Goal: Task Accomplishment & Management: Complete application form

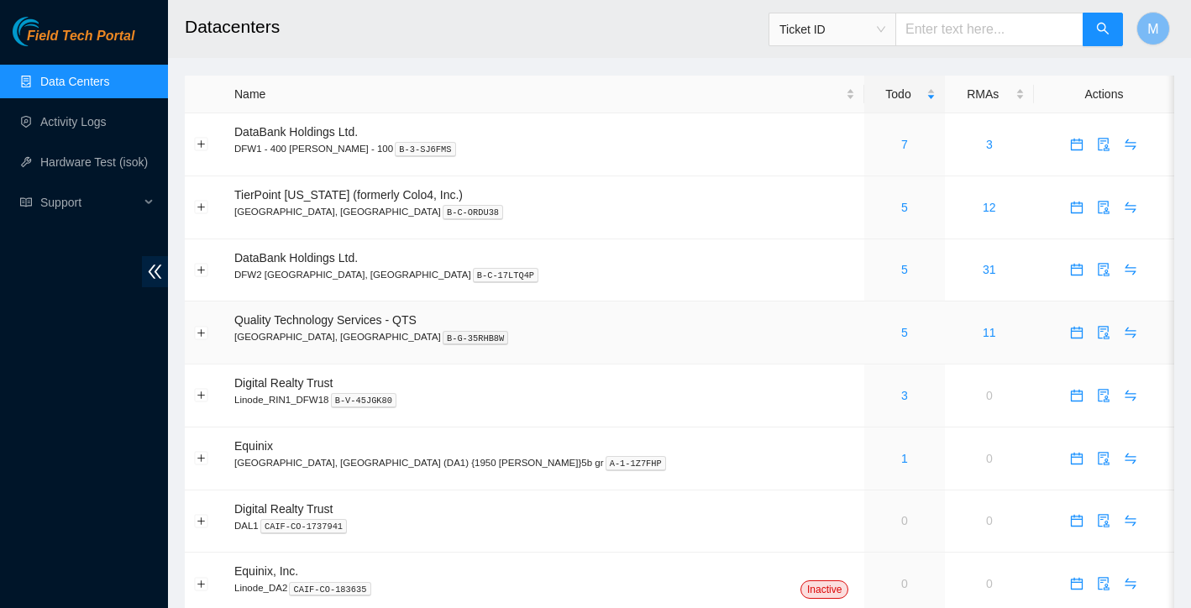
click at [874, 333] on div "5" at bounding box center [904, 332] width 61 height 18
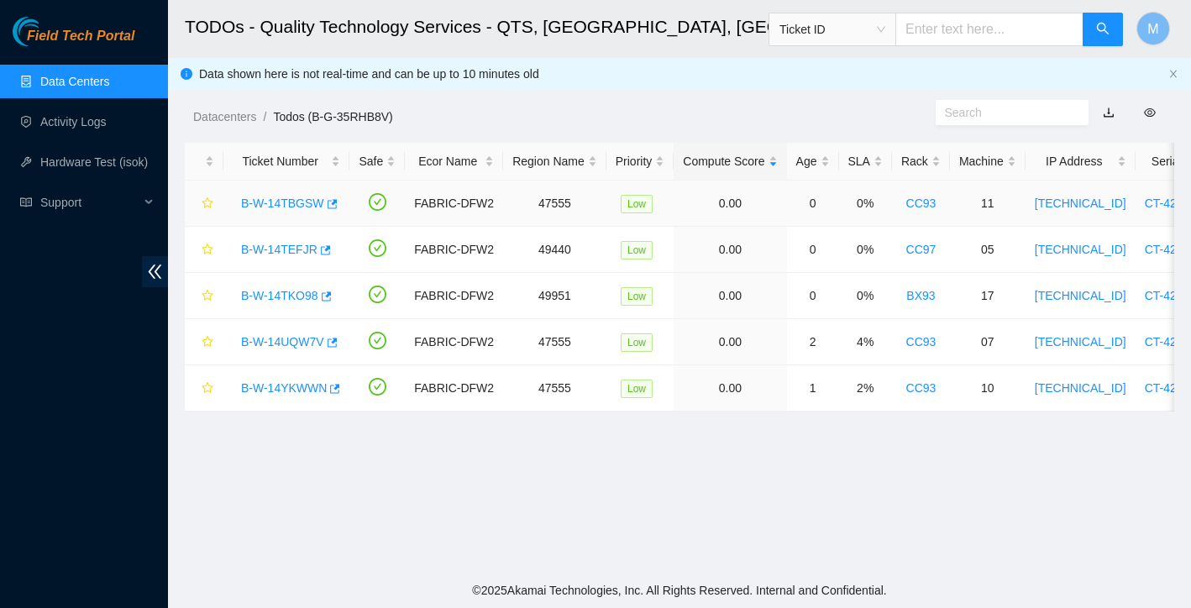
click at [302, 201] on link "B-W-14TBGSW" at bounding box center [282, 203] width 83 height 13
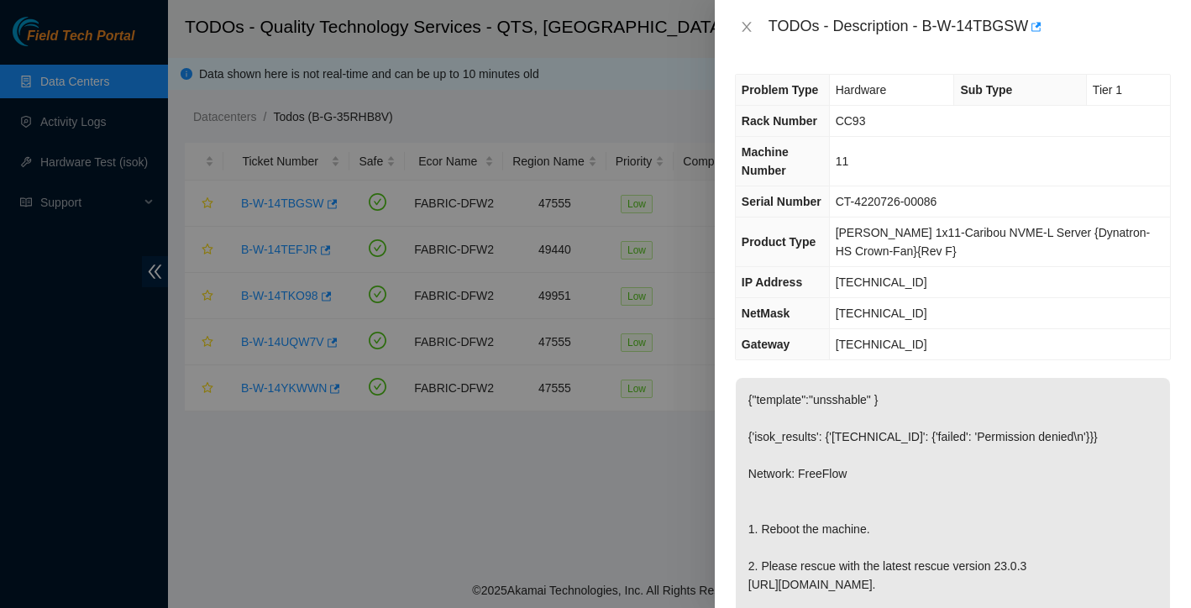
click at [747, 17] on div "TODOs - Description - B-W-14TBGSW" at bounding box center [953, 26] width 436 height 27
click at [746, 28] on icon "close" at bounding box center [746, 27] width 9 height 10
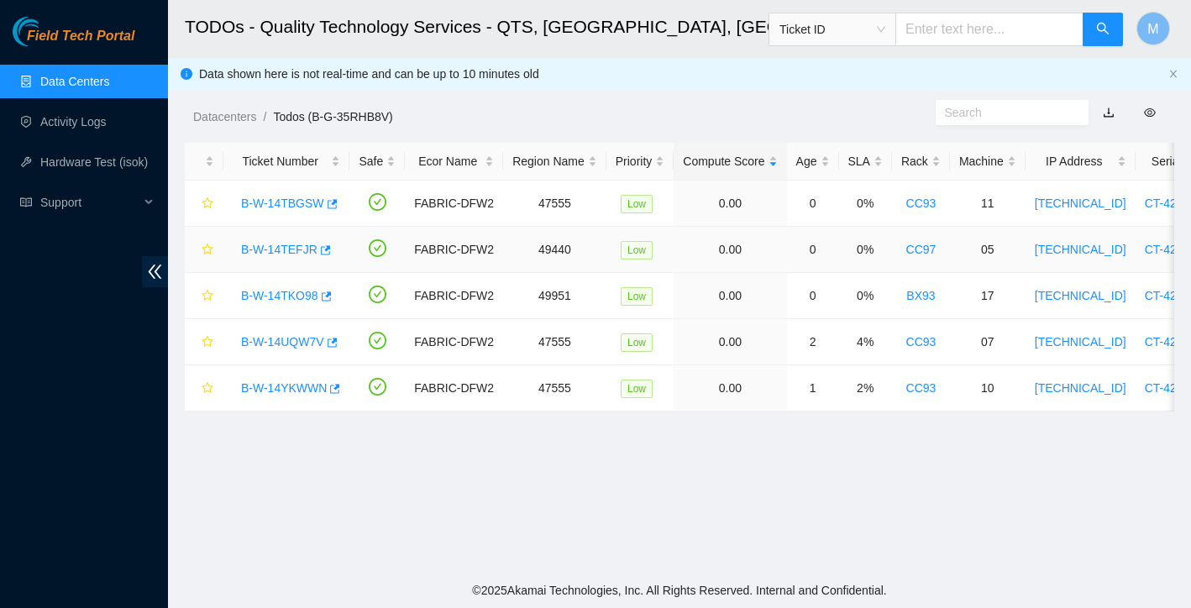
click at [308, 249] on link "B-W-14TEFJR" at bounding box center [279, 249] width 76 height 13
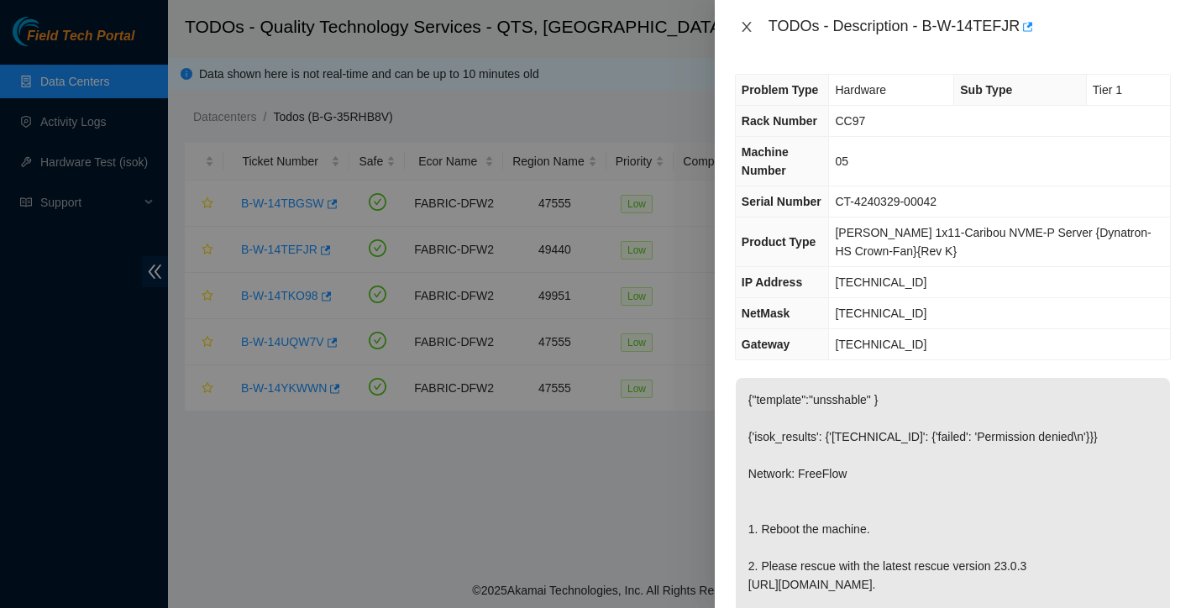
click at [744, 27] on icon "close" at bounding box center [746, 26] width 13 height 13
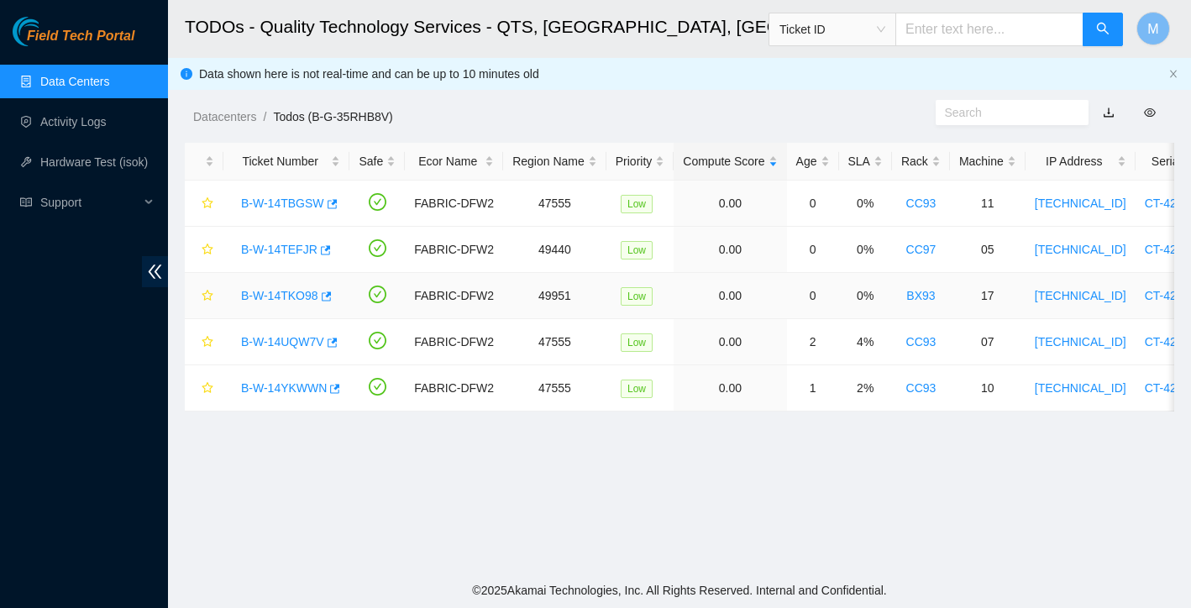
click at [291, 294] on link "B-W-14TKO98" at bounding box center [279, 295] width 77 height 13
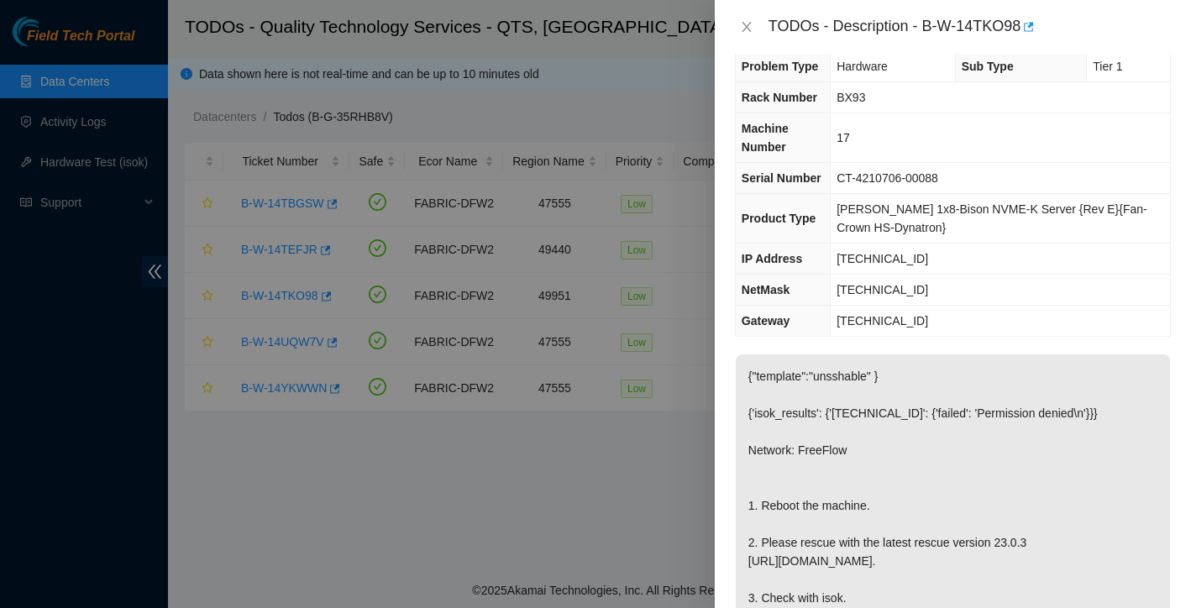
scroll to position [27, 0]
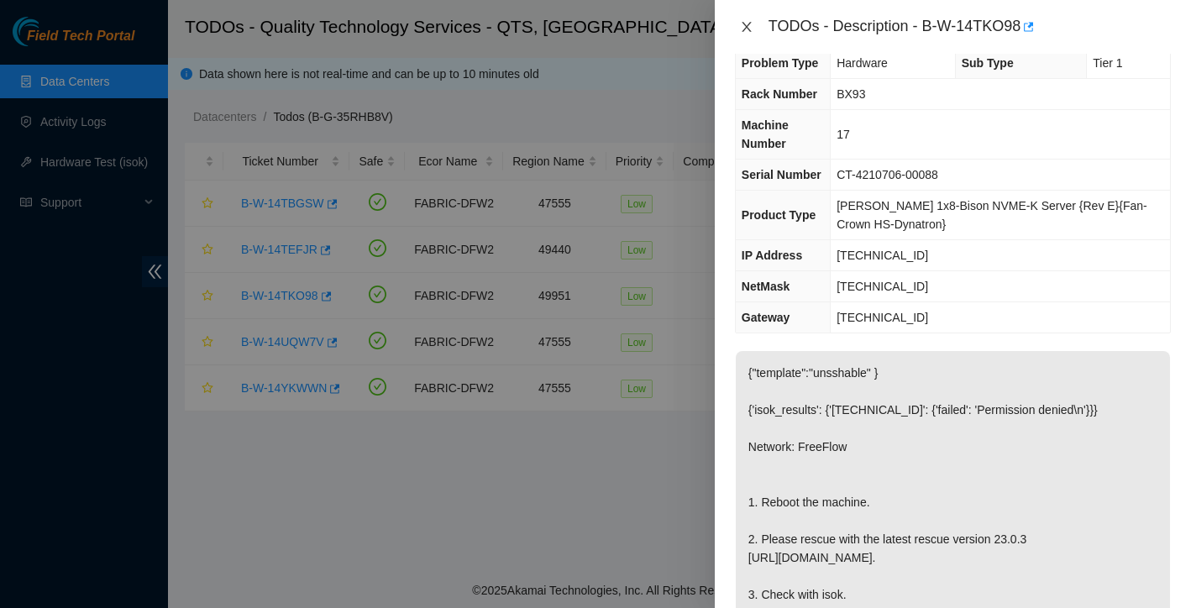
click at [746, 27] on icon "close" at bounding box center [746, 27] width 9 height 10
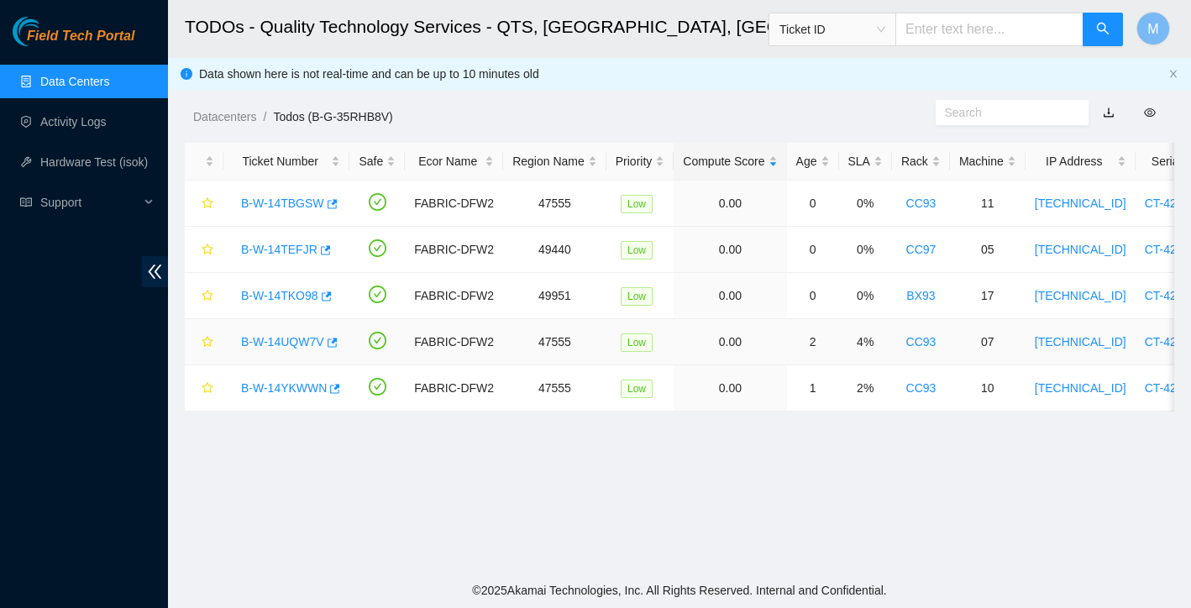
click at [276, 341] on link "B-W-14UQW7V" at bounding box center [282, 341] width 83 height 13
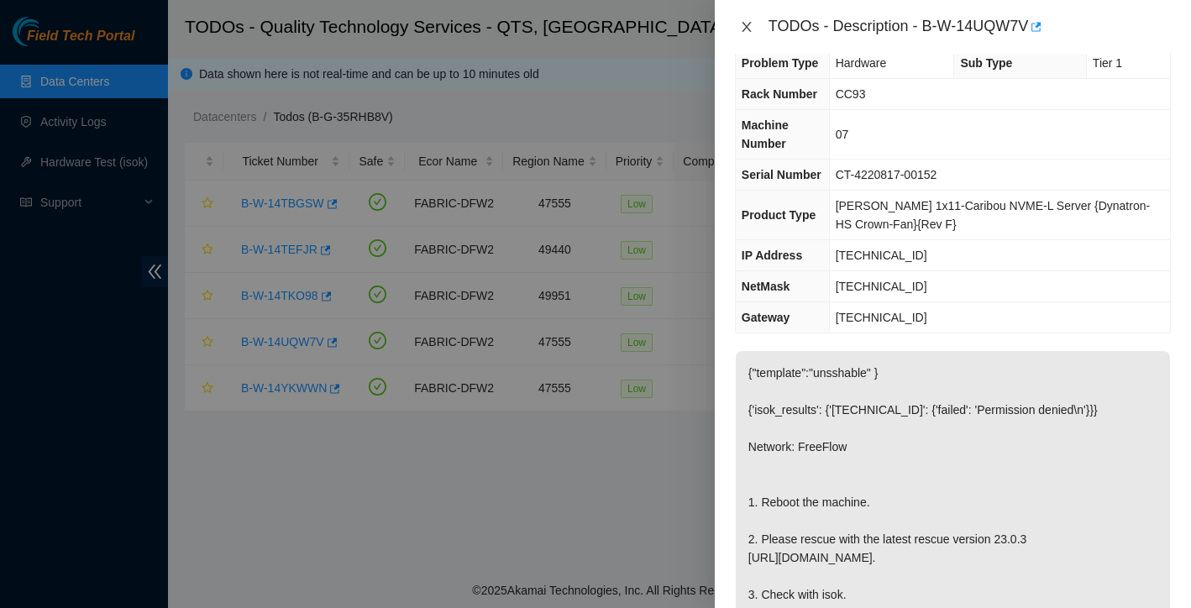
click at [745, 27] on icon "close" at bounding box center [746, 26] width 13 height 13
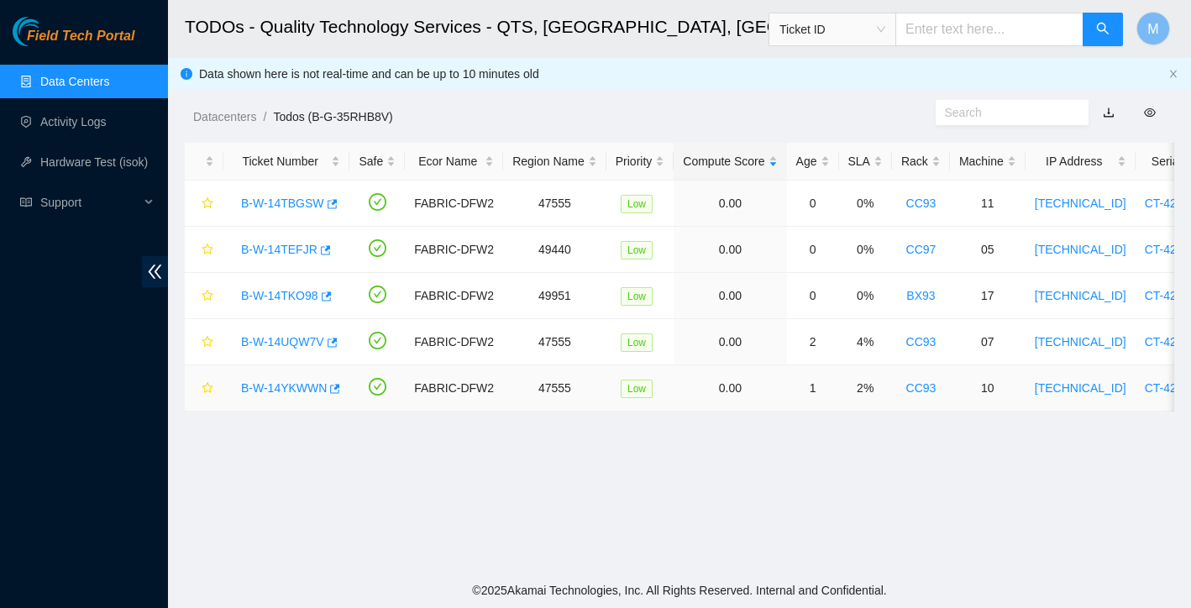
click at [302, 389] on link "B-W-14YKWWN" at bounding box center [284, 387] width 86 height 13
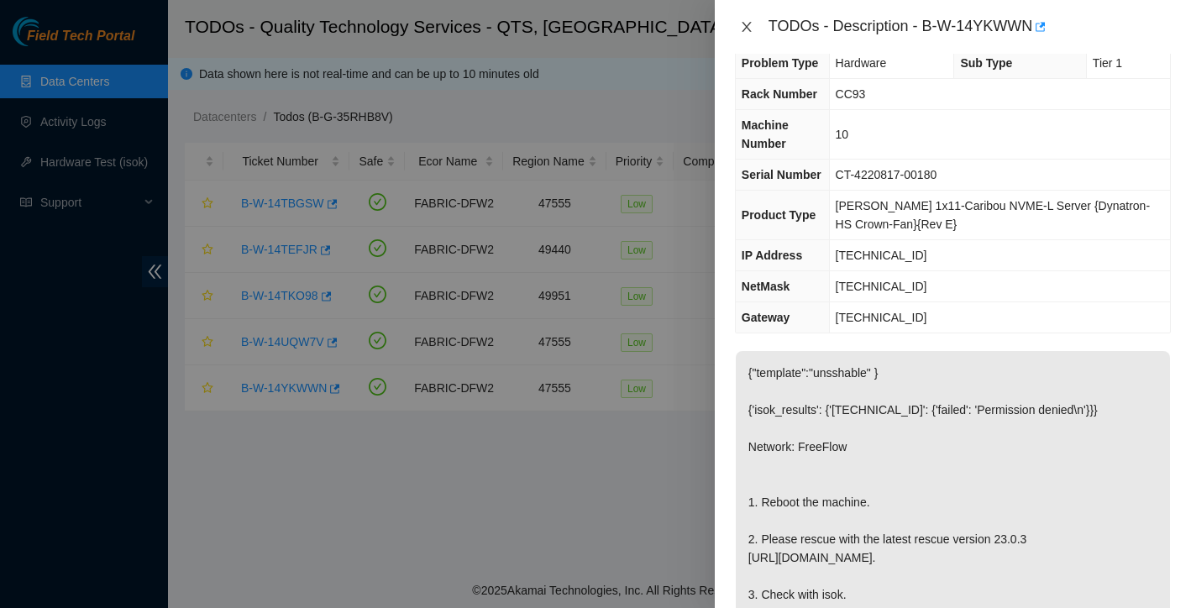
click at [749, 23] on icon "close" at bounding box center [746, 27] width 9 height 10
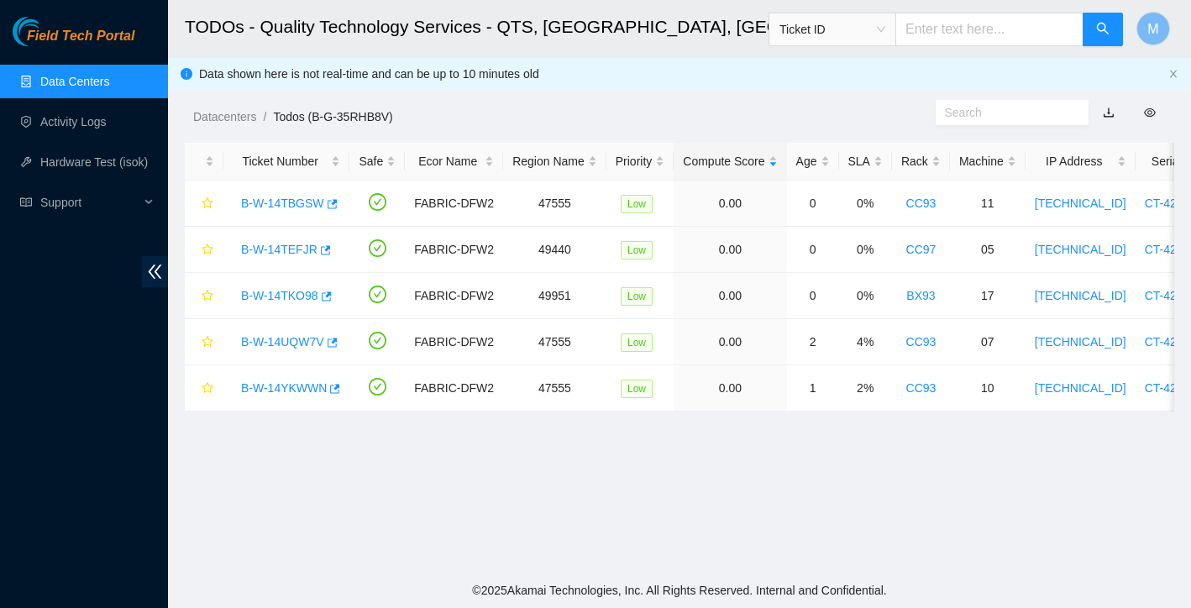
click at [60, 82] on link "Data Centers" at bounding box center [74, 81] width 69 height 13
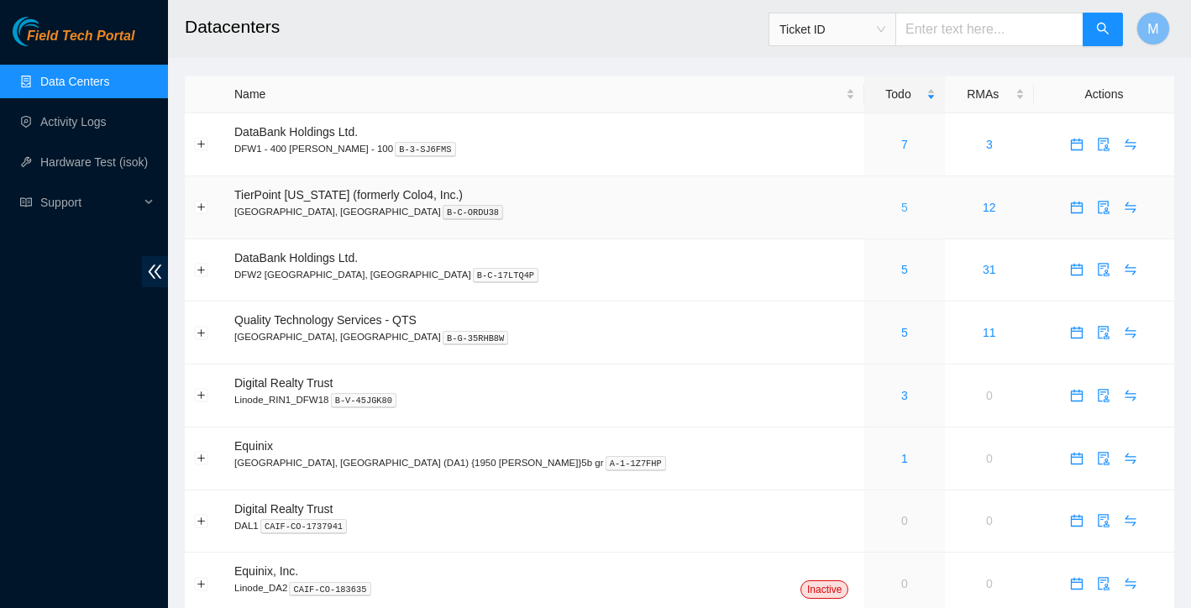
click at [901, 205] on link "5" at bounding box center [904, 207] width 7 height 13
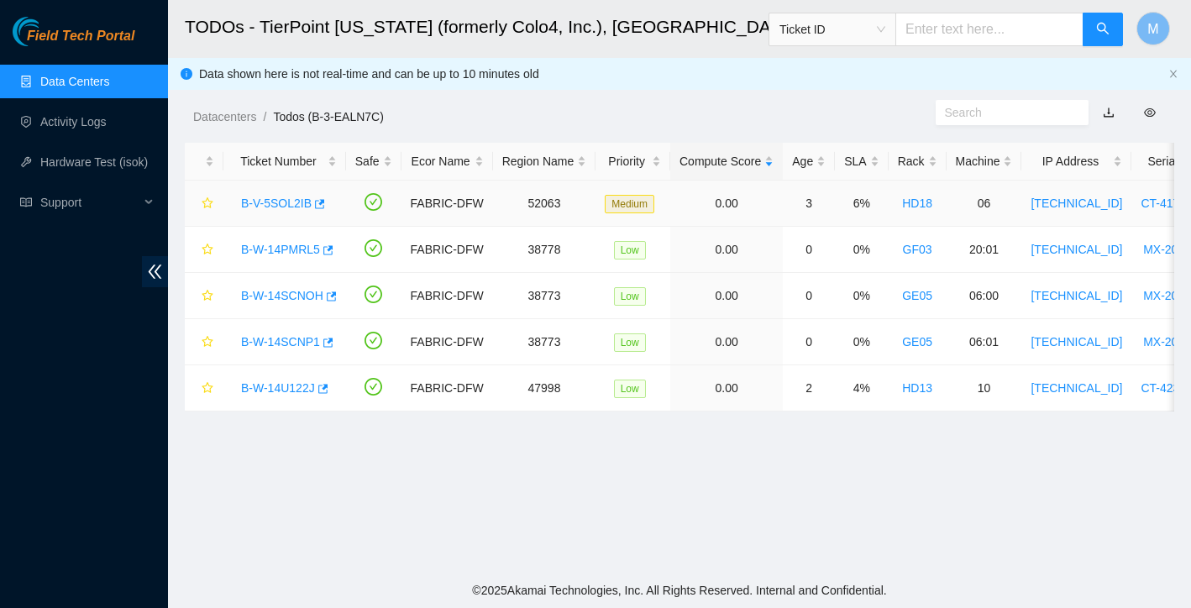
click at [269, 206] on link "B-V-5SOL2IB" at bounding box center [276, 203] width 71 height 13
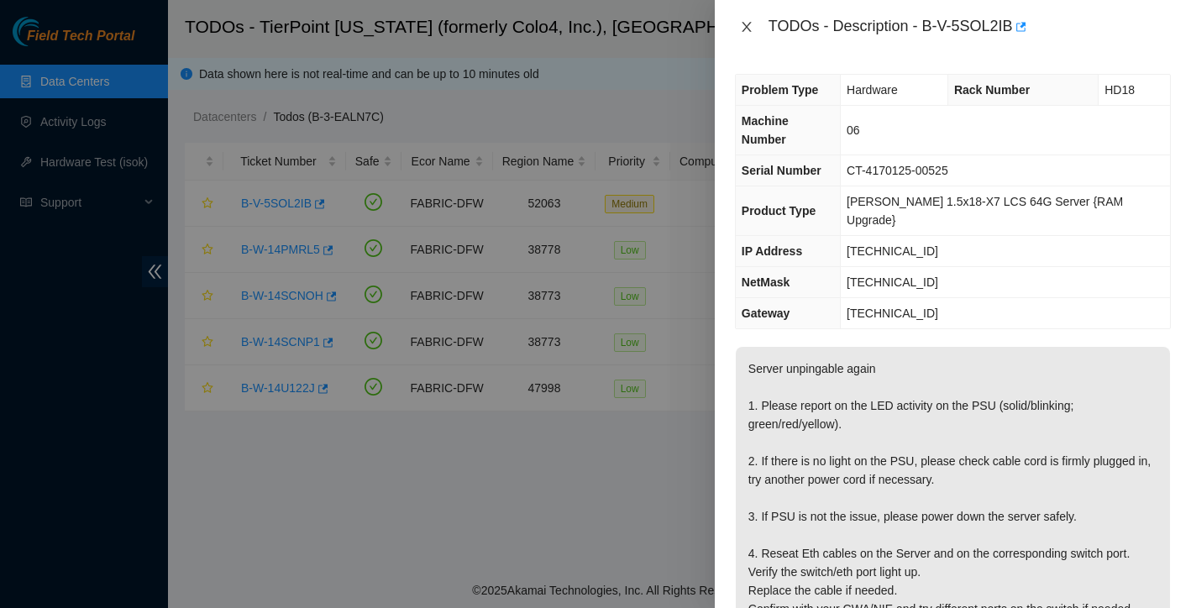
click at [753, 24] on icon "close" at bounding box center [746, 26] width 13 height 13
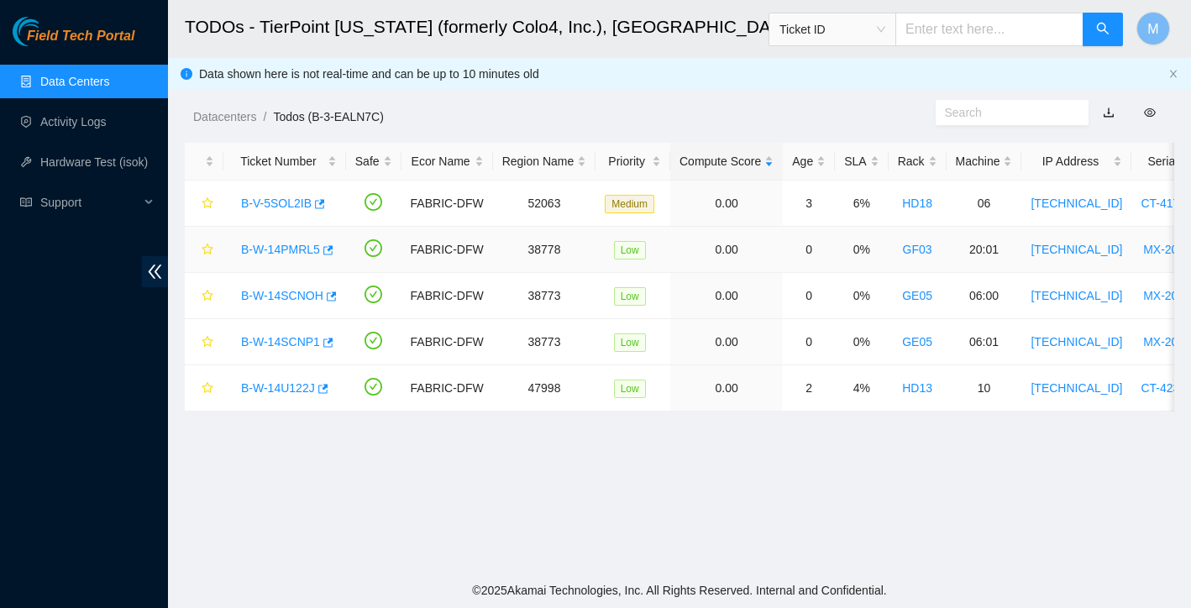
click at [307, 248] on link "B-W-14PMRL5" at bounding box center [280, 249] width 79 height 13
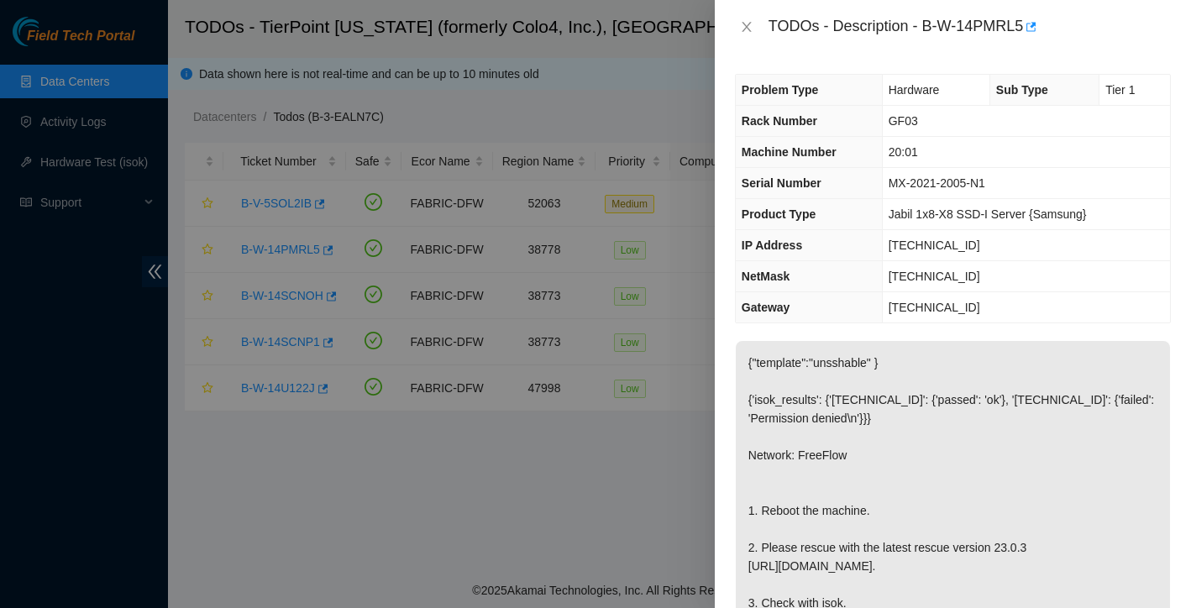
scroll to position [124, 0]
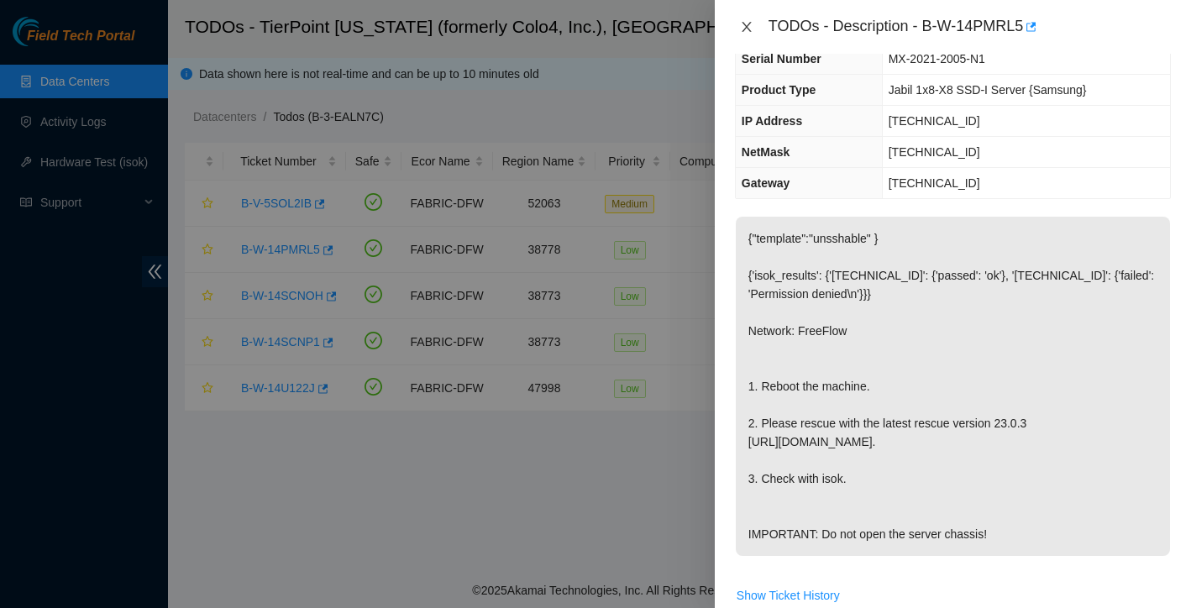
click at [748, 25] on icon "close" at bounding box center [746, 26] width 13 height 13
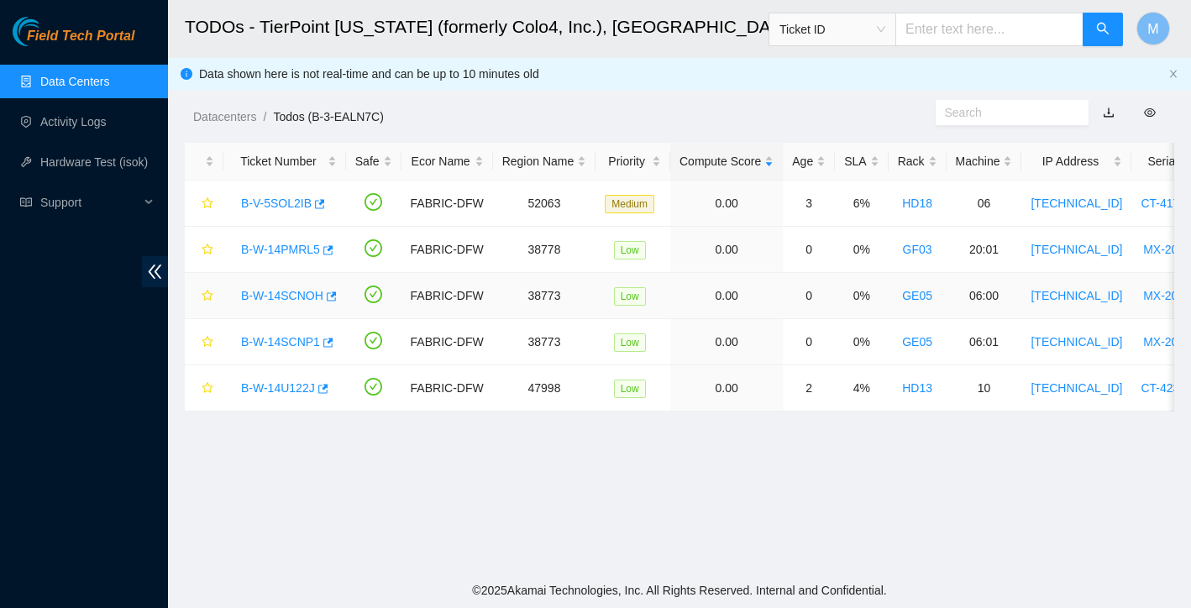
click at [281, 302] on div "B-W-14SCNOH" at bounding box center [285, 295] width 104 height 27
click at [300, 289] on link "B-W-14SCNOH" at bounding box center [282, 295] width 82 height 13
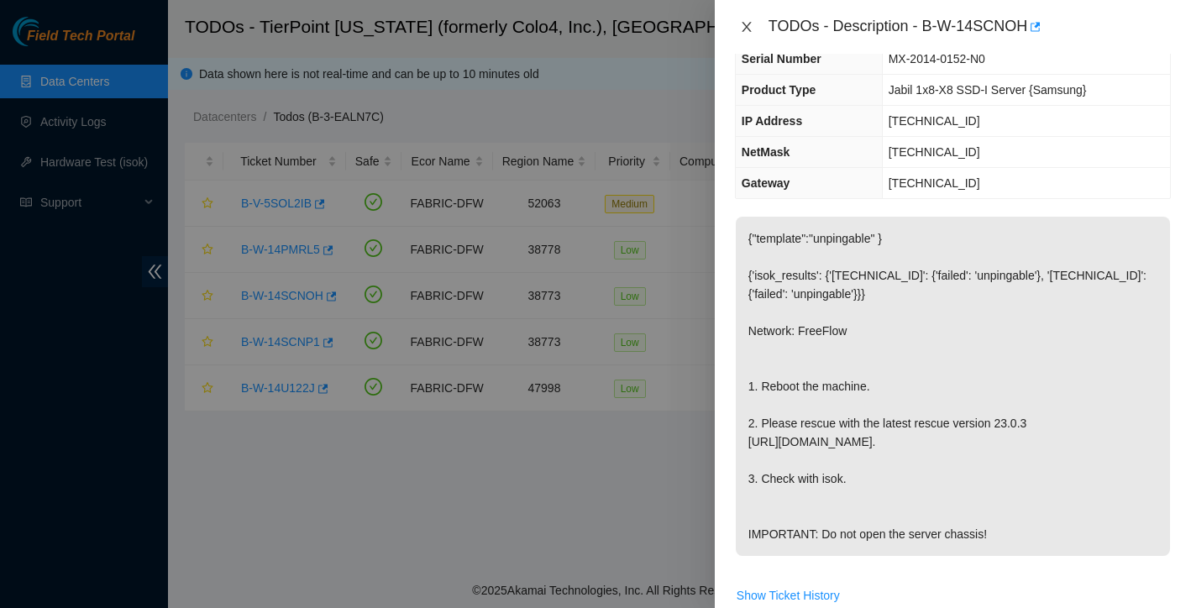
click at [748, 25] on icon "close" at bounding box center [746, 27] width 9 height 10
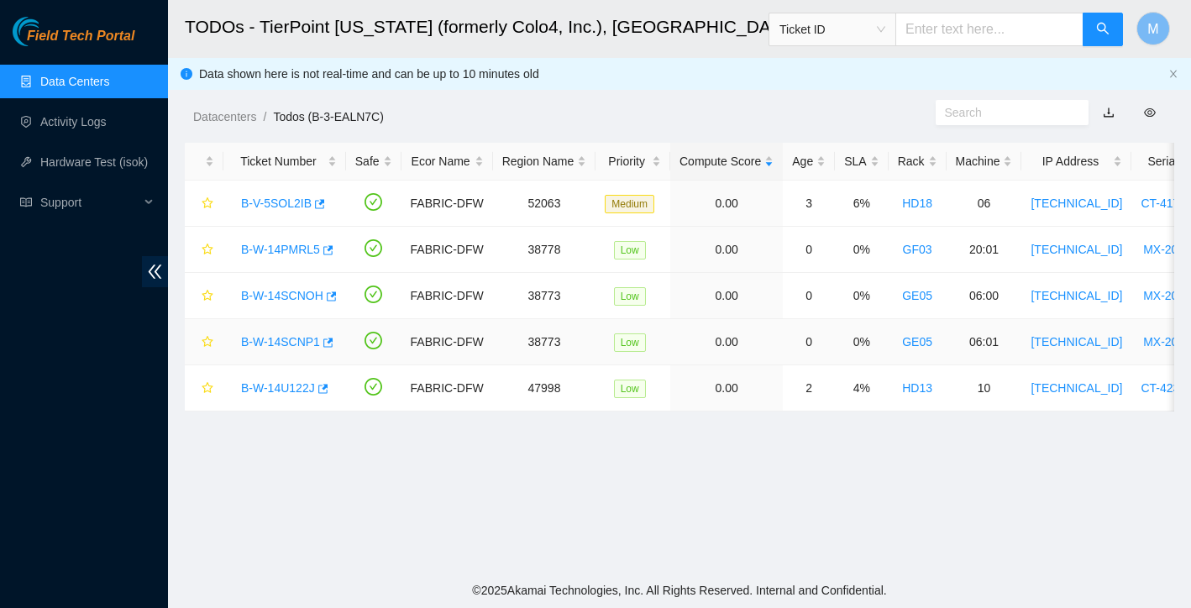
click at [305, 339] on link "B-W-14SCNP1" at bounding box center [280, 341] width 79 height 13
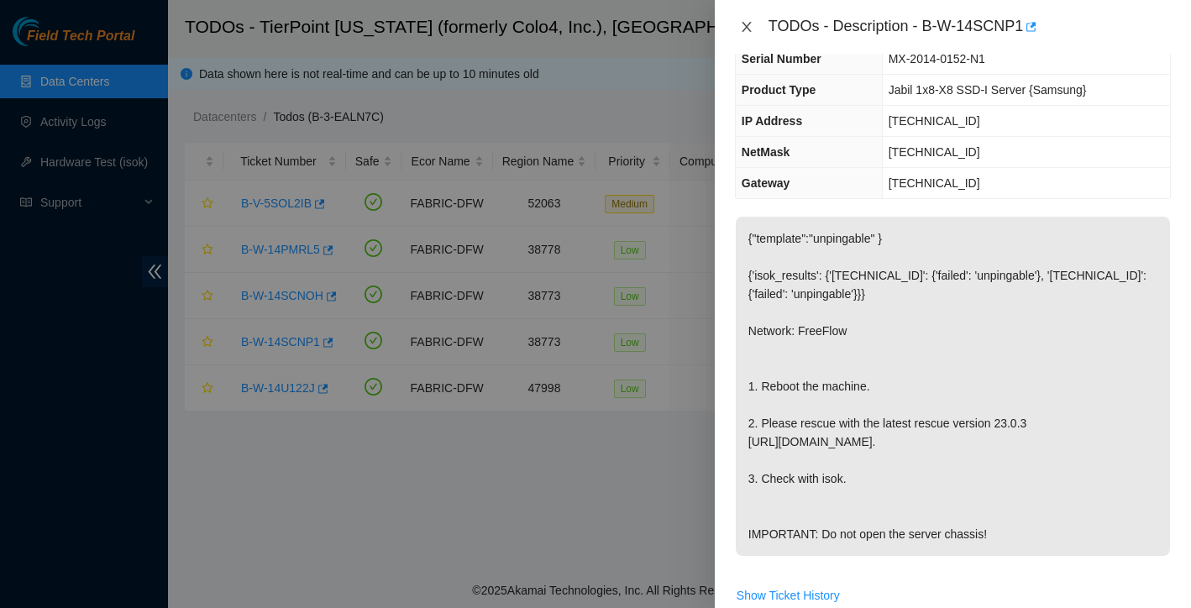
click at [748, 21] on icon "close" at bounding box center [746, 26] width 13 height 13
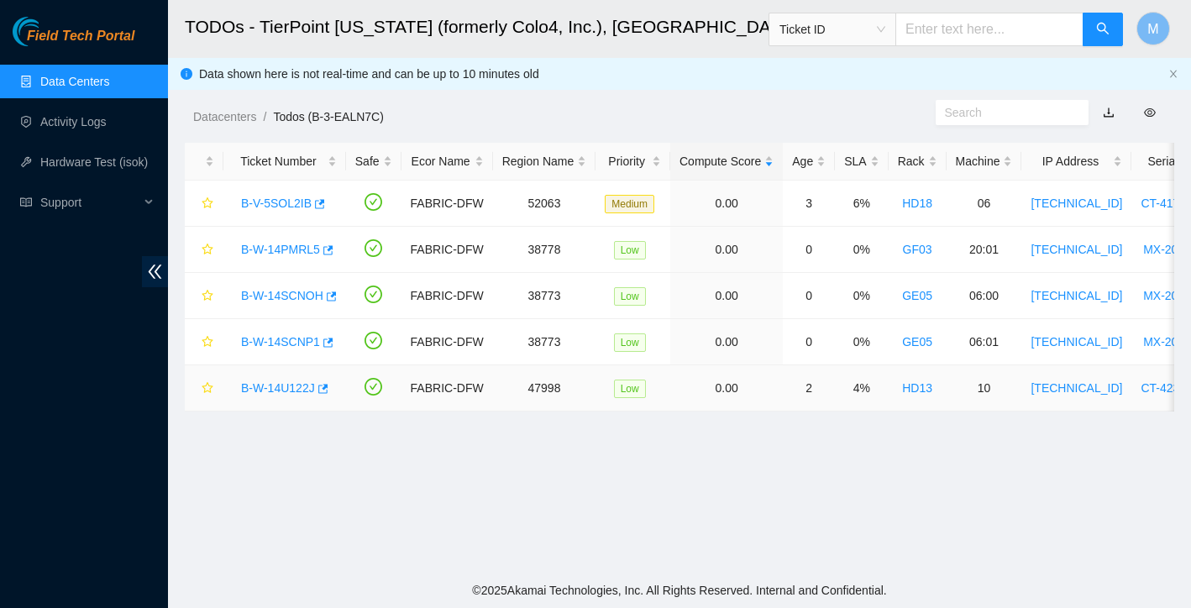
click at [276, 389] on link "B-W-14U122J" at bounding box center [278, 387] width 74 height 13
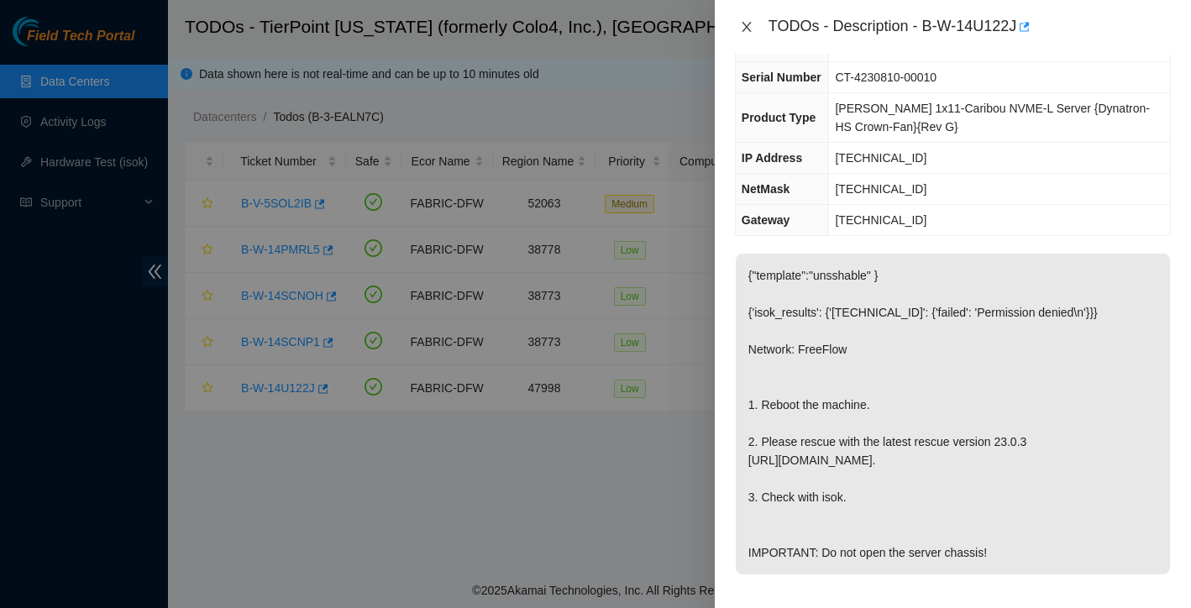
click at [749, 27] on icon "close" at bounding box center [746, 26] width 13 height 13
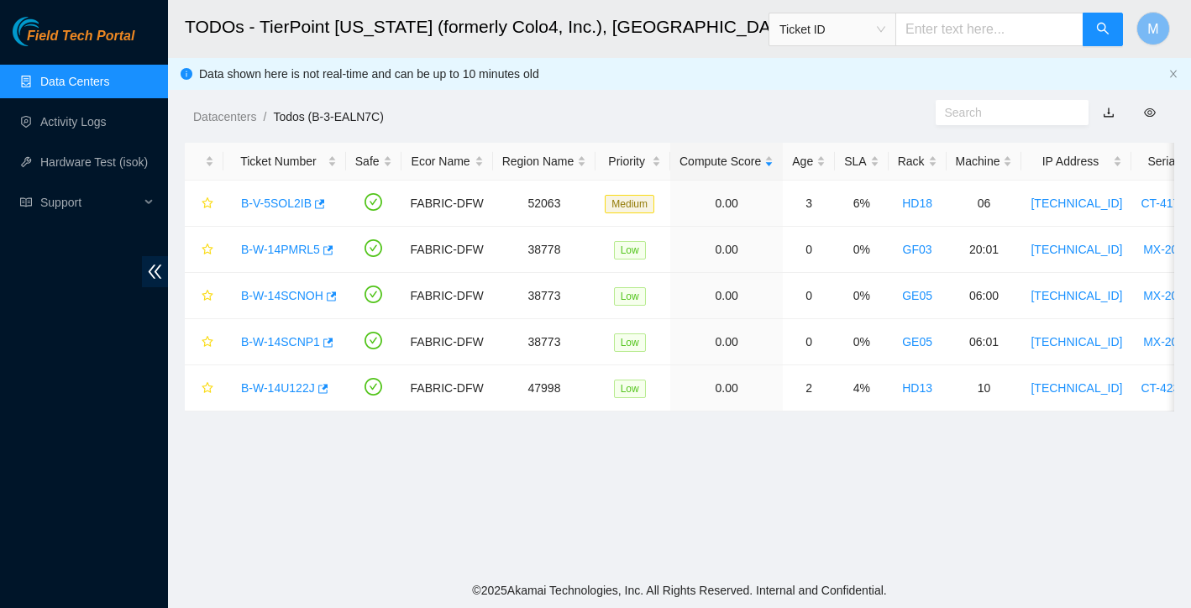
click at [104, 85] on link "Data Centers" at bounding box center [74, 81] width 69 height 13
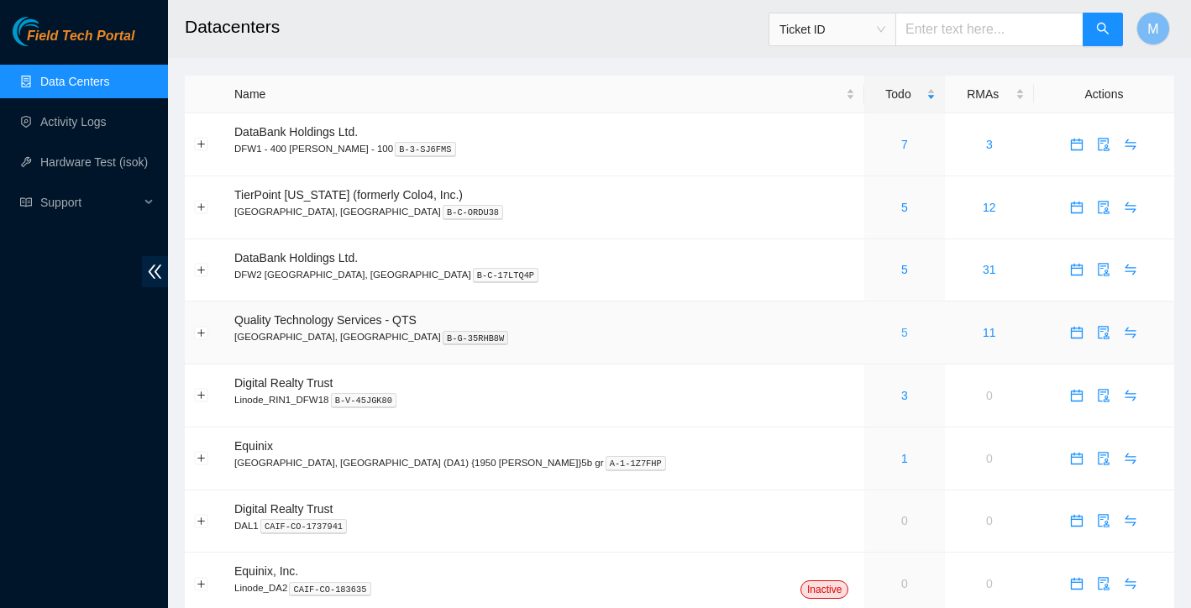
click at [901, 333] on link "5" at bounding box center [904, 332] width 7 height 13
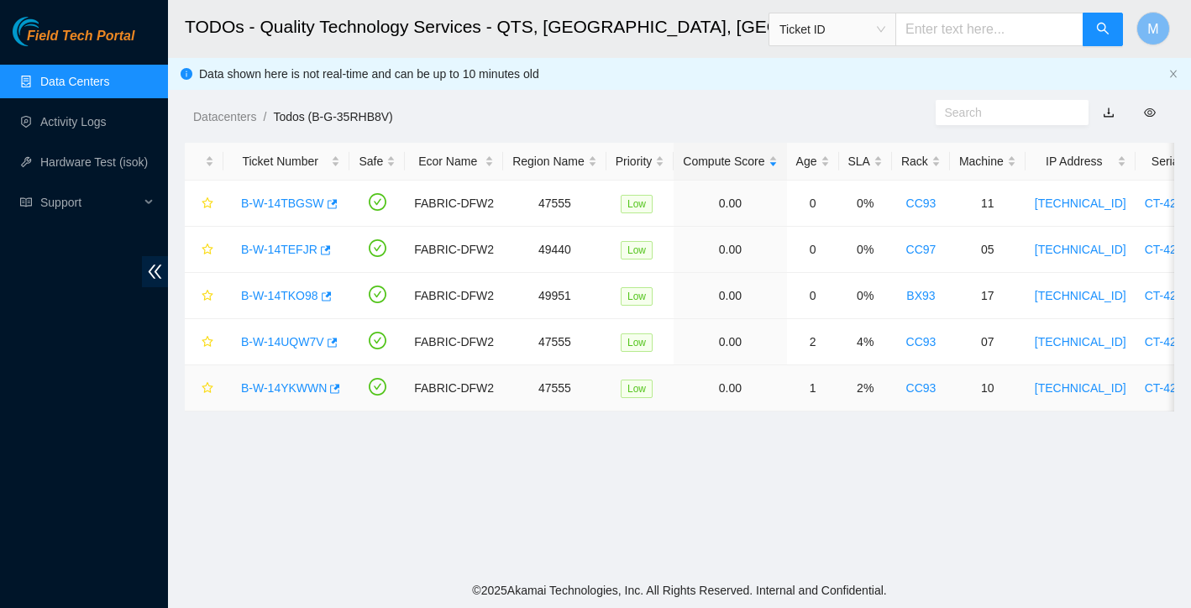
click at [277, 382] on link "B-W-14YKWWN" at bounding box center [284, 387] width 86 height 13
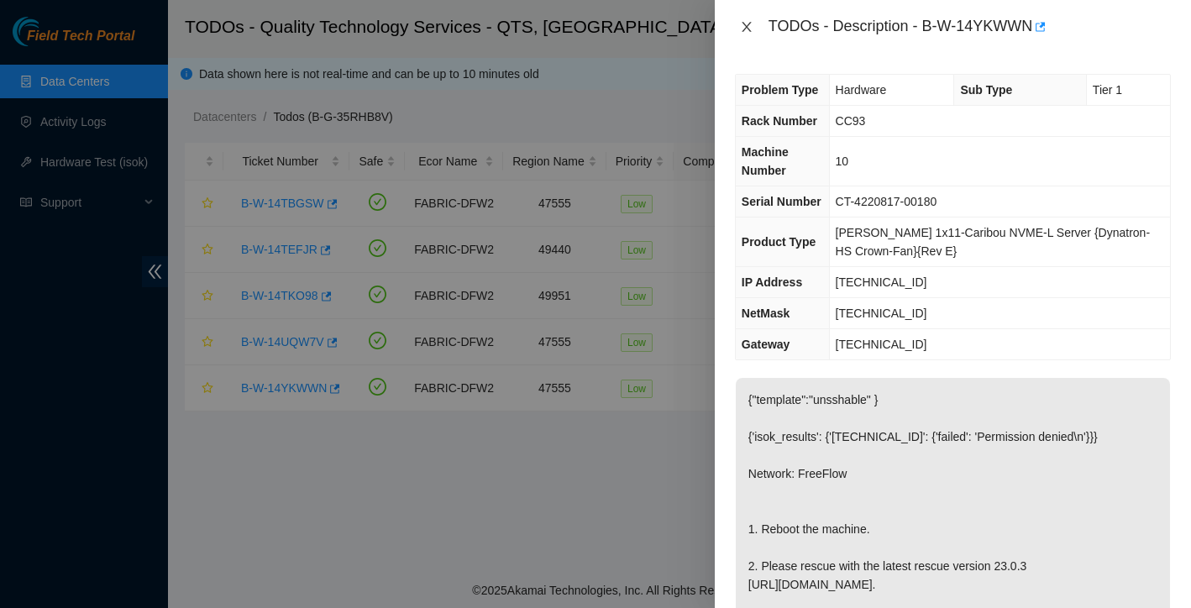
click at [748, 24] on icon "close" at bounding box center [746, 26] width 13 height 13
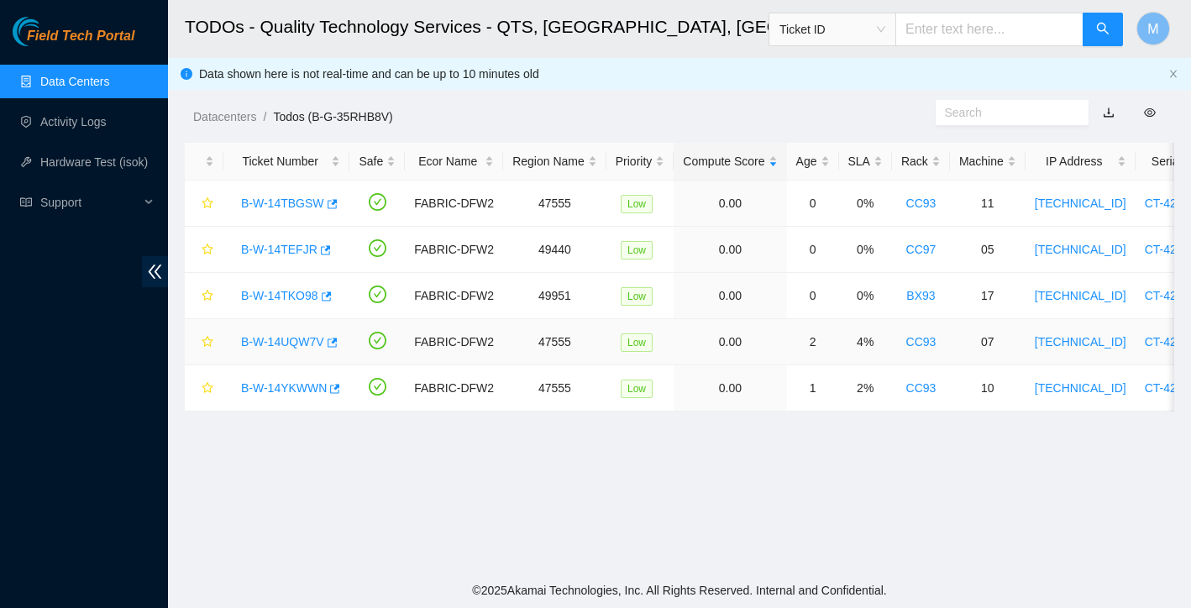
click at [307, 330] on div "B-W-14UQW7V" at bounding box center [287, 341] width 108 height 27
click at [305, 338] on link "B-W-14UQW7V" at bounding box center [282, 341] width 83 height 13
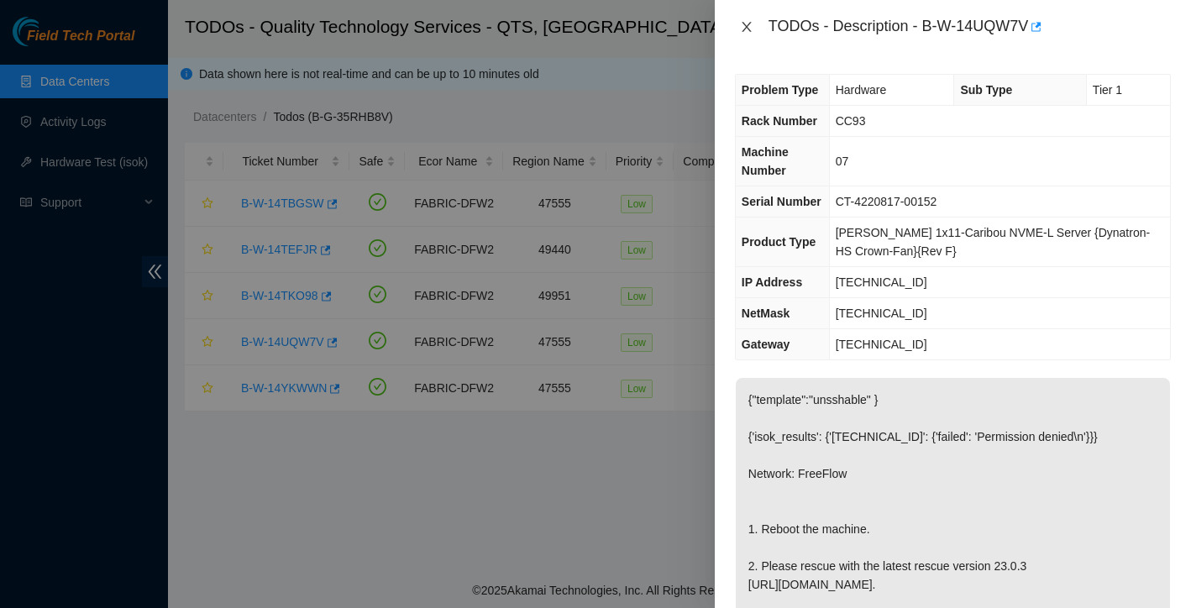
click at [748, 31] on icon "close" at bounding box center [746, 26] width 13 height 13
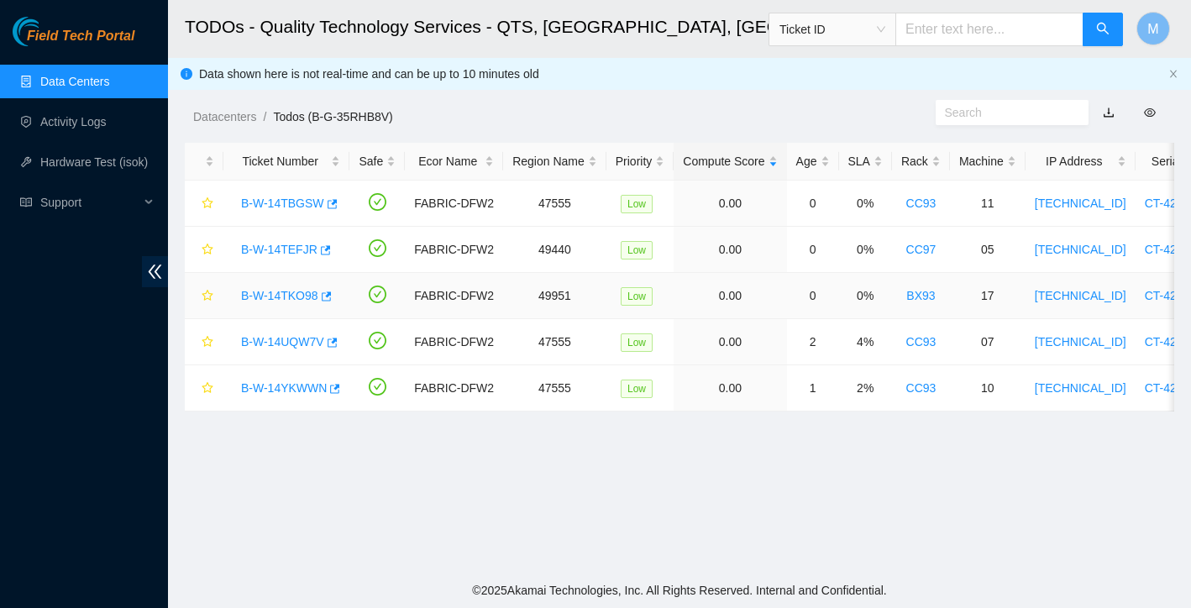
click at [285, 293] on link "B-W-14TKO98" at bounding box center [279, 295] width 77 height 13
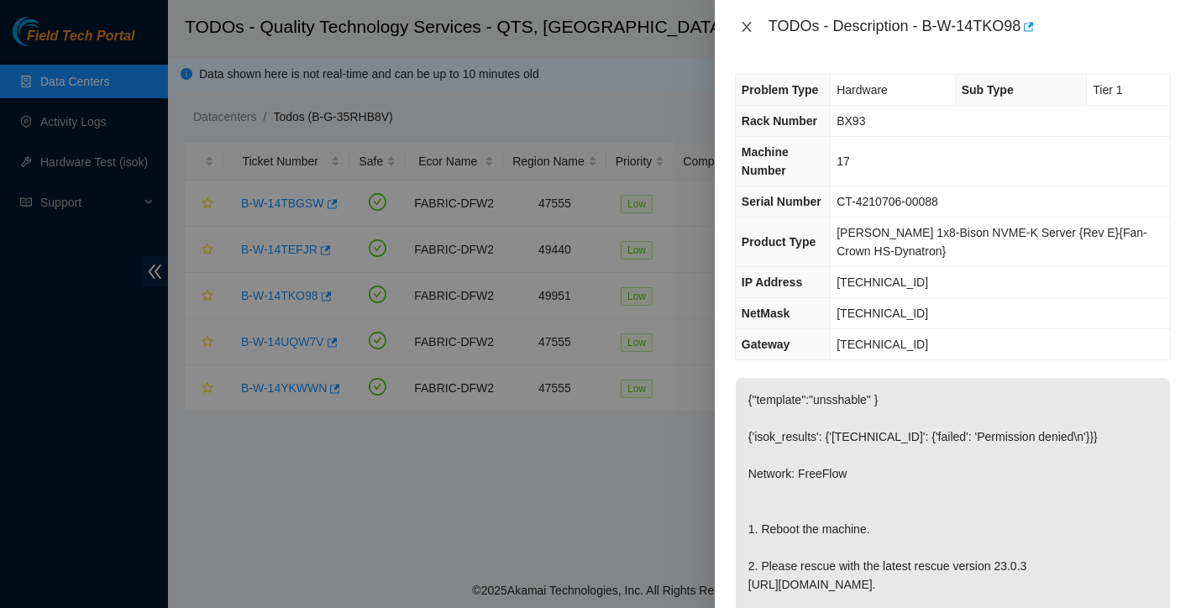
click at [747, 26] on icon "close" at bounding box center [746, 27] width 9 height 10
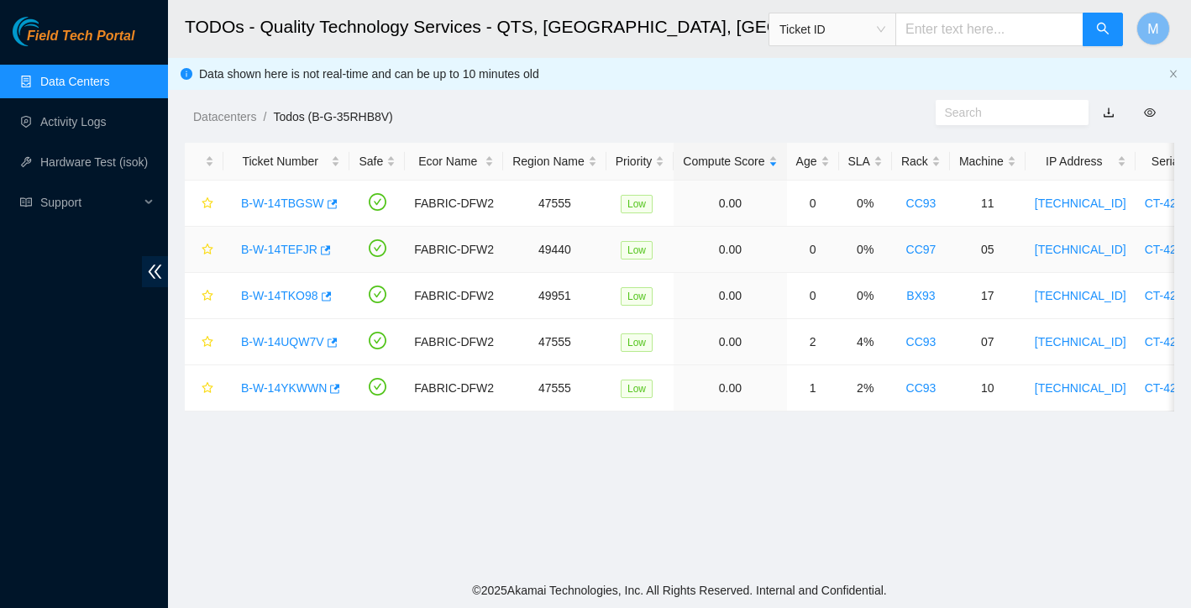
click at [283, 248] on link "B-W-14TEFJR" at bounding box center [279, 249] width 76 height 13
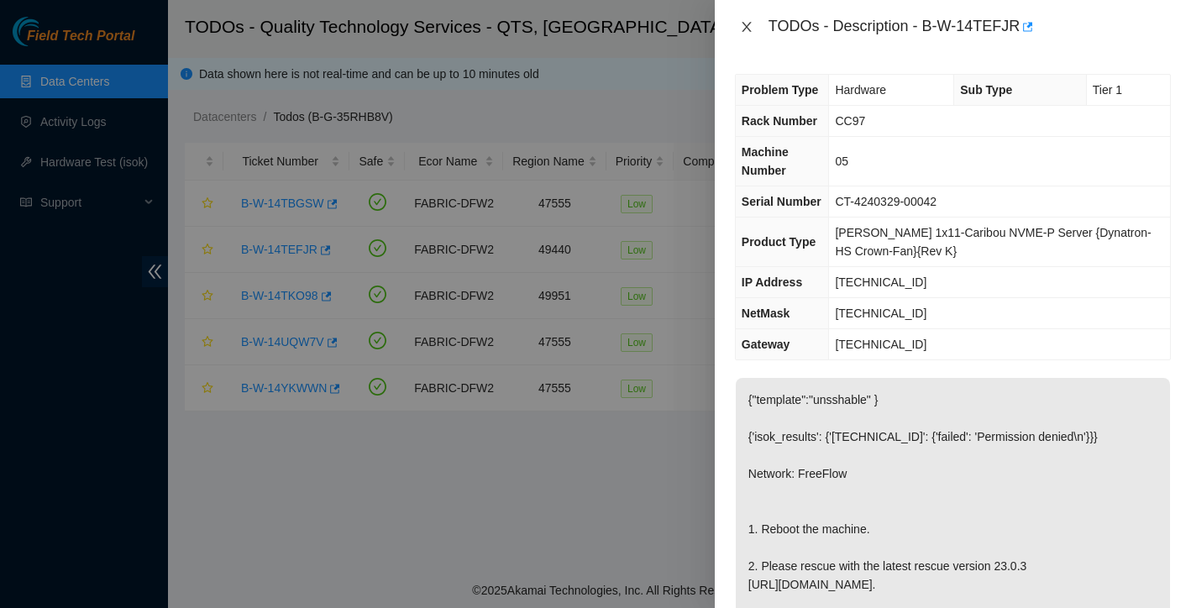
click at [751, 20] on icon "close" at bounding box center [746, 26] width 13 height 13
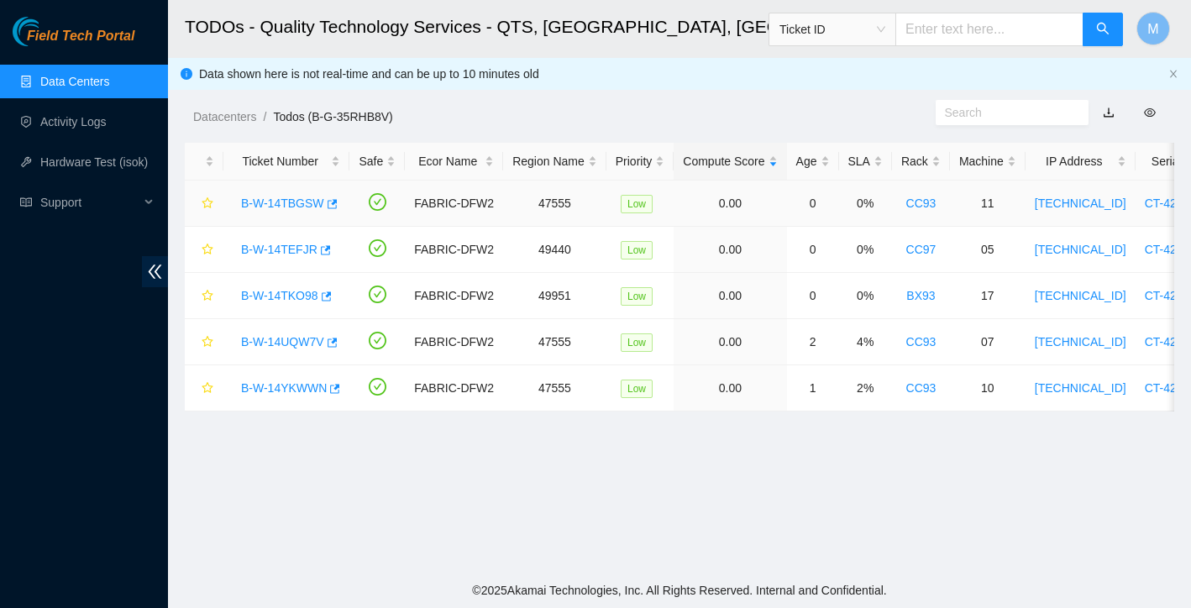
click at [305, 203] on link "B-W-14TBGSW" at bounding box center [282, 203] width 83 height 13
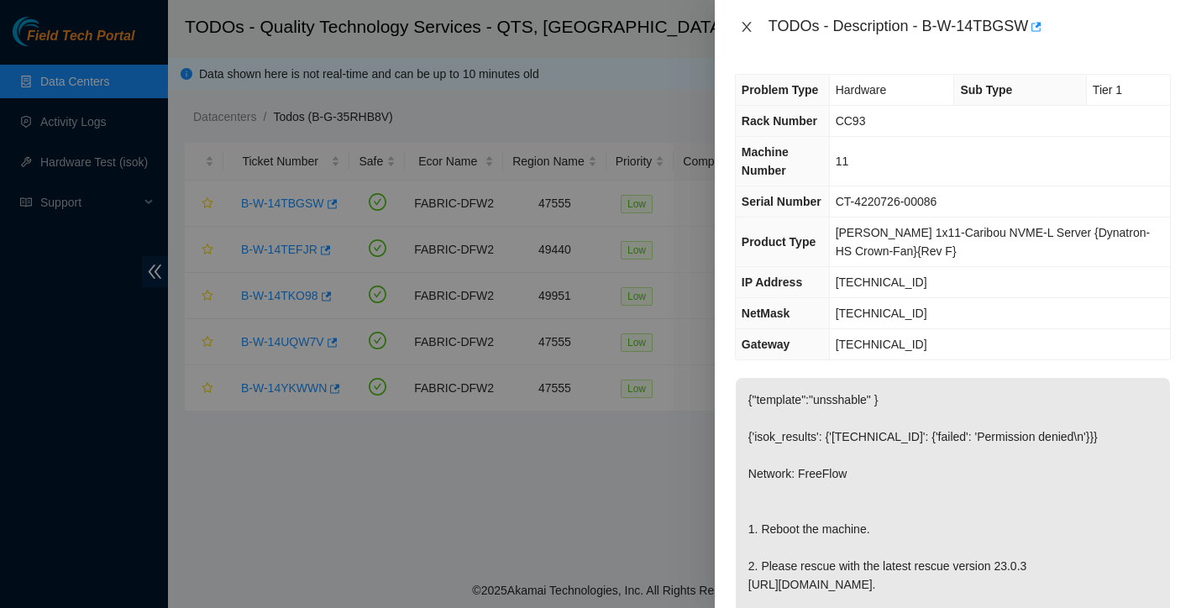
click at [749, 30] on icon "close" at bounding box center [746, 27] width 9 height 10
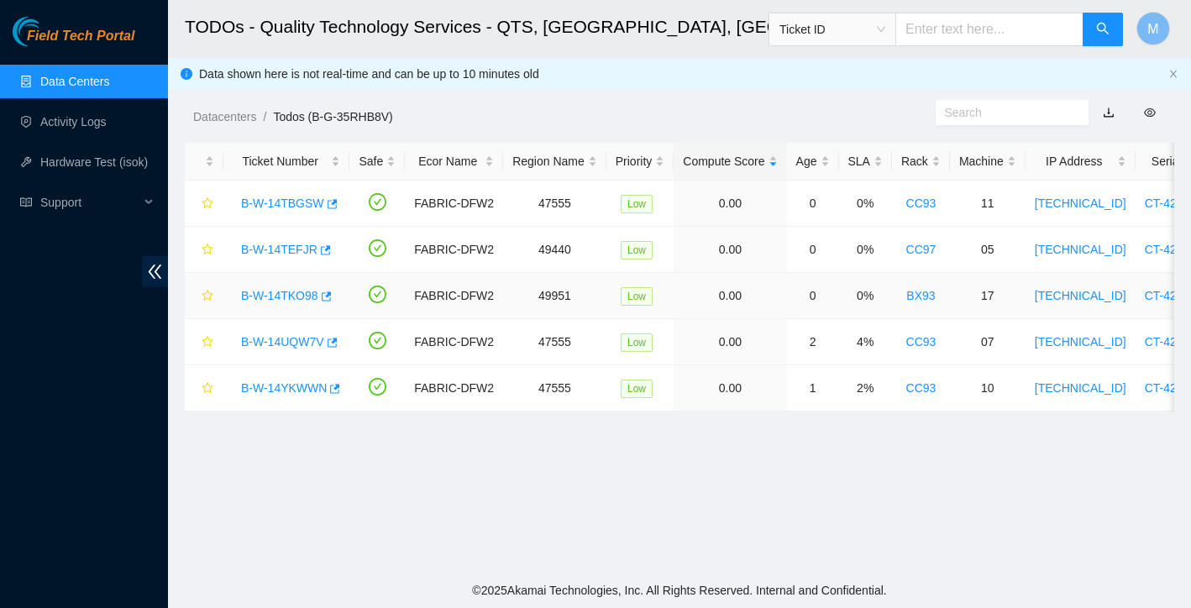
click at [286, 300] on link "B-W-14TKO98" at bounding box center [279, 295] width 77 height 13
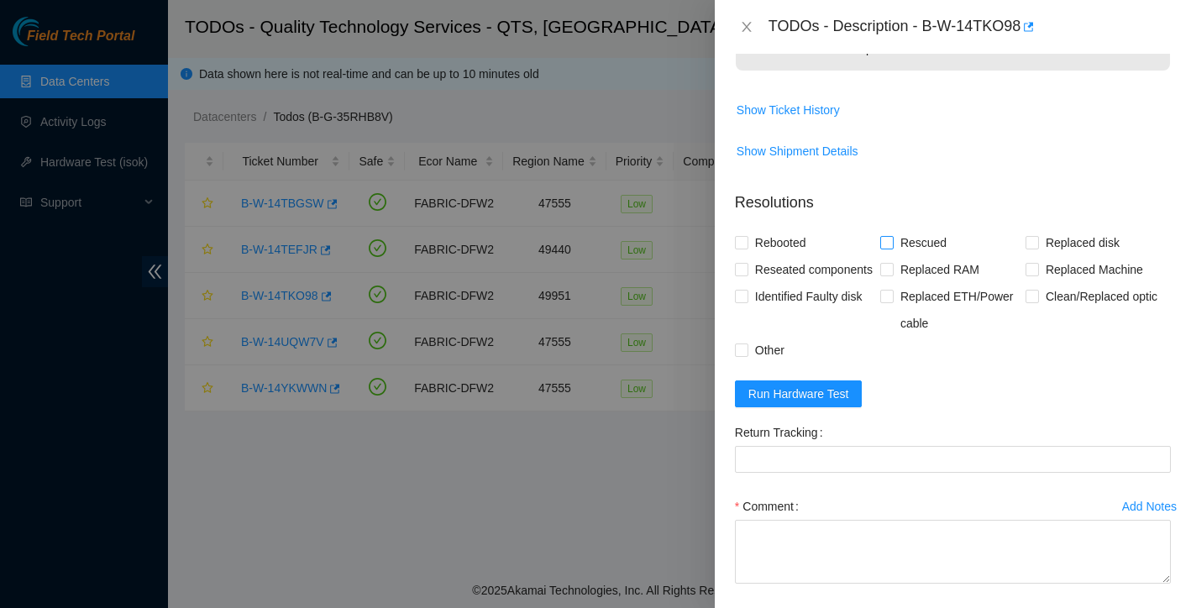
scroll to position [639, 0]
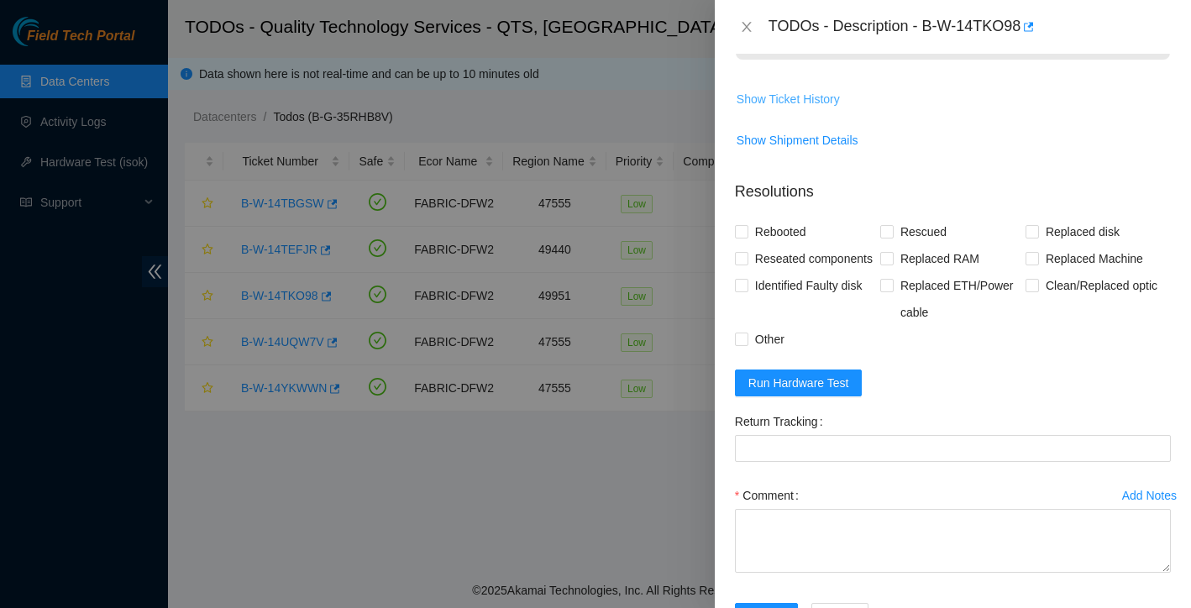
click at [821, 108] on span "Show Ticket History" at bounding box center [788, 99] width 103 height 18
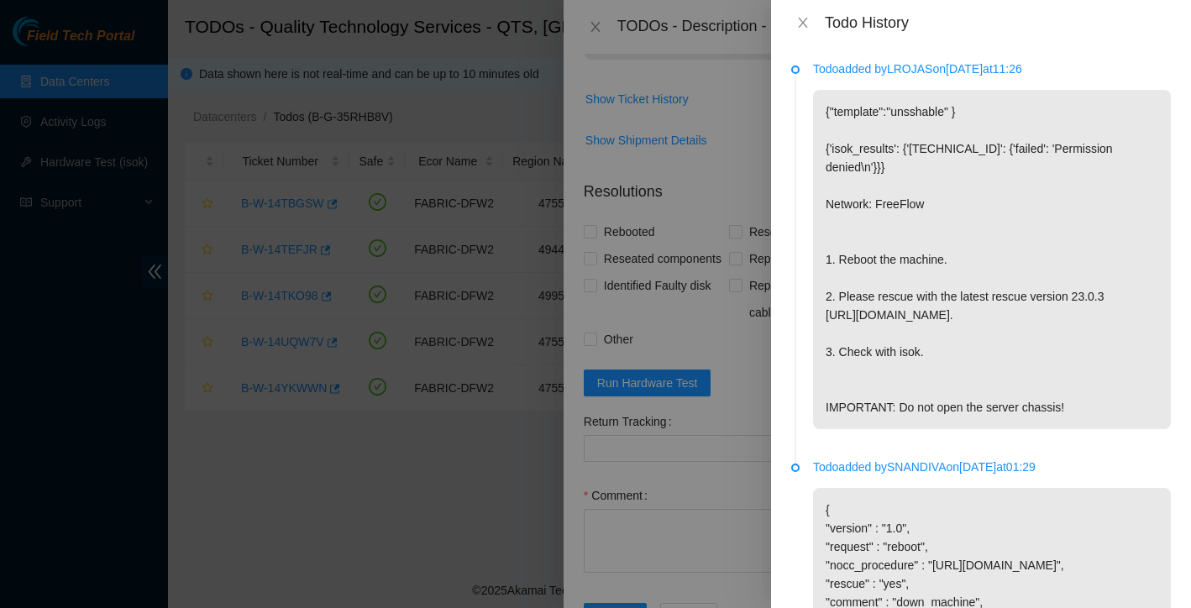
scroll to position [0, 0]
click at [805, 29] on icon "close" at bounding box center [802, 22] width 13 height 13
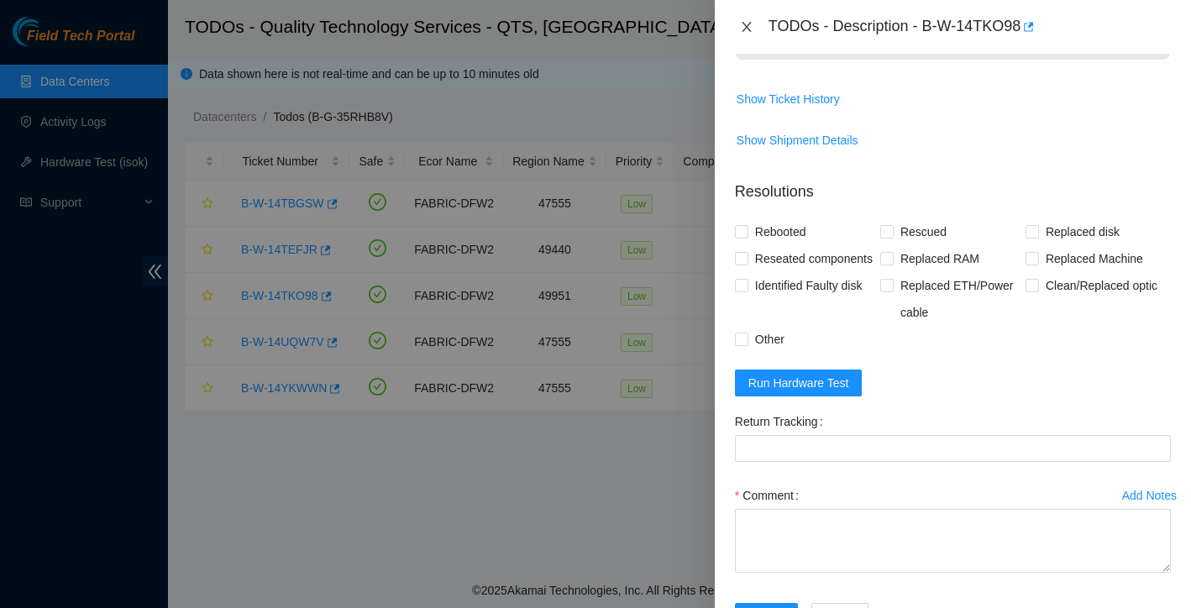
click at [750, 21] on icon "close" at bounding box center [746, 26] width 13 height 13
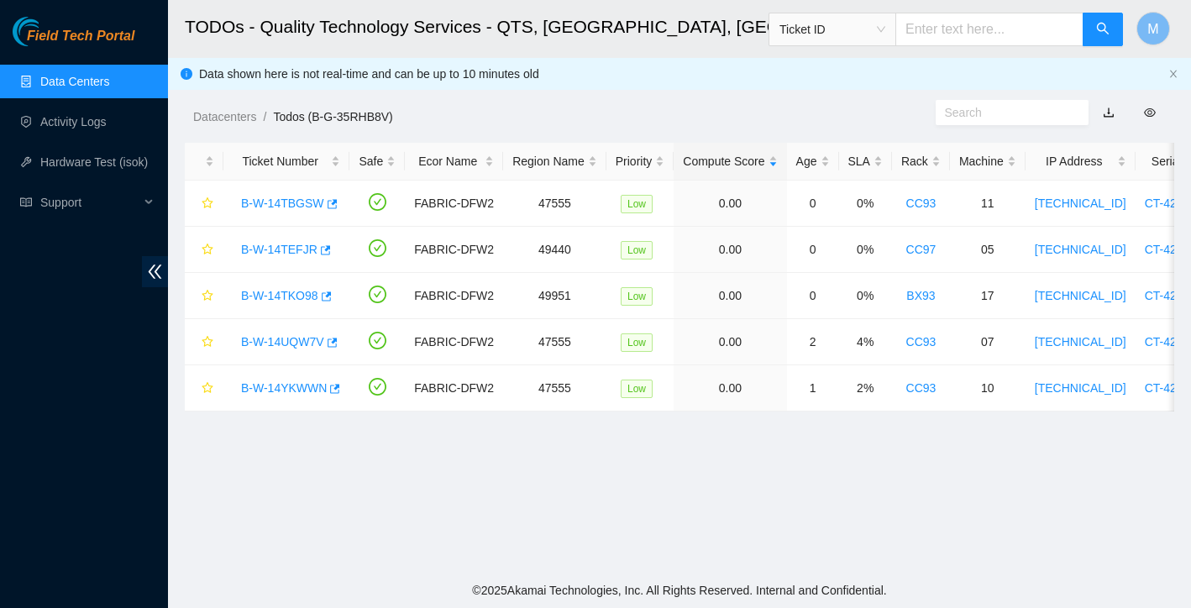
scroll to position [329, 0]
click at [307, 341] on link "B-W-14UQW7V" at bounding box center [282, 341] width 83 height 13
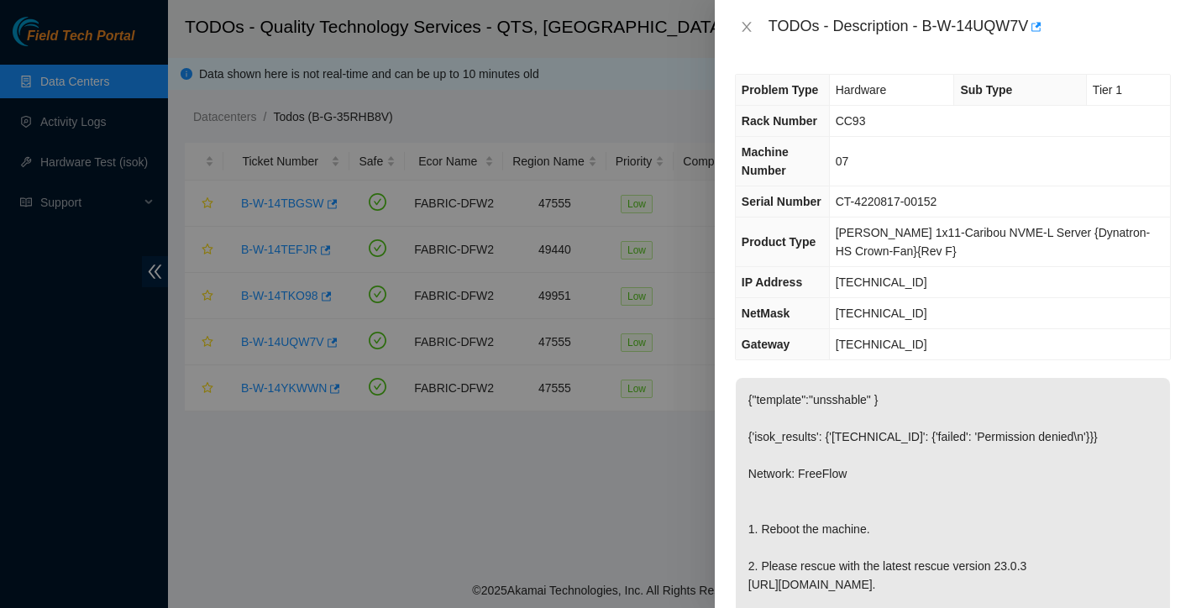
scroll to position [0, 0]
click at [748, 29] on icon "close" at bounding box center [746, 27] width 9 height 10
click at [748, 29] on div "TODOs - Description - B-W-14UQW7V Problem Type Hardware Sub Type Tier 1 Rack Nu…" at bounding box center [595, 304] width 1191 height 608
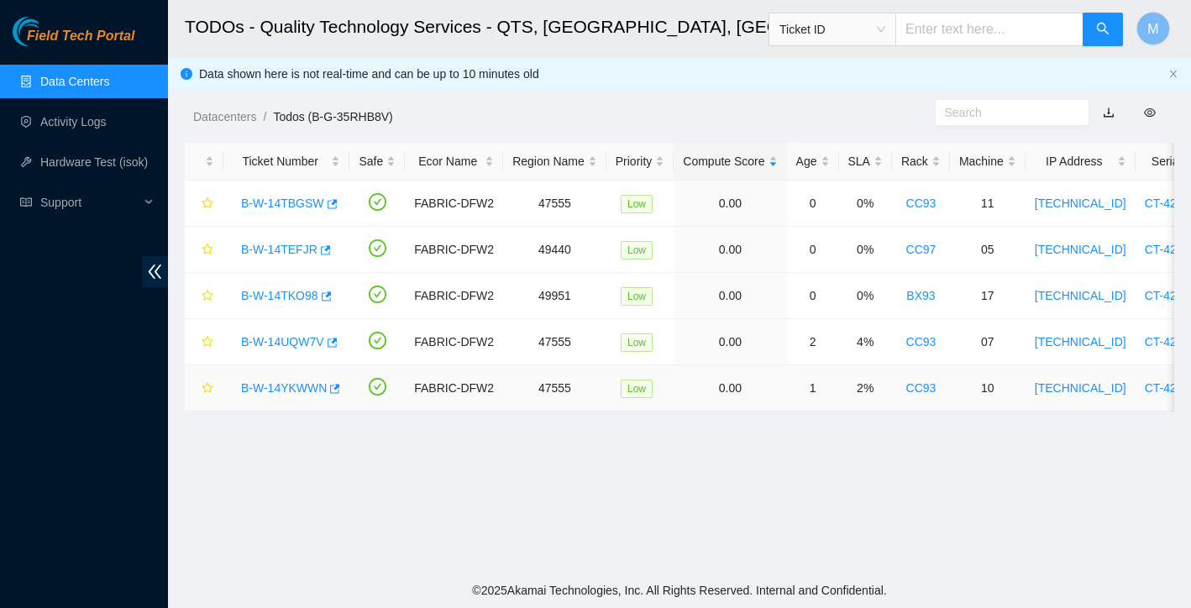
click at [1006, 378] on td "10" at bounding box center [988, 388] width 76 height 46
click at [294, 391] on link "B-W-14YKWWN" at bounding box center [284, 387] width 86 height 13
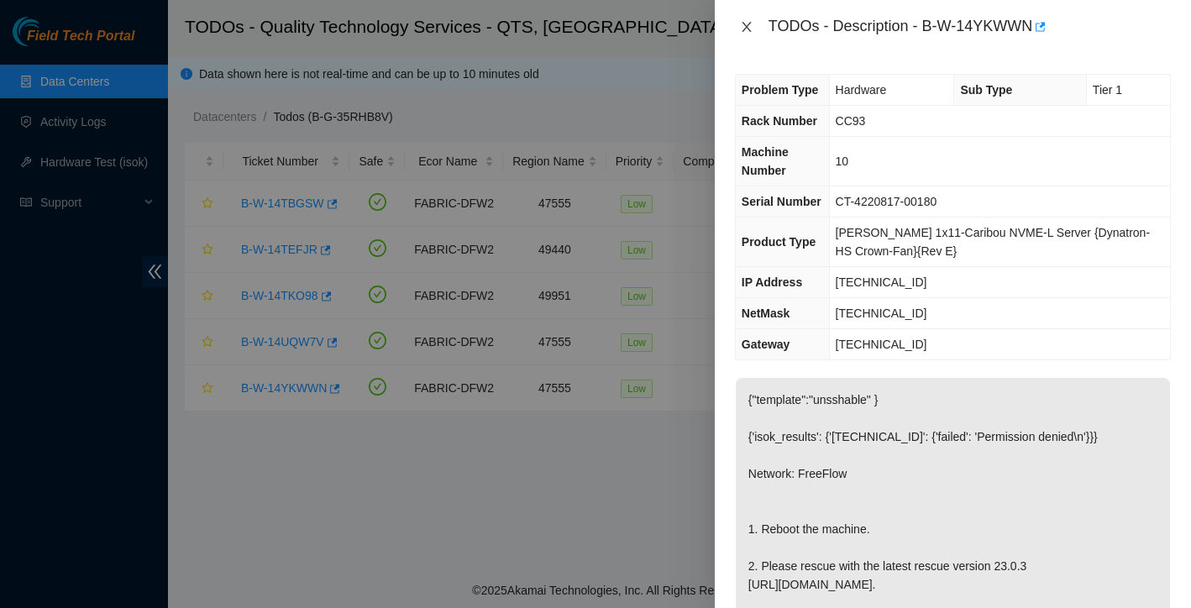
click at [743, 28] on icon "close" at bounding box center [746, 26] width 13 height 13
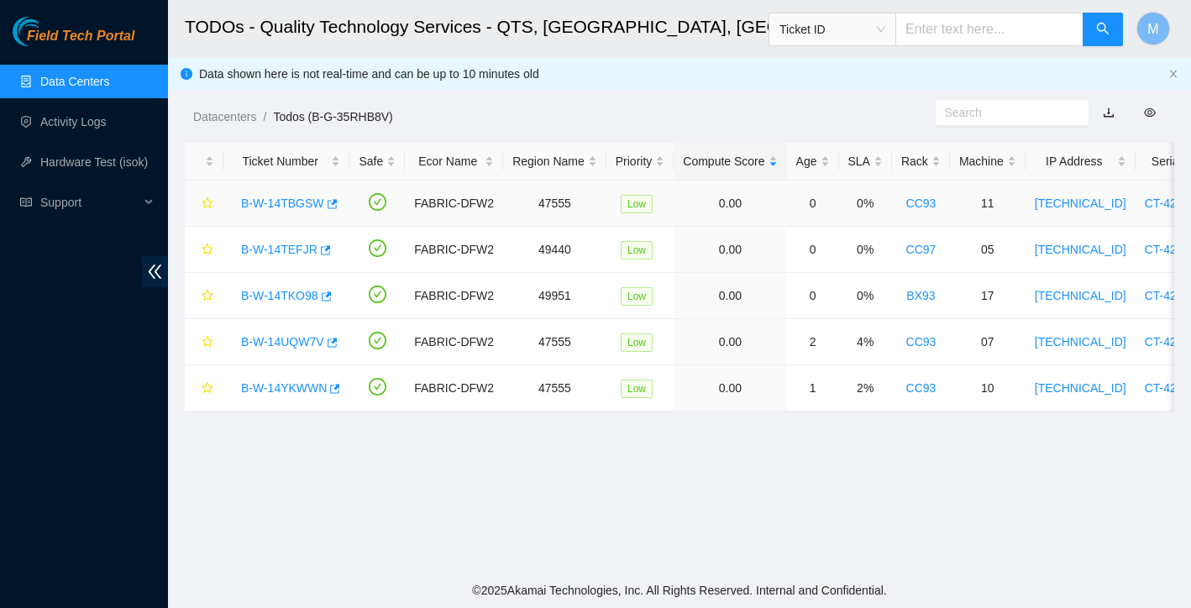
click at [261, 202] on link "B-W-14TBGSW" at bounding box center [282, 203] width 83 height 13
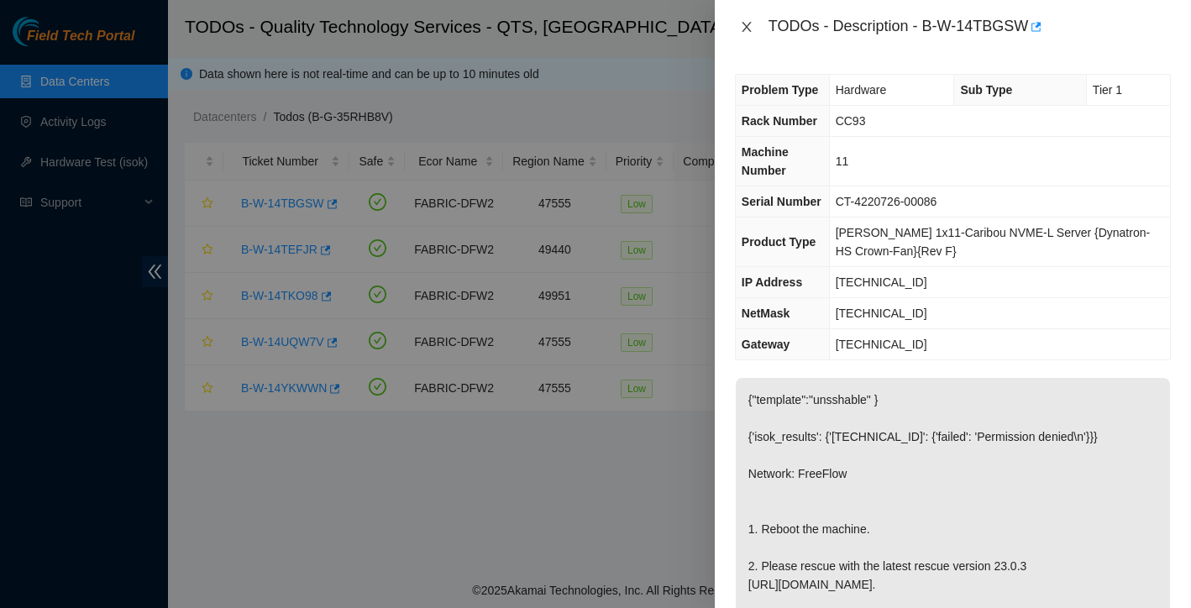
click at [743, 29] on icon "close" at bounding box center [746, 26] width 13 height 13
click at [743, 29] on div "TODOs - Description - B-W-14TBGSW Problem Type Hardware Sub Type Tier 1 Rack Nu…" at bounding box center [595, 304] width 1191 height 608
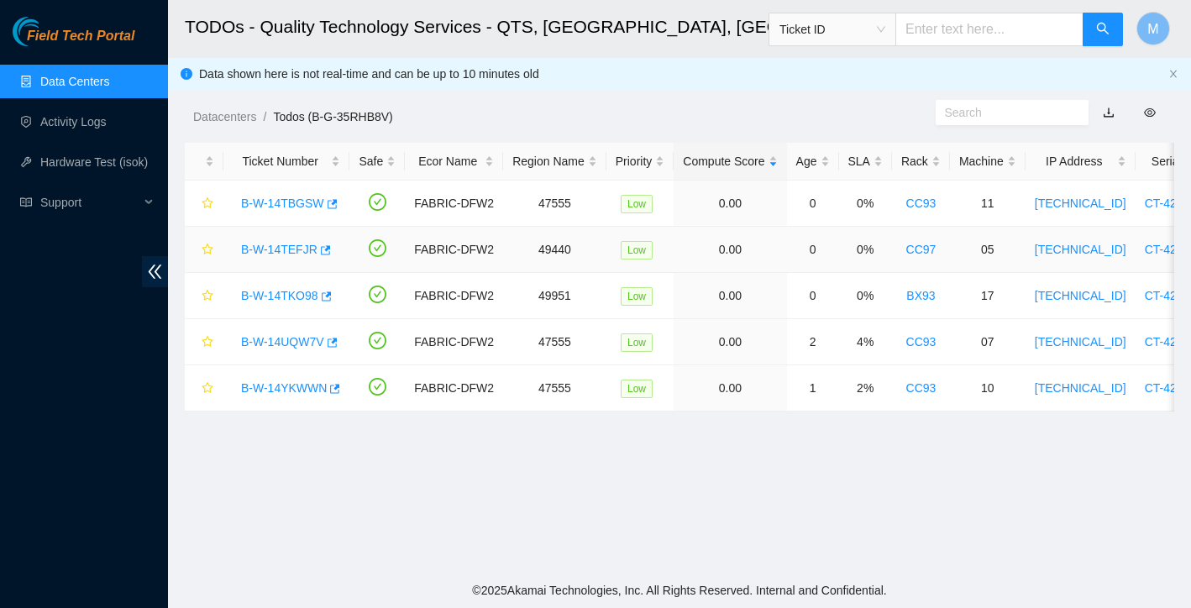
click at [294, 250] on link "B-W-14TEFJR" at bounding box center [279, 249] width 76 height 13
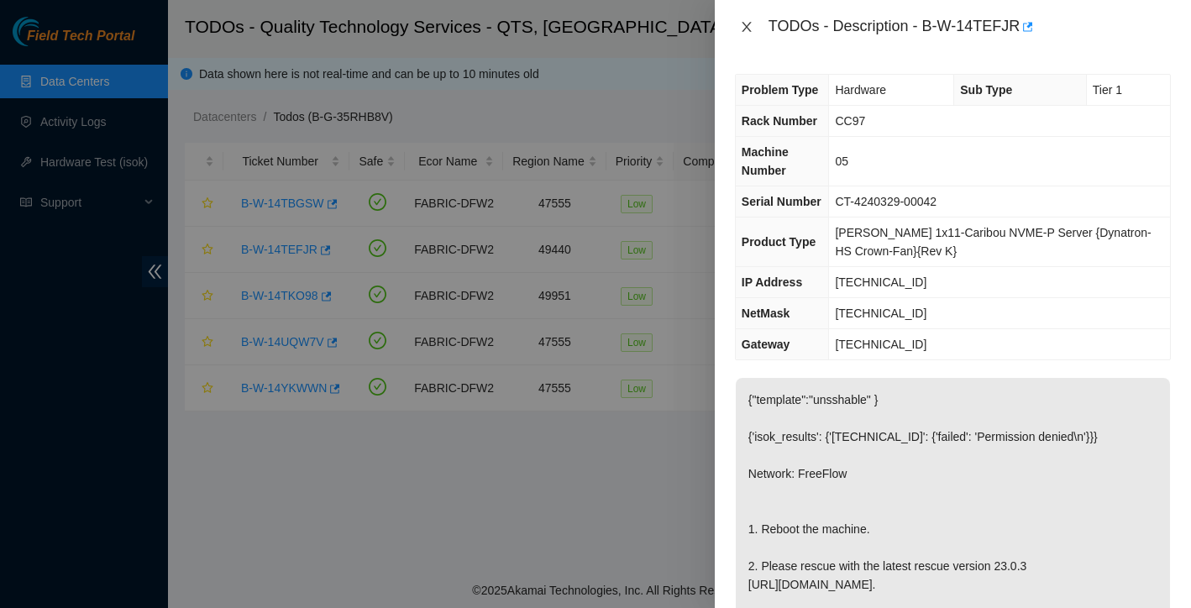
click at [748, 32] on icon "close" at bounding box center [746, 26] width 13 height 13
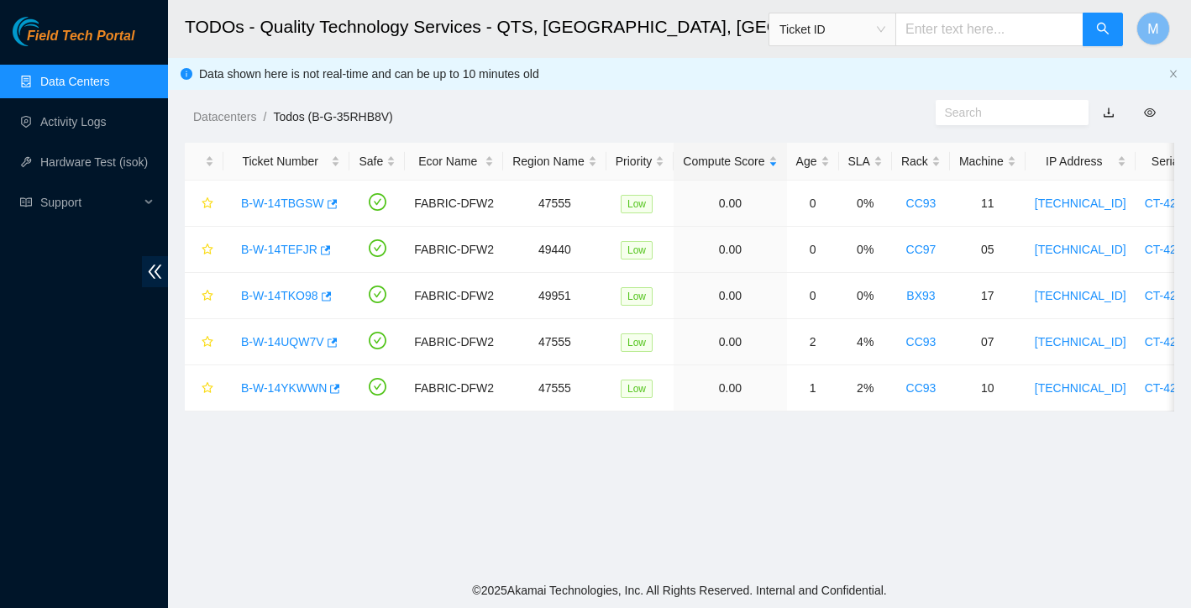
click at [1190, 32] on div "TODOs - Description - undefined Problem Type N/A Rack Number N/A Machine Number…" at bounding box center [1191, 304] width 0 height 608
click at [296, 296] on link "B-W-14TKO98" at bounding box center [279, 295] width 77 height 13
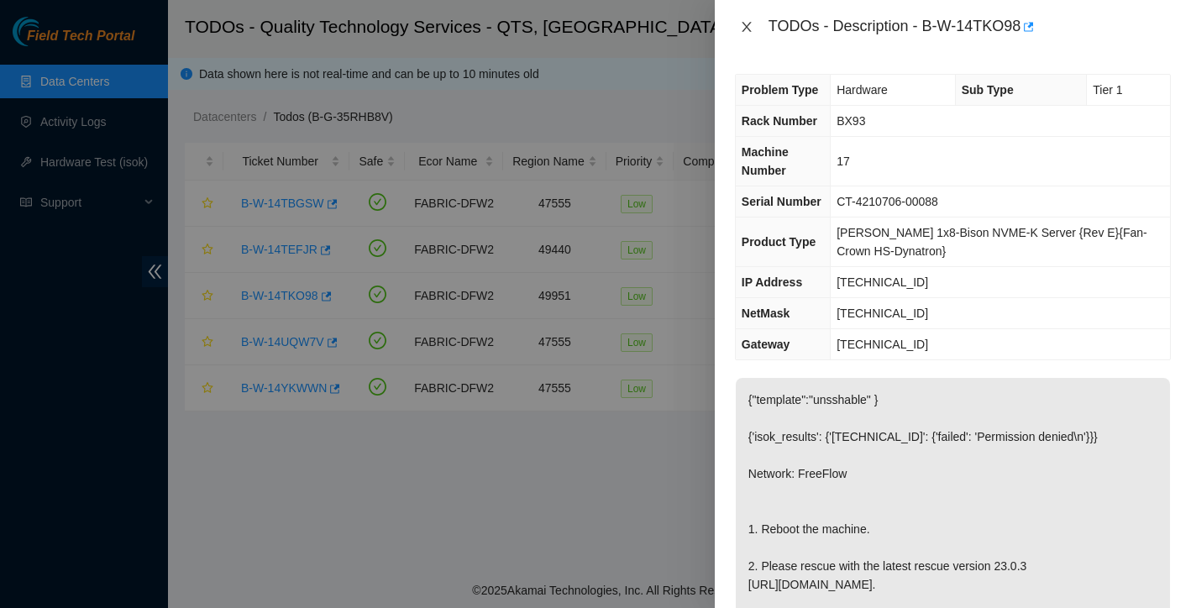
click at [752, 23] on icon "close" at bounding box center [746, 26] width 13 height 13
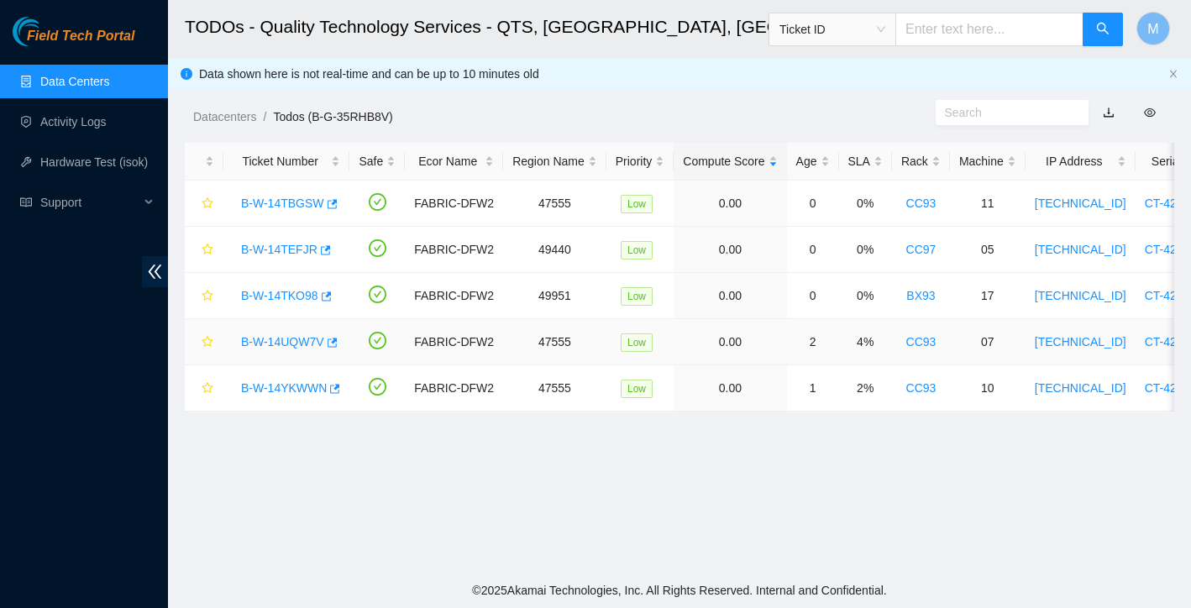
click at [290, 343] on link "B-W-14UQW7V" at bounding box center [282, 341] width 83 height 13
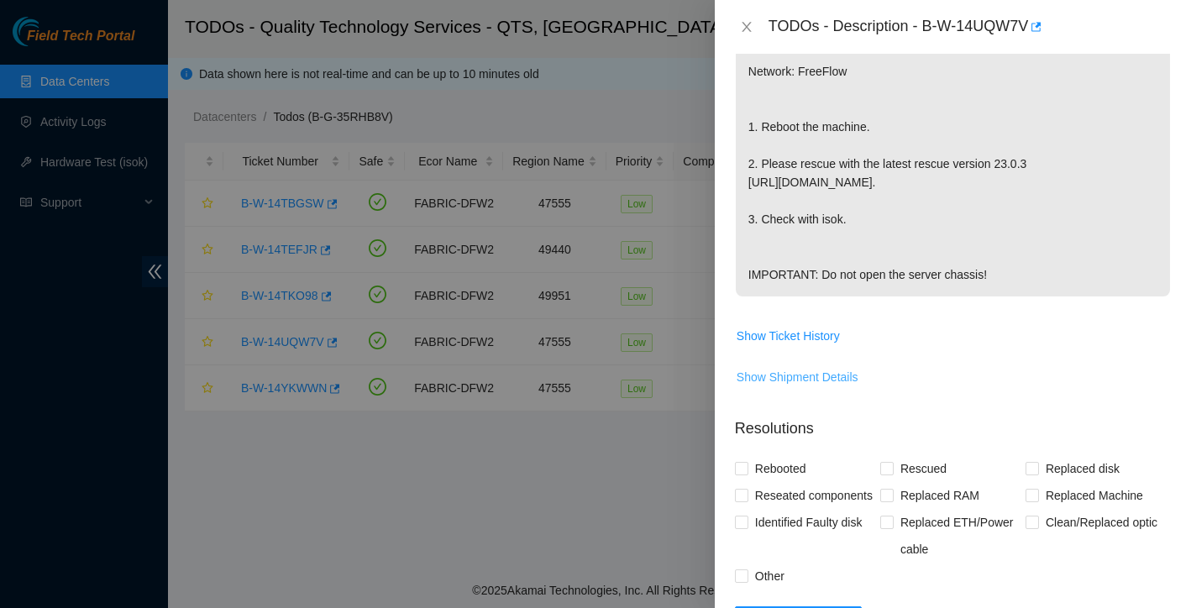
scroll to position [691, 0]
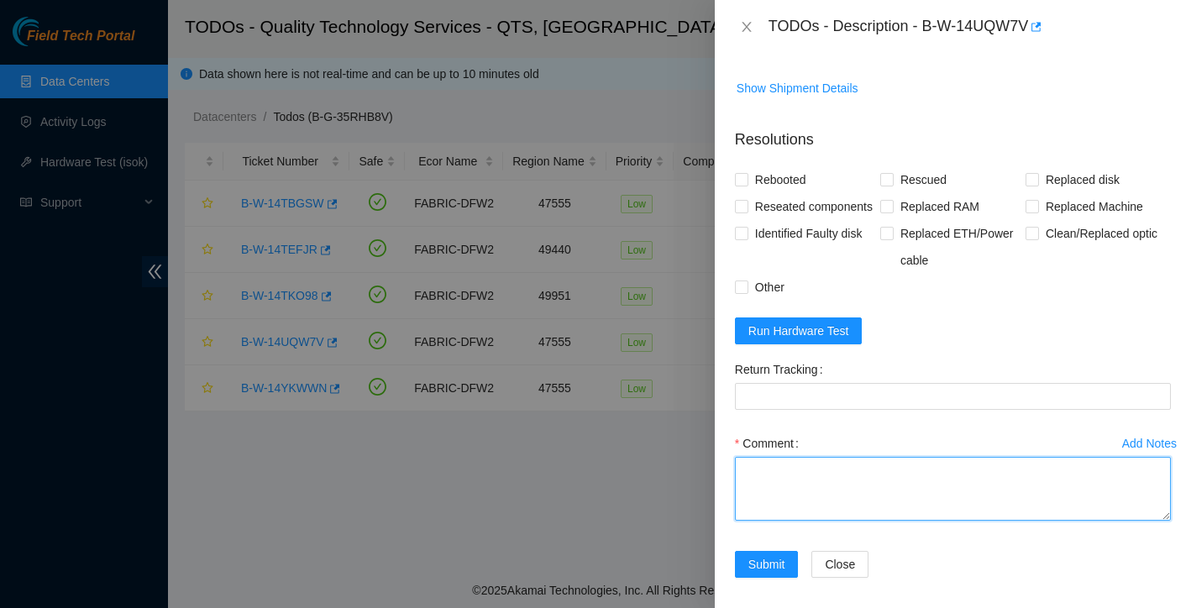
click at [764, 521] on textarea "Comment" at bounding box center [953, 489] width 436 height 64
type textarea "found locked up (non responsive to keyboard ) rebooted rescued reconfigured iso…"
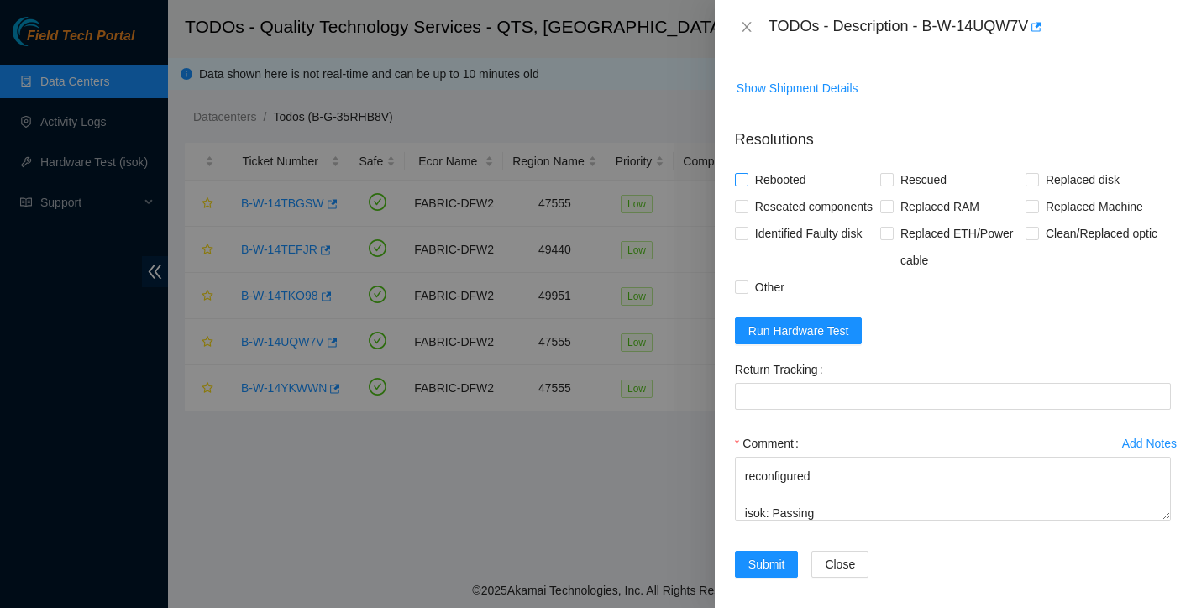
click at [746, 185] on input "Rebooted" at bounding box center [741, 179] width 12 height 12
checkbox input "true"
click at [847, 340] on span "Run Hardware Test" at bounding box center [798, 331] width 101 height 18
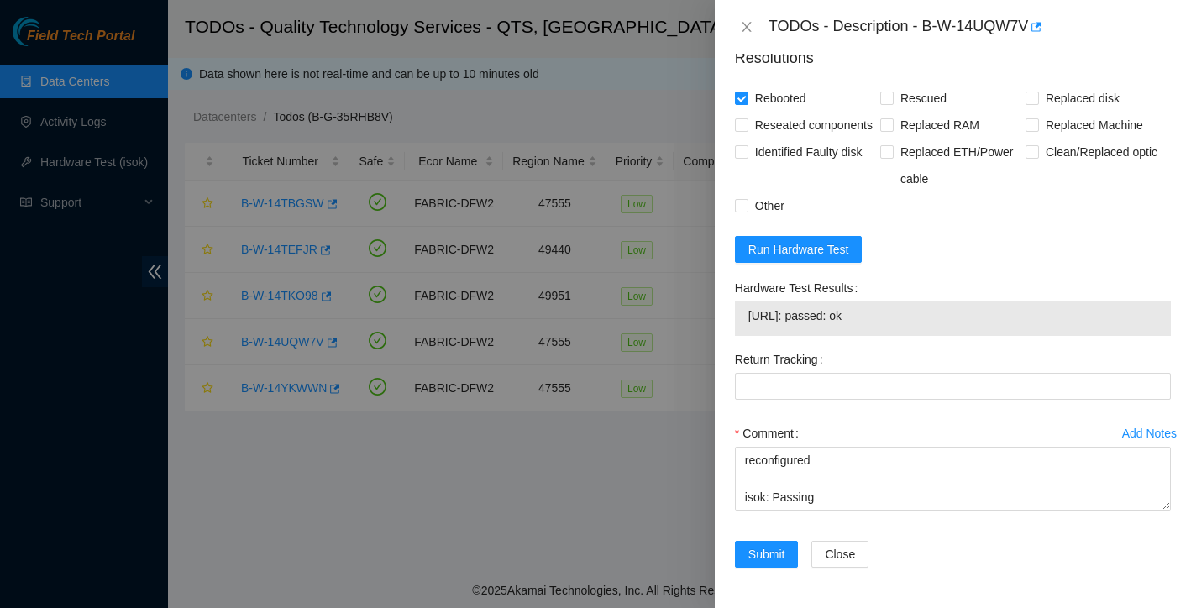
scroll to position [795, 0]
click at [888, 104] on label "Rescued" at bounding box center [916, 98] width 73 height 27
click at [888, 103] on input "Rescued" at bounding box center [886, 98] width 12 height 12
checkbox input "true"
click at [749, 139] on span "Reseated components" at bounding box center [813, 125] width 131 height 27
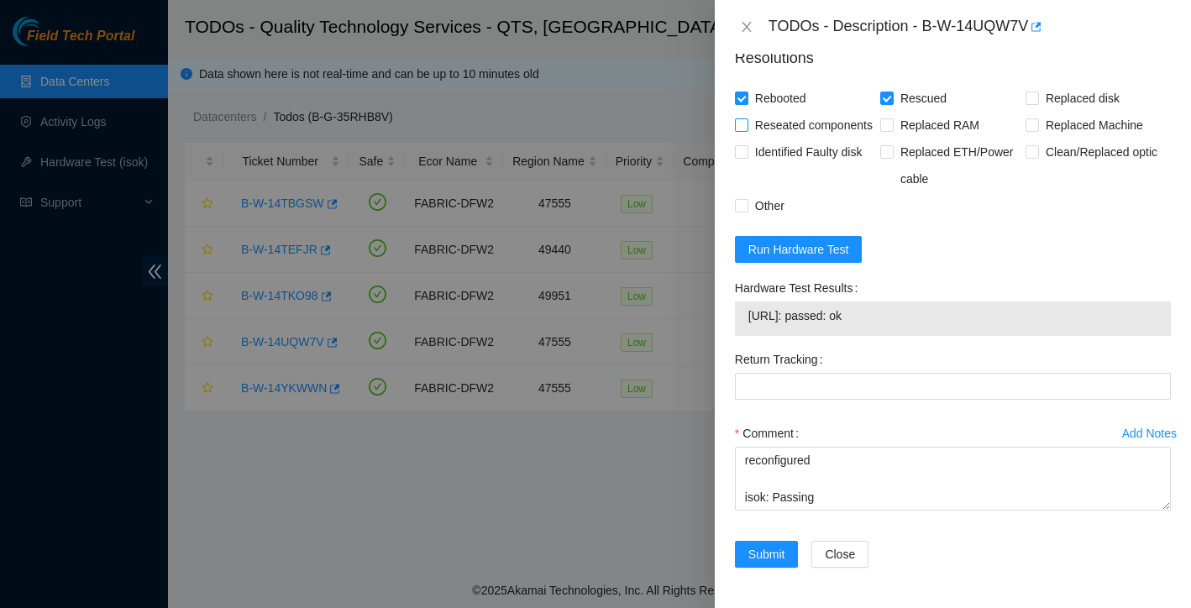
click at [747, 130] on input "Reseated components" at bounding box center [741, 124] width 12 height 12
checkbox input "true"
click at [744, 211] on input "Other" at bounding box center [741, 205] width 12 height 12
checkbox input "true"
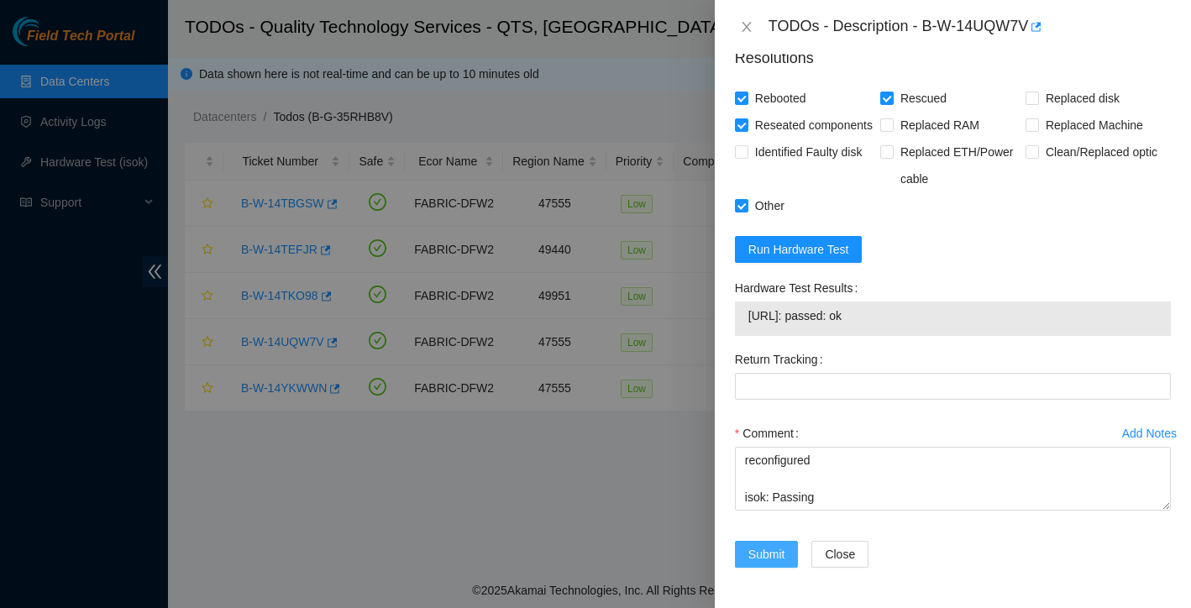
click at [769, 554] on span "Submit" at bounding box center [766, 554] width 37 height 18
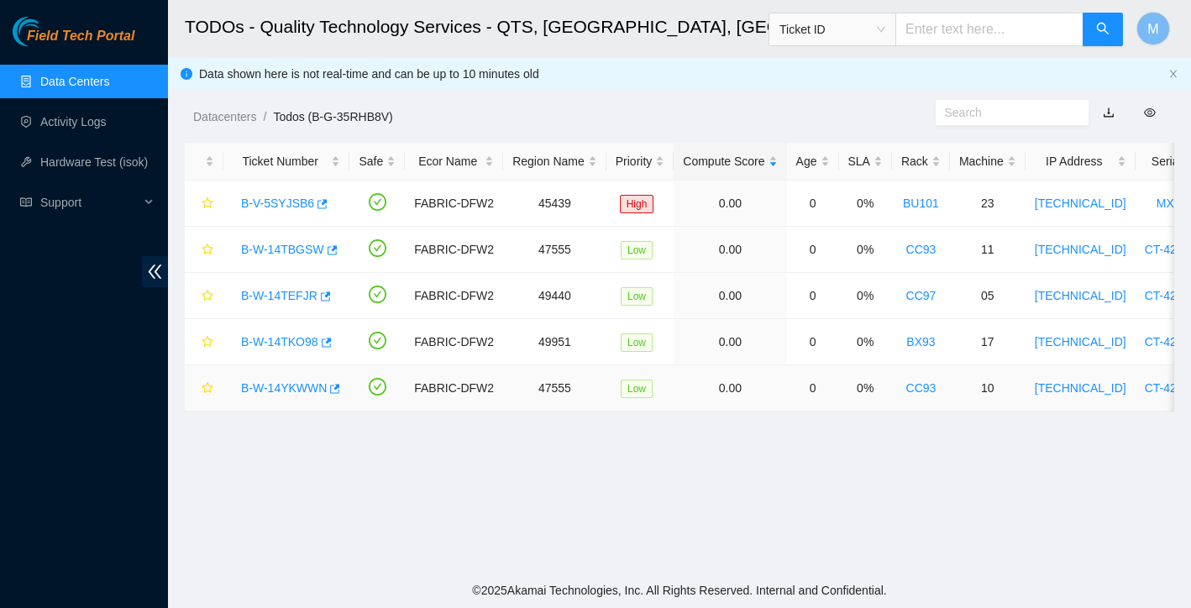
click at [281, 391] on link "B-W-14YKWWN" at bounding box center [284, 387] width 86 height 13
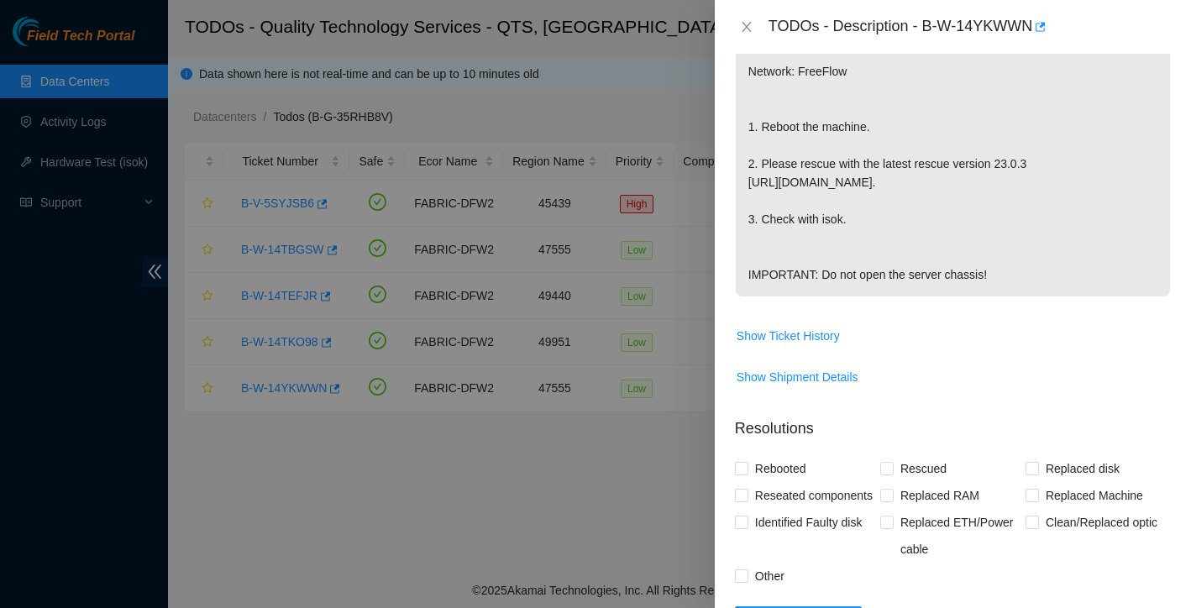
scroll to position [561, 0]
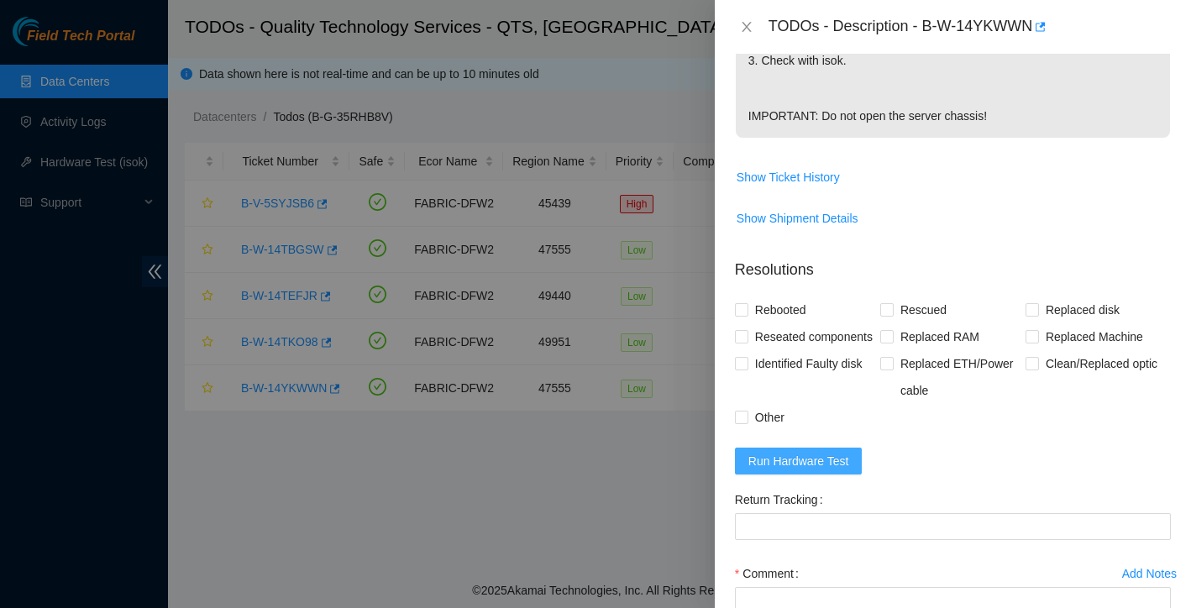
click at [786, 475] on button "Run Hardware Test" at bounding box center [799, 461] width 128 height 27
click at [744, 323] on label "Rebooted" at bounding box center [774, 310] width 78 height 27
click at [744, 315] on input "Rebooted" at bounding box center [741, 309] width 12 height 12
checkbox input "true"
click at [890, 315] on input "Rescued" at bounding box center [886, 309] width 12 height 12
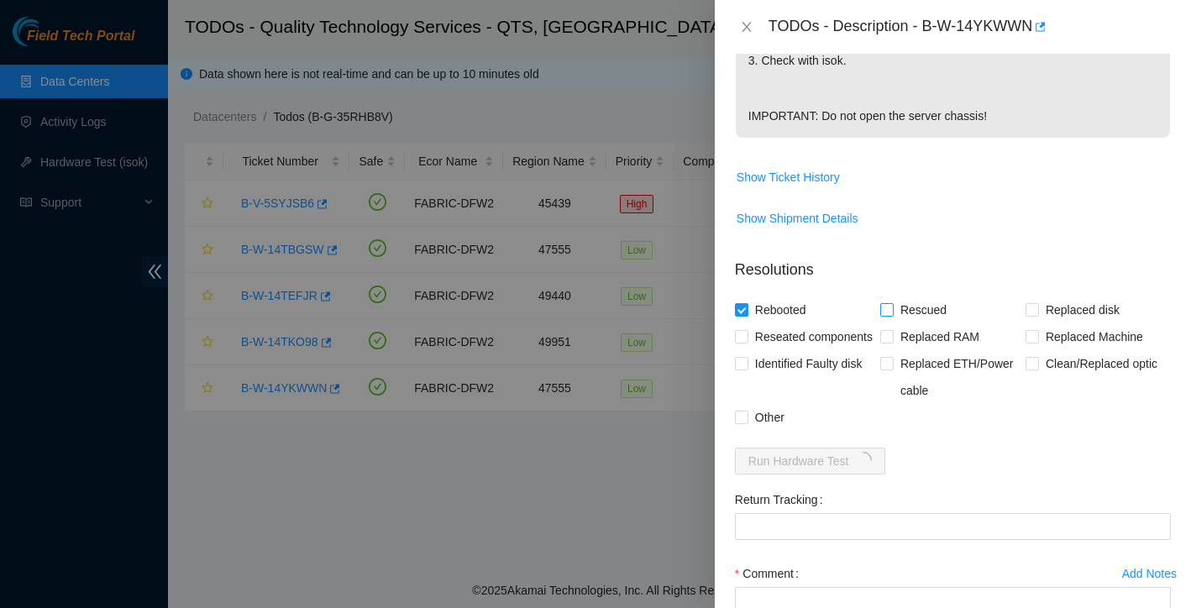
checkbox input "true"
click at [732, 372] on div "Problem Type Hardware Sub Type Tier 1 Rack Number CC93 Machine Number 10 Serial…" at bounding box center [953, 331] width 476 height 554
click at [742, 342] on input "Reseated components" at bounding box center [741, 336] width 12 height 12
checkbox input "true"
click at [744, 422] on input "Other" at bounding box center [741, 417] width 12 height 12
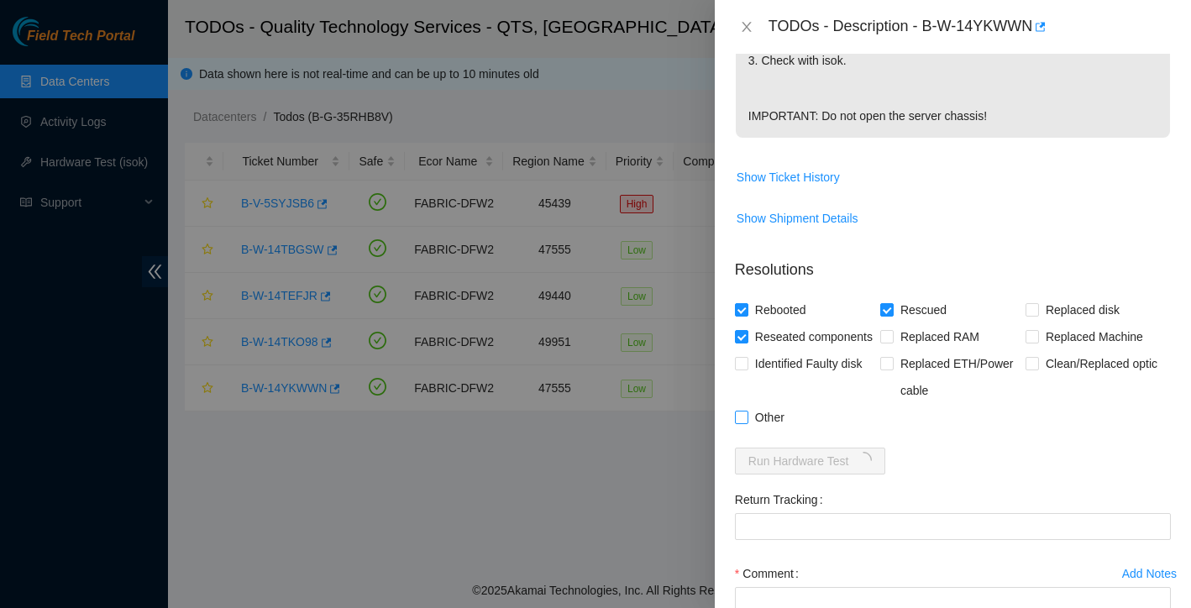
checkbox input "true"
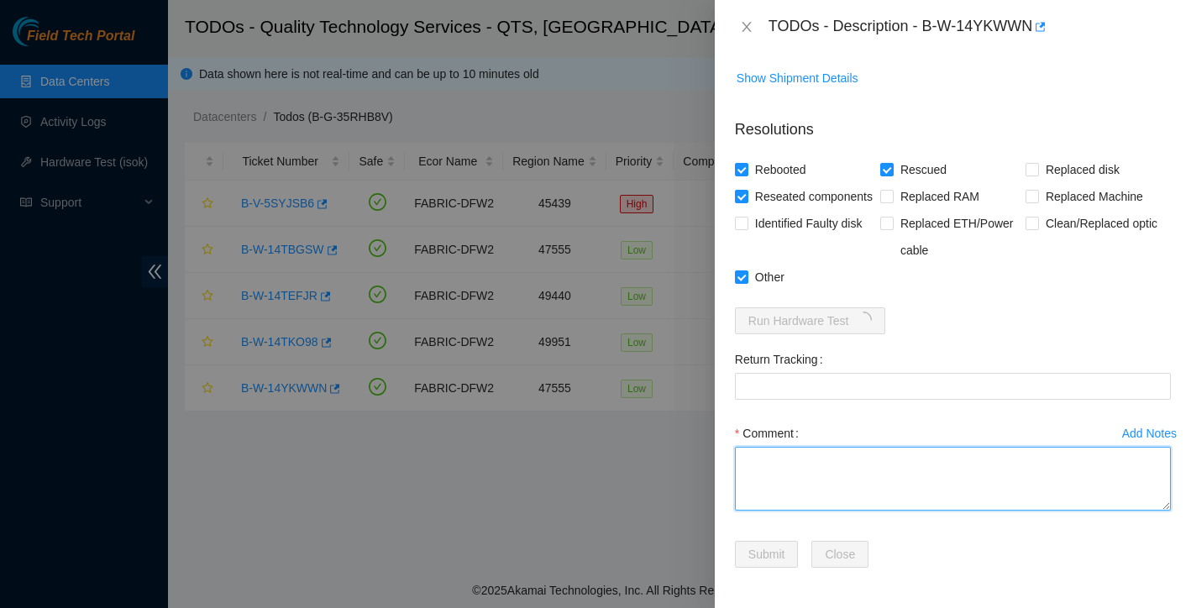
scroll to position [765, 0]
click at [777, 481] on textarea "Comment" at bounding box center [953, 479] width 436 height 64
drag, startPoint x: 783, startPoint y: 502, endPoint x: 725, endPoint y: 391, distance: 125.1
click at [725, 391] on div "Problem Type Hardware Sub Type Tier 1 Rack Number CC93 Machine Number 10 Serial…" at bounding box center [953, 331] width 476 height 554
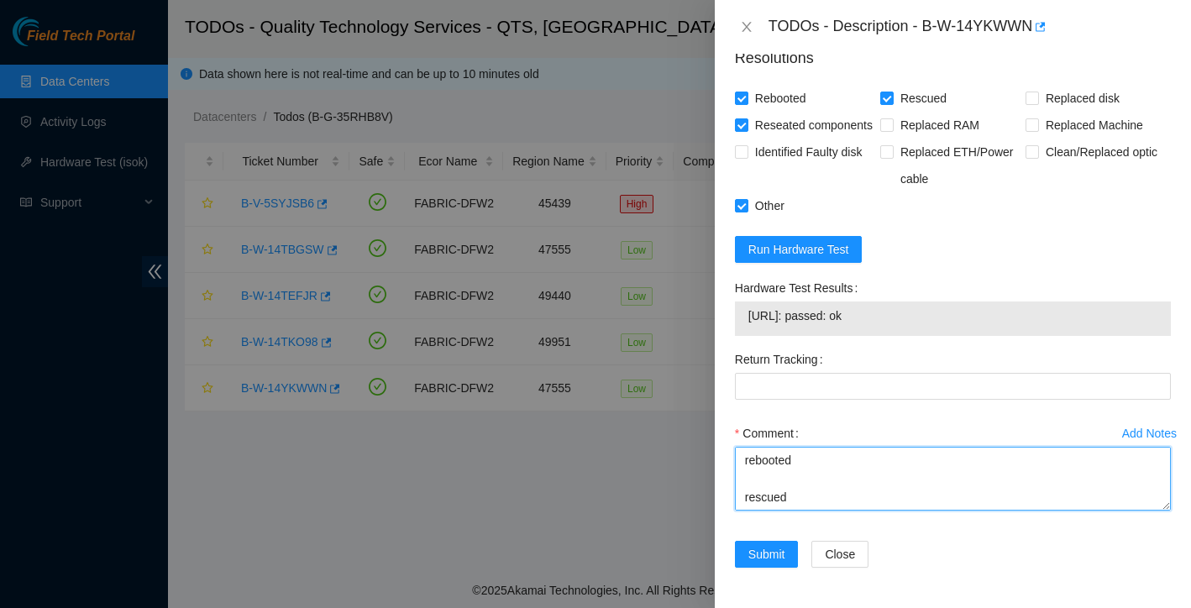
scroll to position [837, 0]
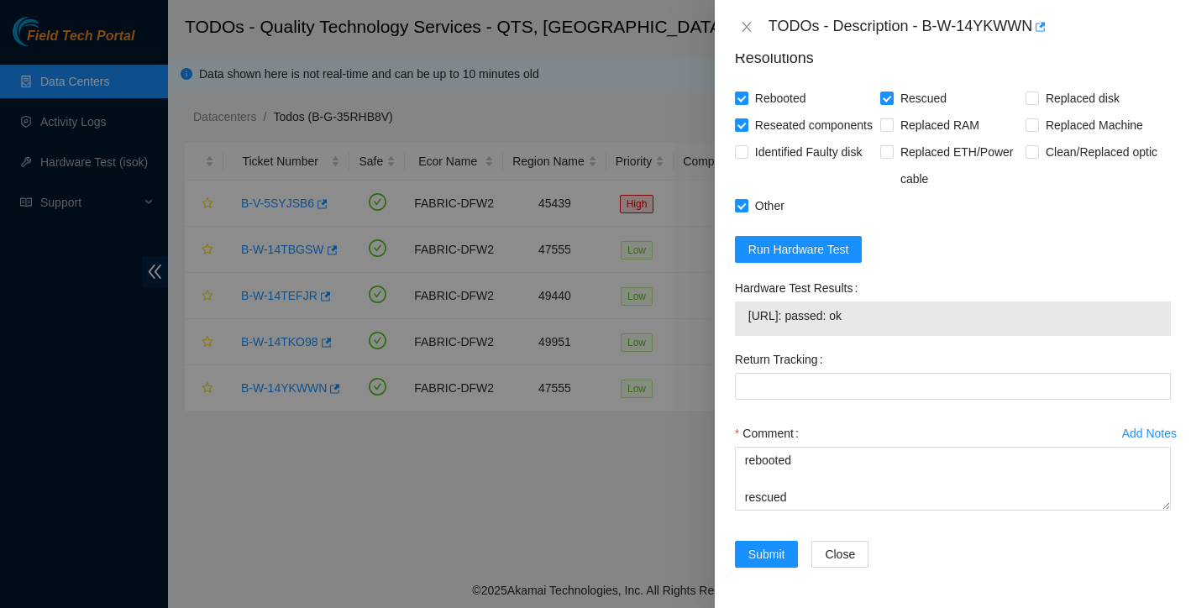
click at [852, 403] on div "Return Tracking" at bounding box center [952, 383] width 449 height 74
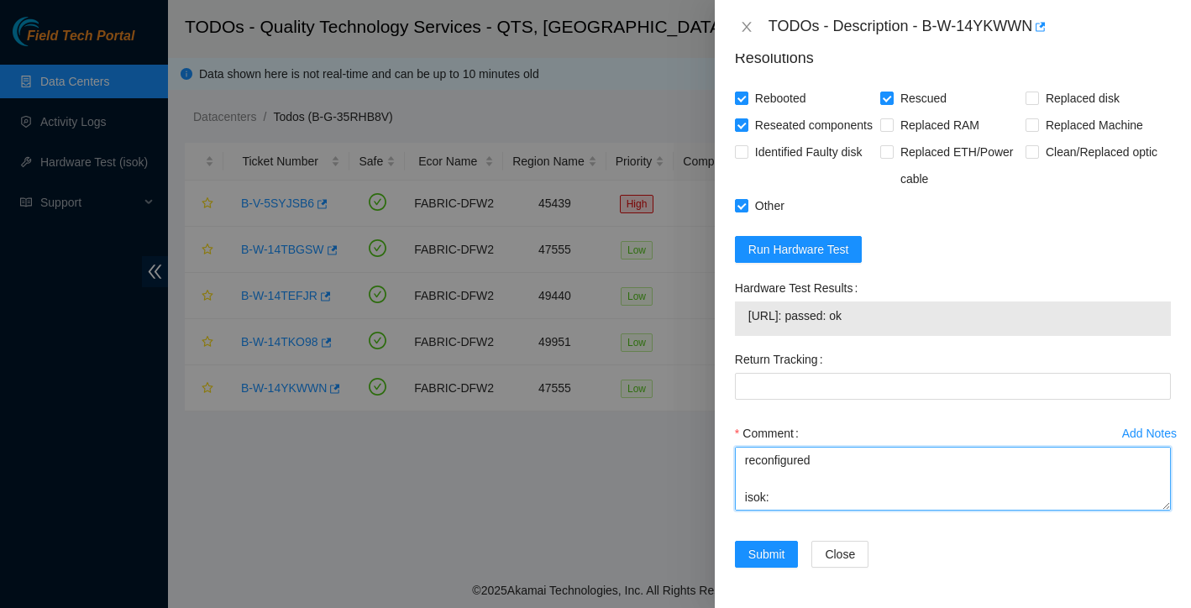
click at [786, 499] on textarea "rebooted rescued reconfigured isok:" at bounding box center [953, 479] width 436 height 64
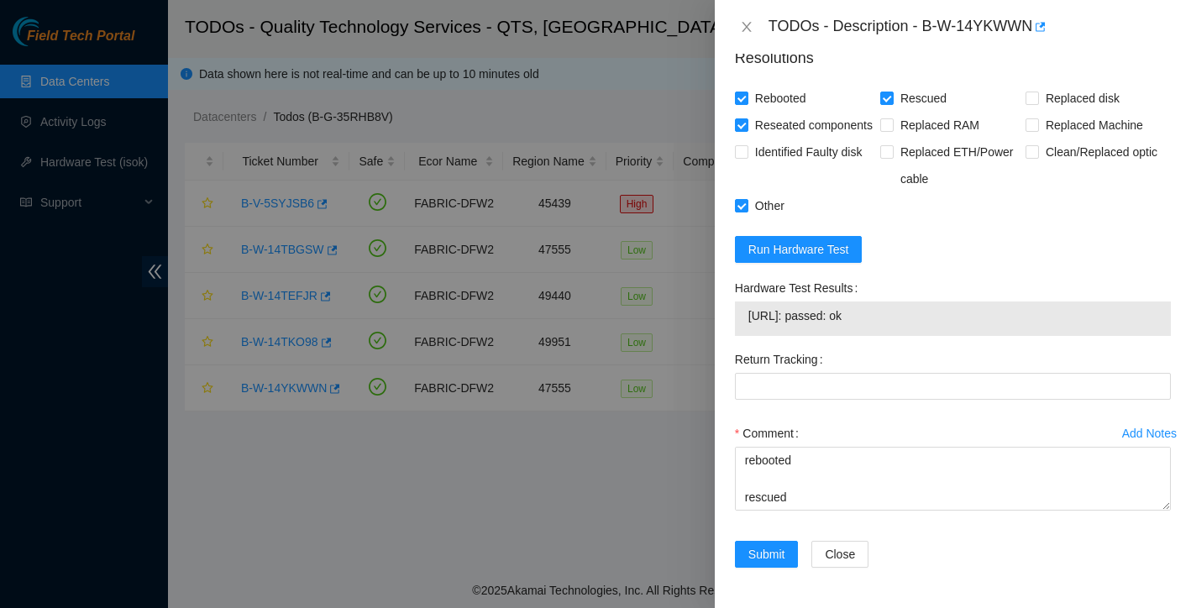
scroll to position [837, 0]
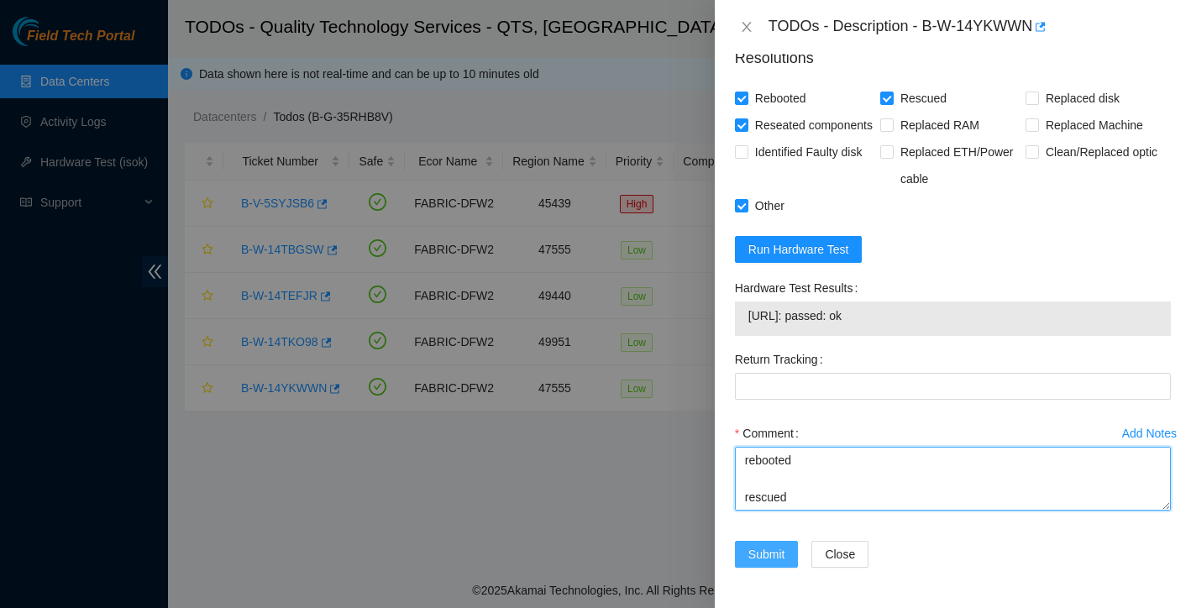
type textarea "rebooted rescued reconfigured isok: PASSING"
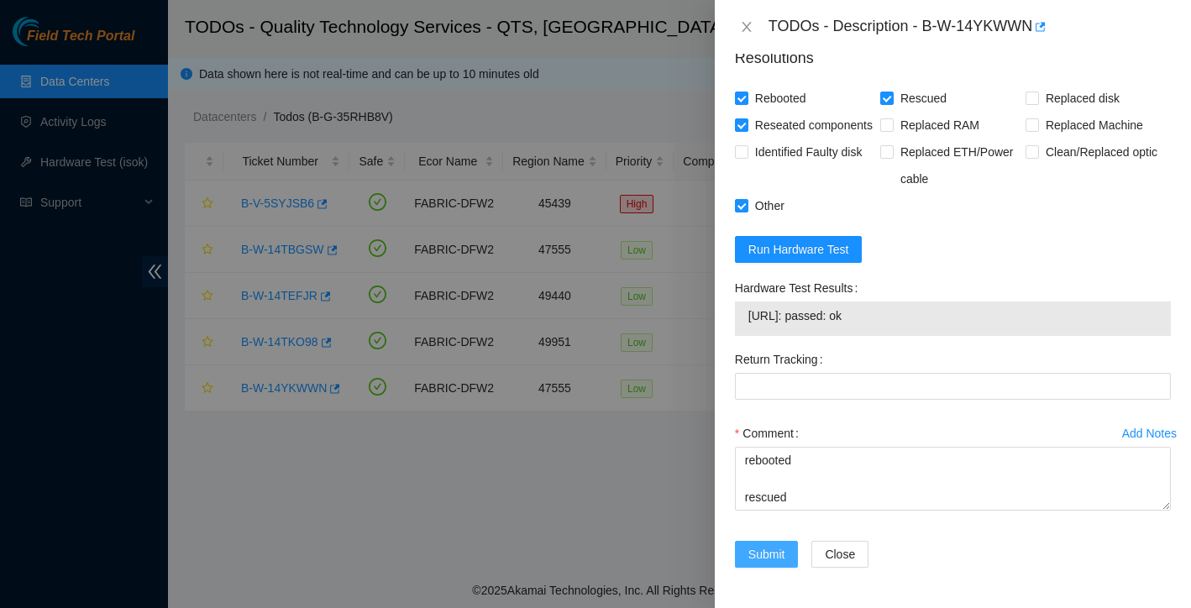
click at [779, 550] on span "Submit" at bounding box center [766, 554] width 37 height 18
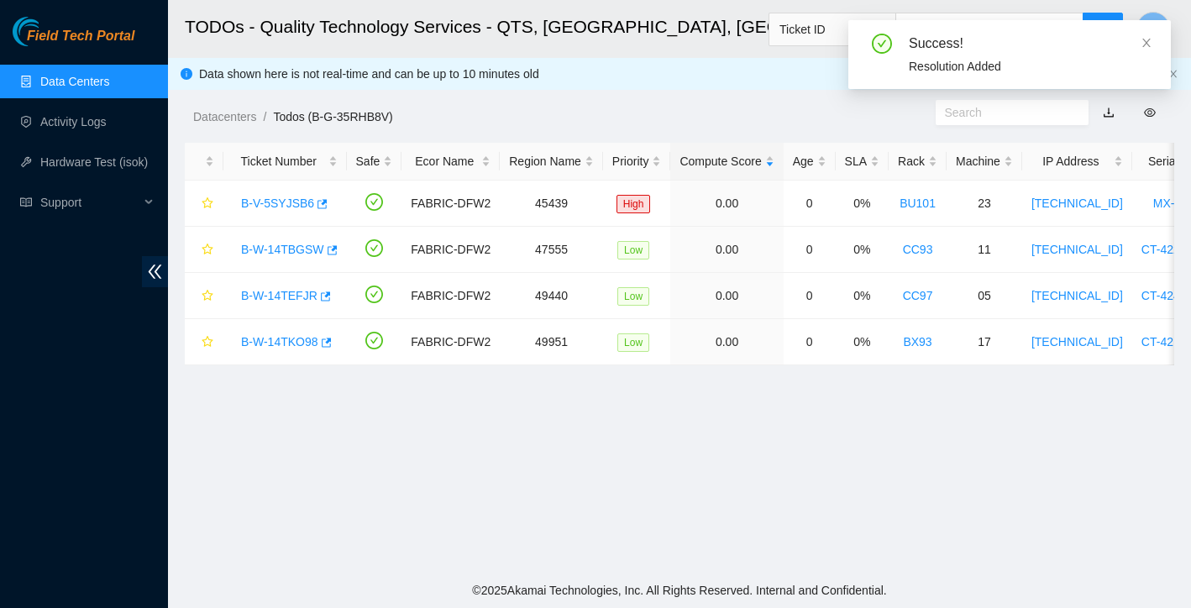
scroll to position [329, 0]
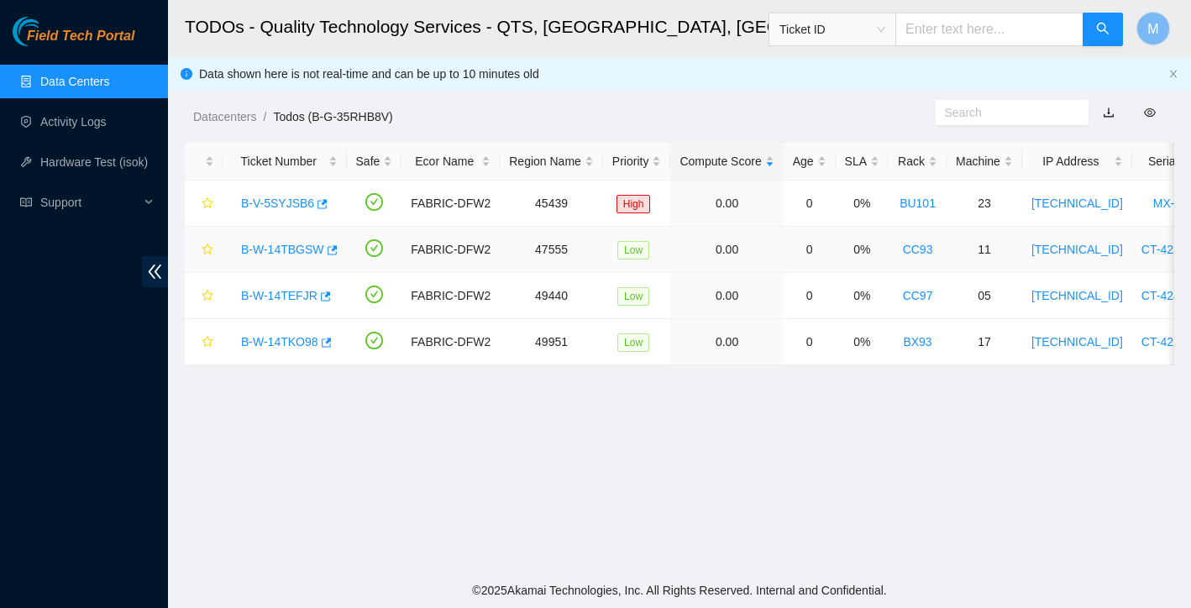
click at [263, 249] on link "B-W-14TBGSW" at bounding box center [282, 249] width 83 height 13
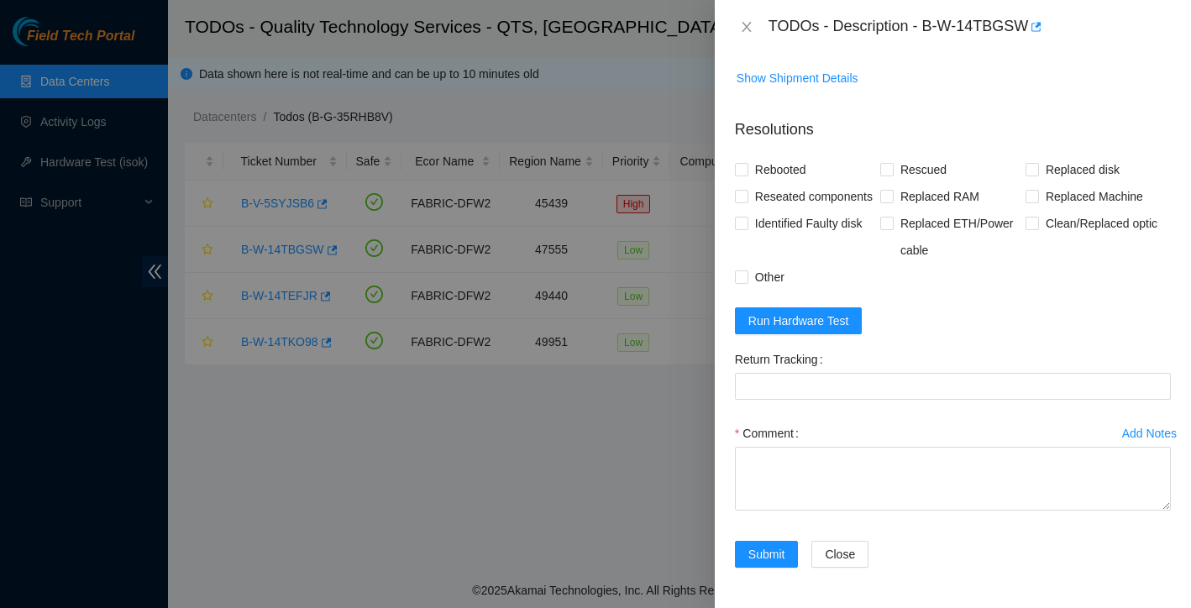
scroll to position [765, 0]
click at [821, 333] on button "Run Hardware Test" at bounding box center [799, 320] width 128 height 27
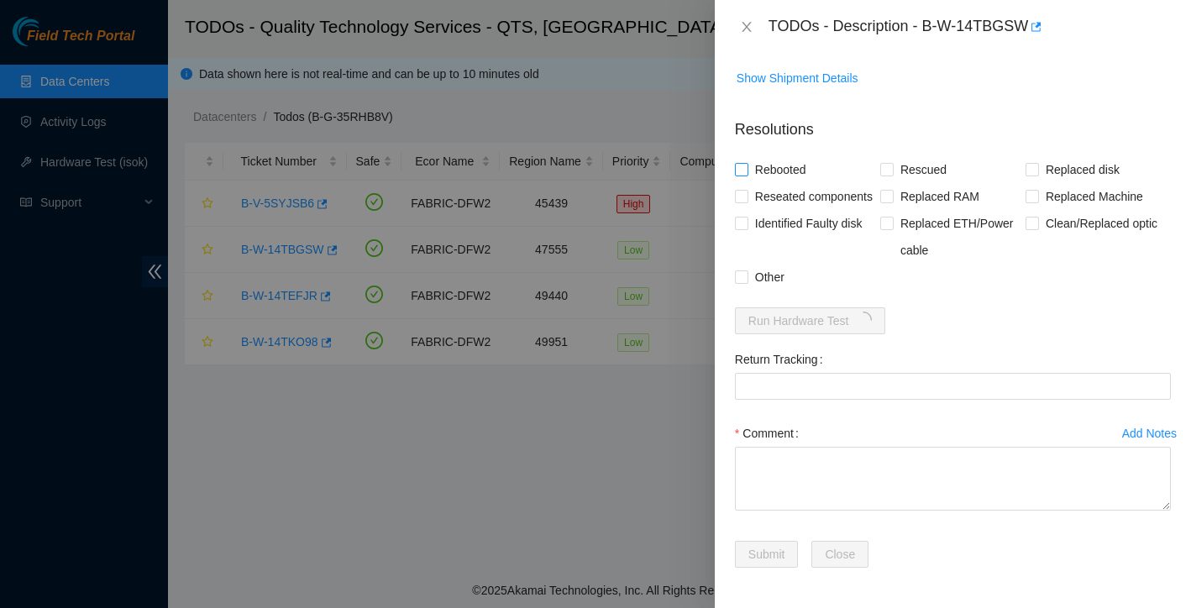
click at [745, 163] on input "Rebooted" at bounding box center [741, 169] width 12 height 12
checkbox input "true"
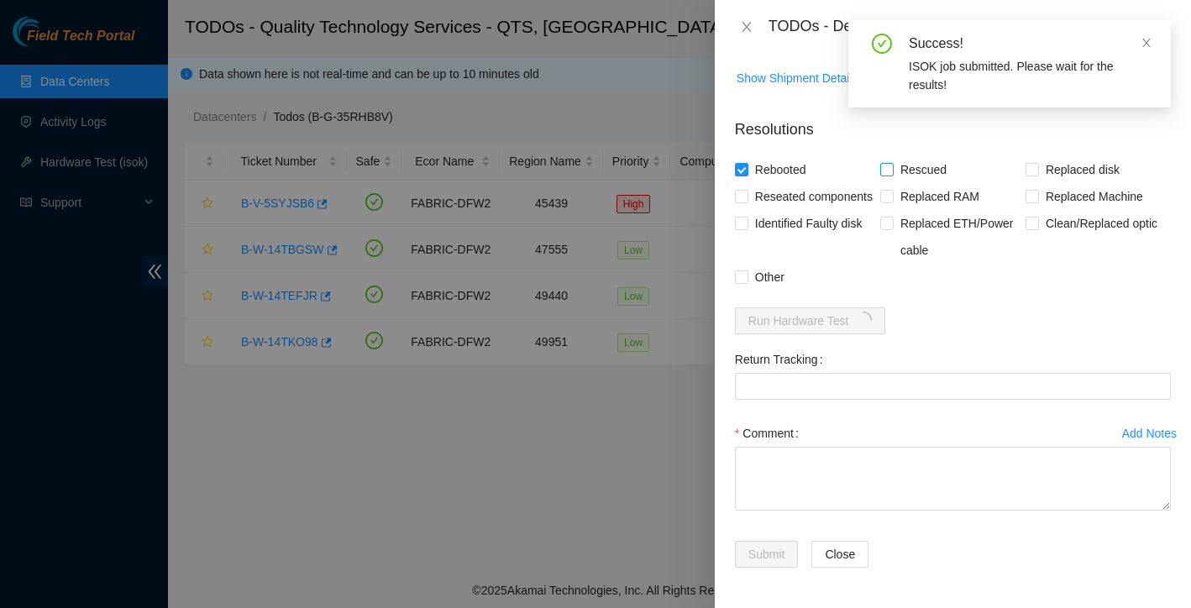
click at [893, 163] on span at bounding box center [886, 169] width 13 height 13
click at [892, 163] on input "Rescued" at bounding box center [886, 169] width 12 height 12
checkbox input "true"
click at [745, 183] on label "Reseated components" at bounding box center [807, 196] width 144 height 27
click at [745, 190] on input "Reseated components" at bounding box center [741, 196] width 12 height 12
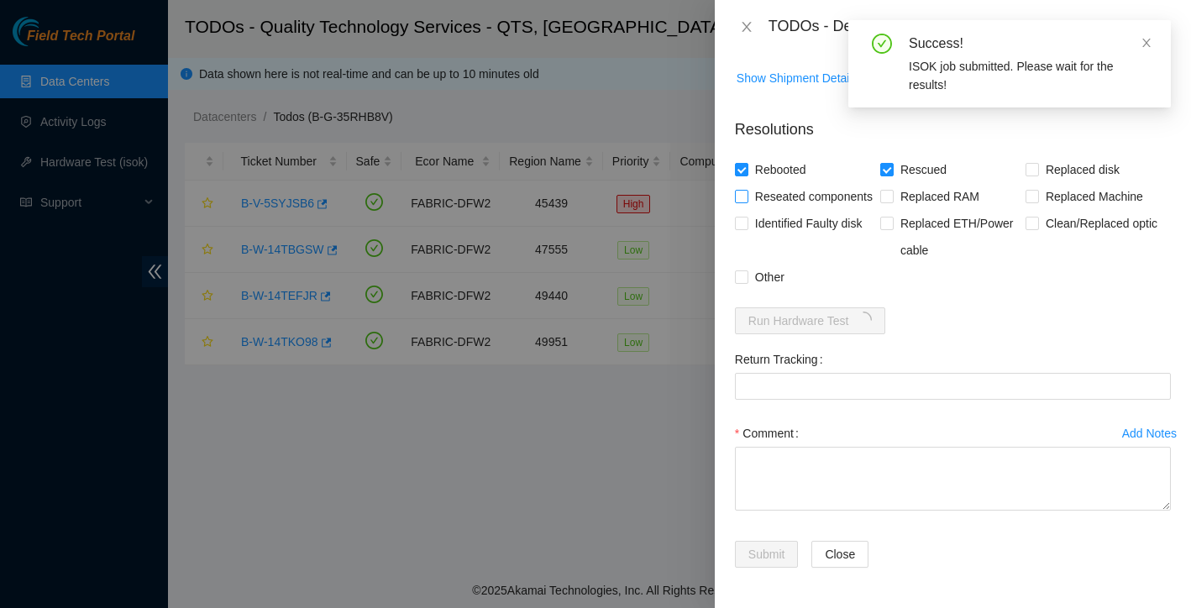
checkbox input "true"
click at [741, 276] on input "Other" at bounding box center [741, 276] width 12 height 12
checkbox input "true"
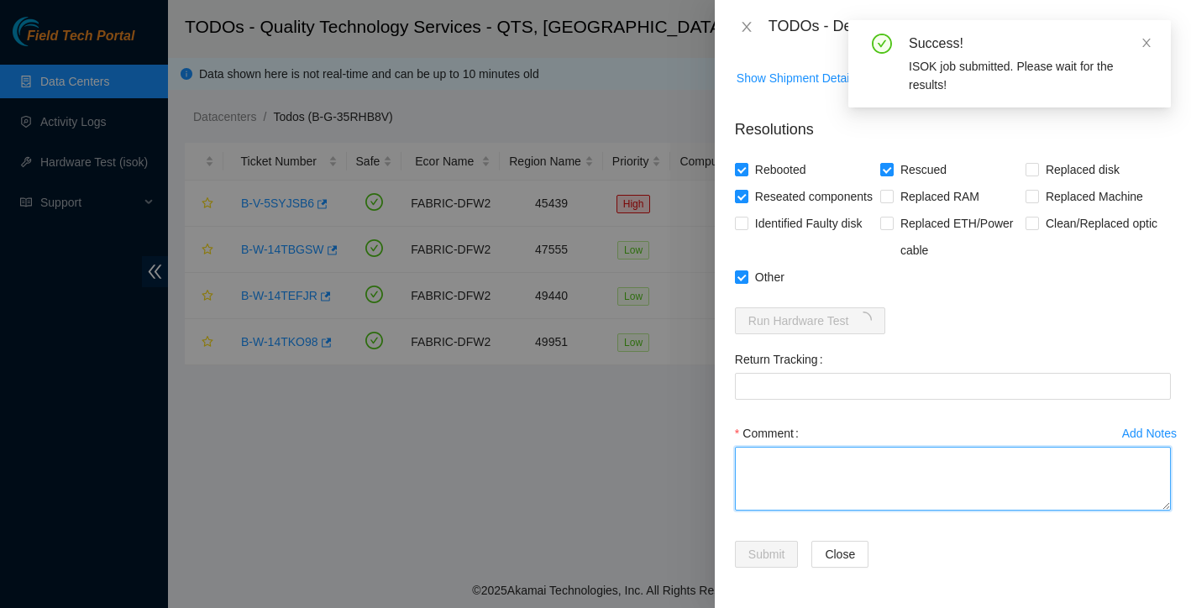
click at [803, 467] on textarea "Comment" at bounding box center [953, 479] width 436 height 64
paste textarea "rebooted rescued reconfigured isok:"
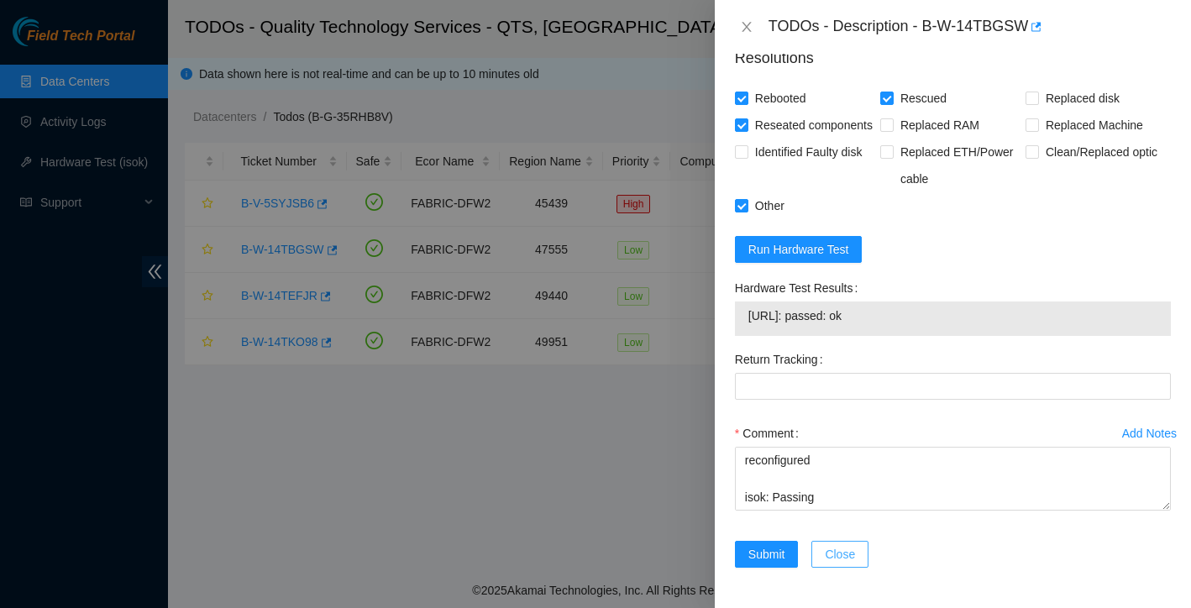
scroll to position [837, 0]
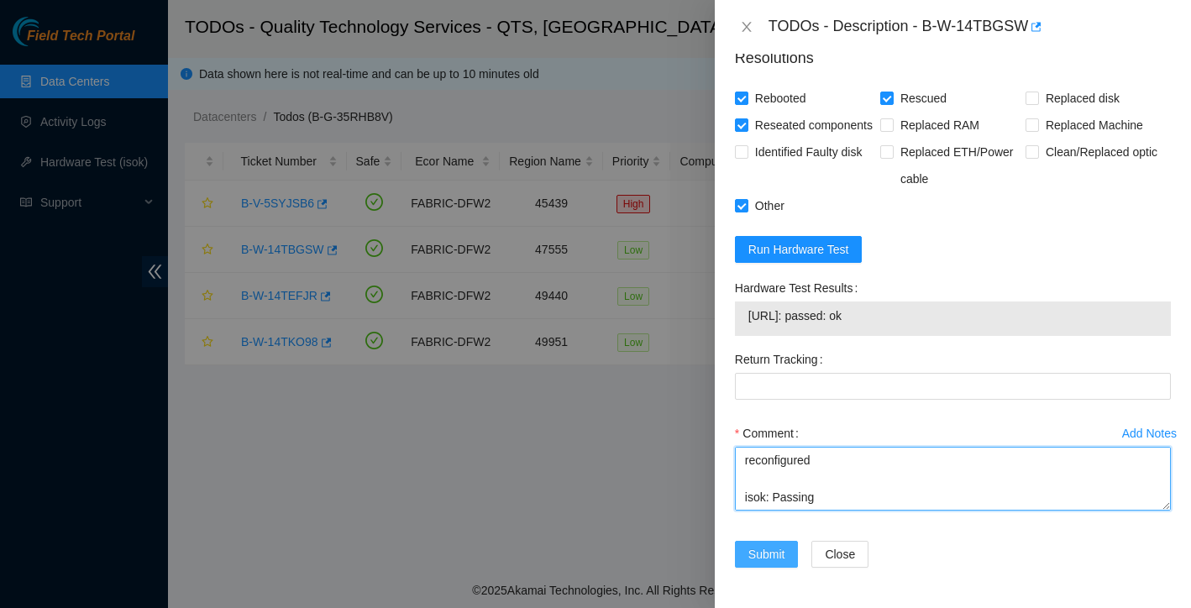
type textarea "rebooted rescued reconfigured isok: Passing"
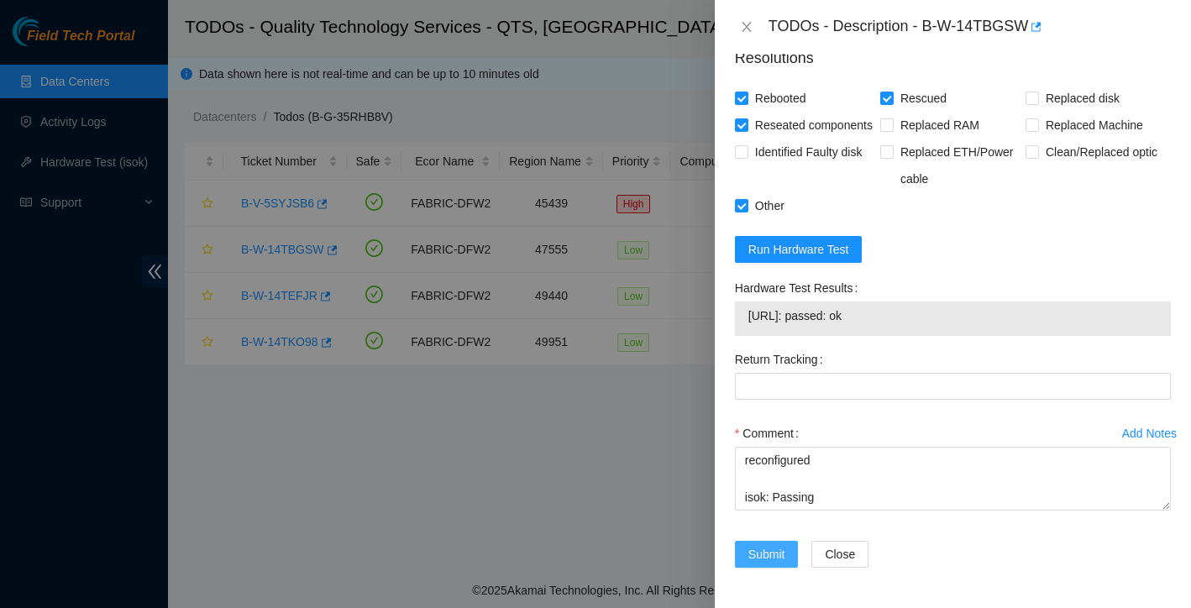
click at [768, 558] on span "Submit" at bounding box center [766, 554] width 37 height 18
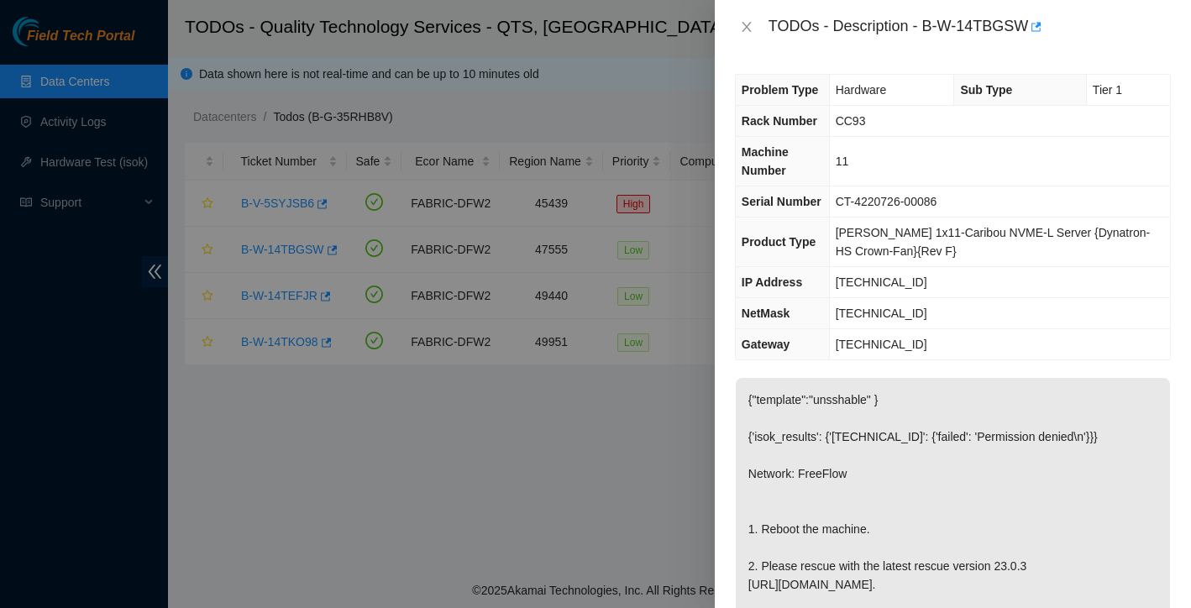
scroll to position [0, 0]
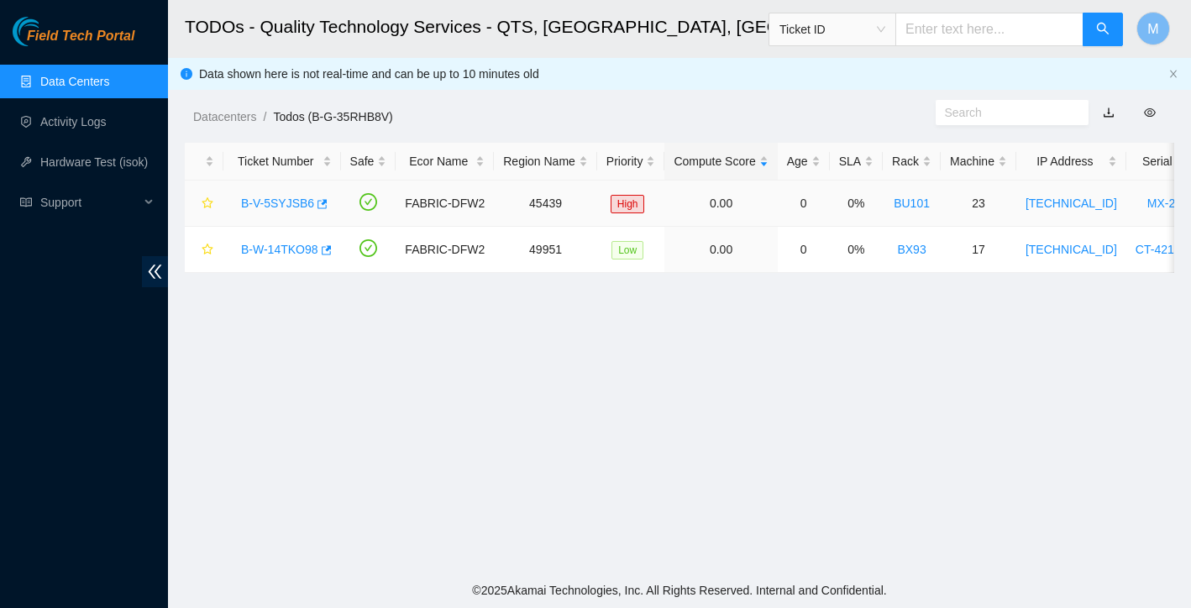
click at [277, 199] on link "B-V-5SYJSB6" at bounding box center [277, 203] width 73 height 13
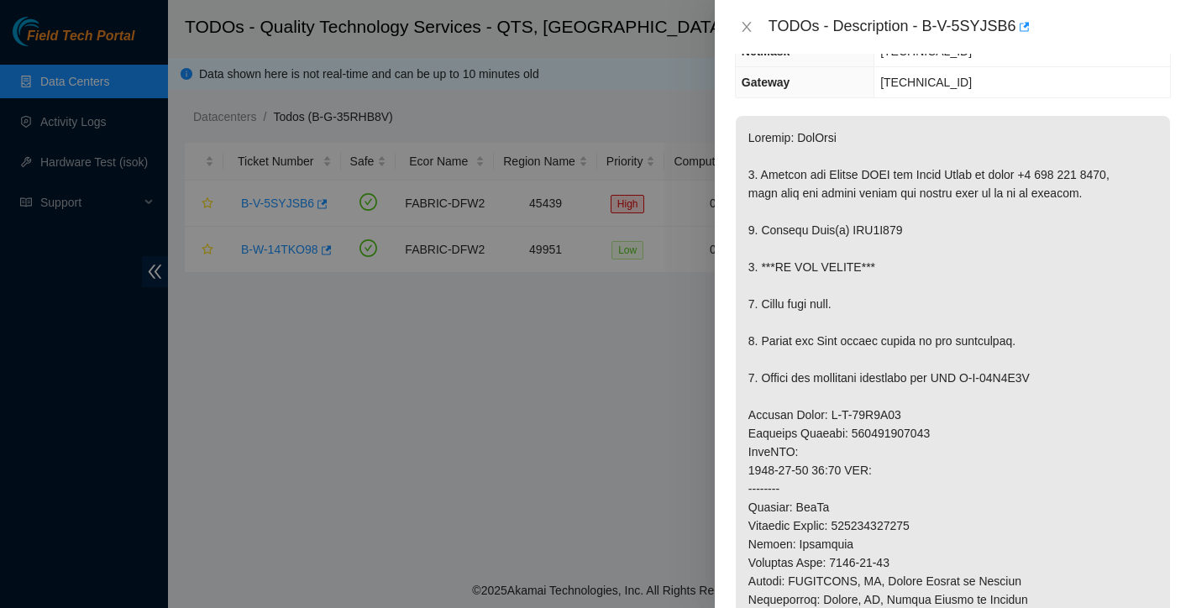
scroll to position [294, 0]
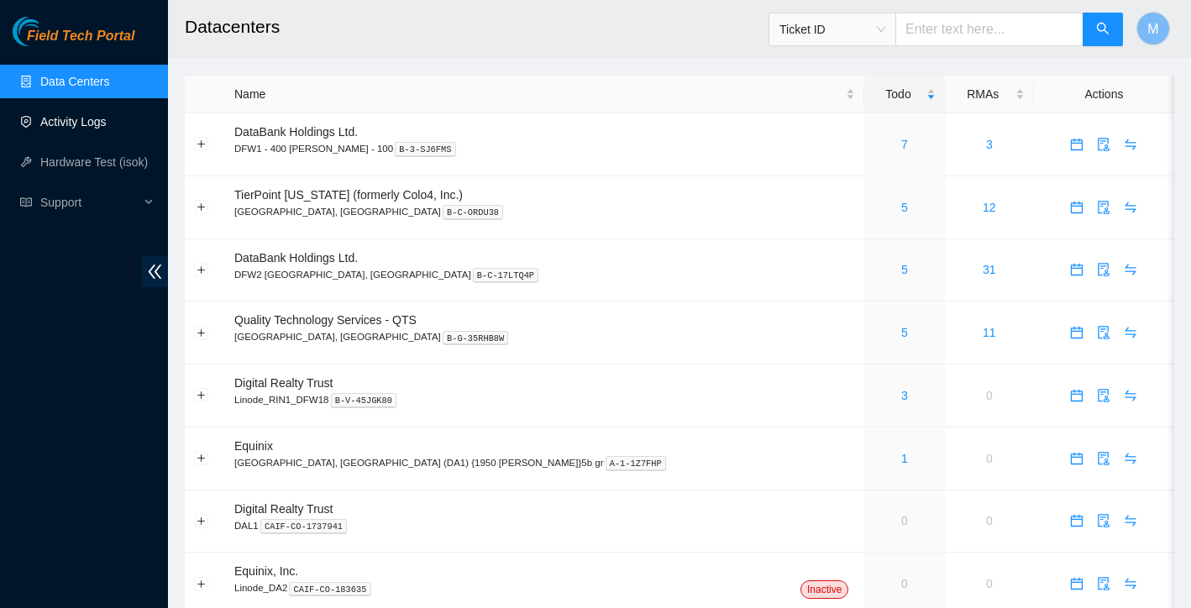
click at [100, 127] on link "Activity Logs" at bounding box center [73, 121] width 66 height 13
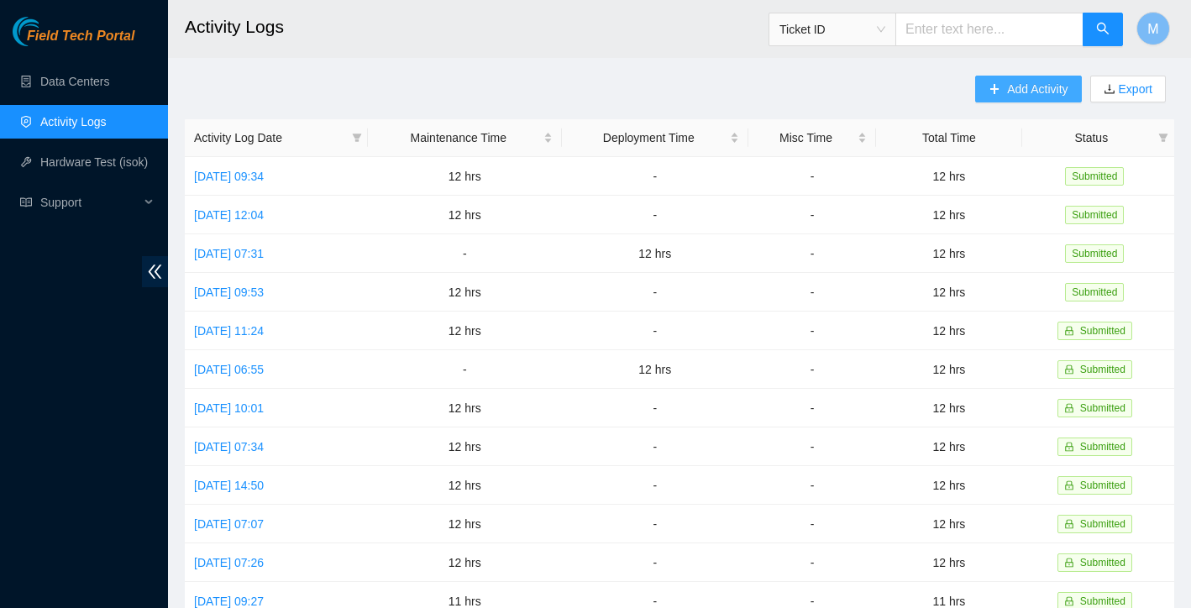
click at [1000, 99] on button "Add Activity" at bounding box center [1028, 89] width 106 height 27
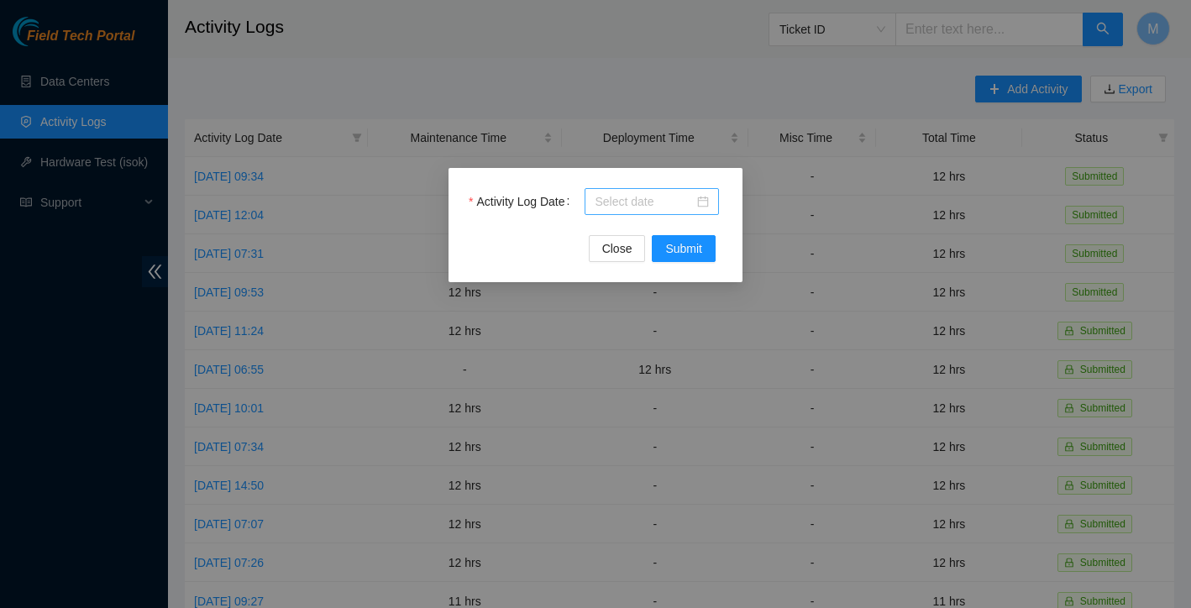
click at [706, 204] on div at bounding box center [652, 201] width 114 height 18
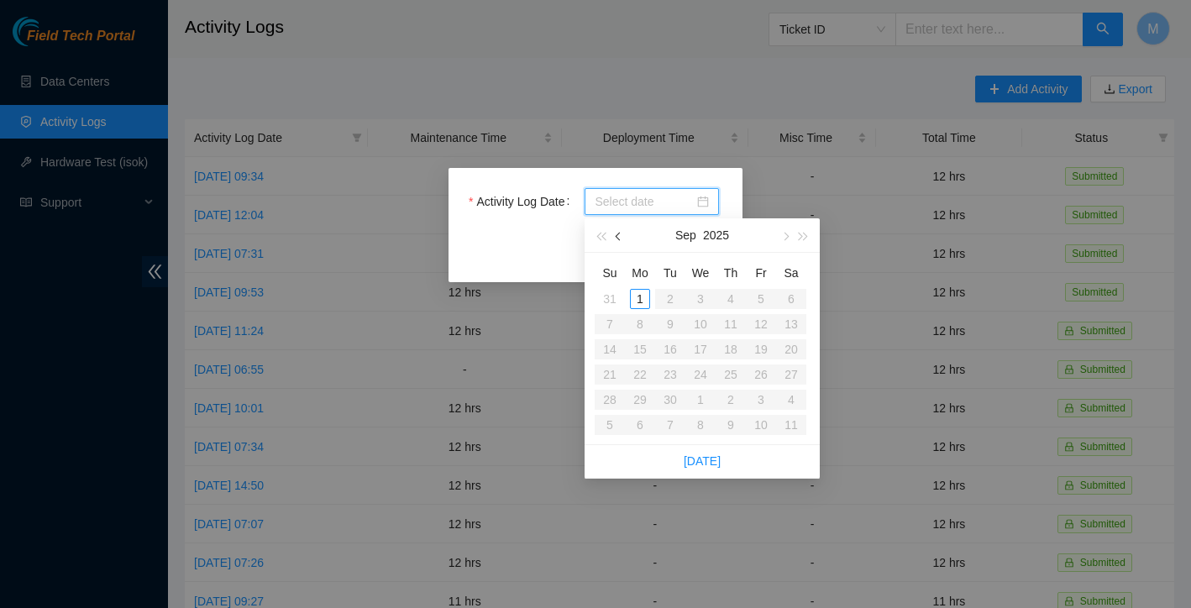
click at [617, 246] on button "button" at bounding box center [619, 235] width 18 height 34
type input "2025-08-28"
type input "2025-08-29"
click at [760, 402] on div "29" at bounding box center [761, 400] width 20 height 20
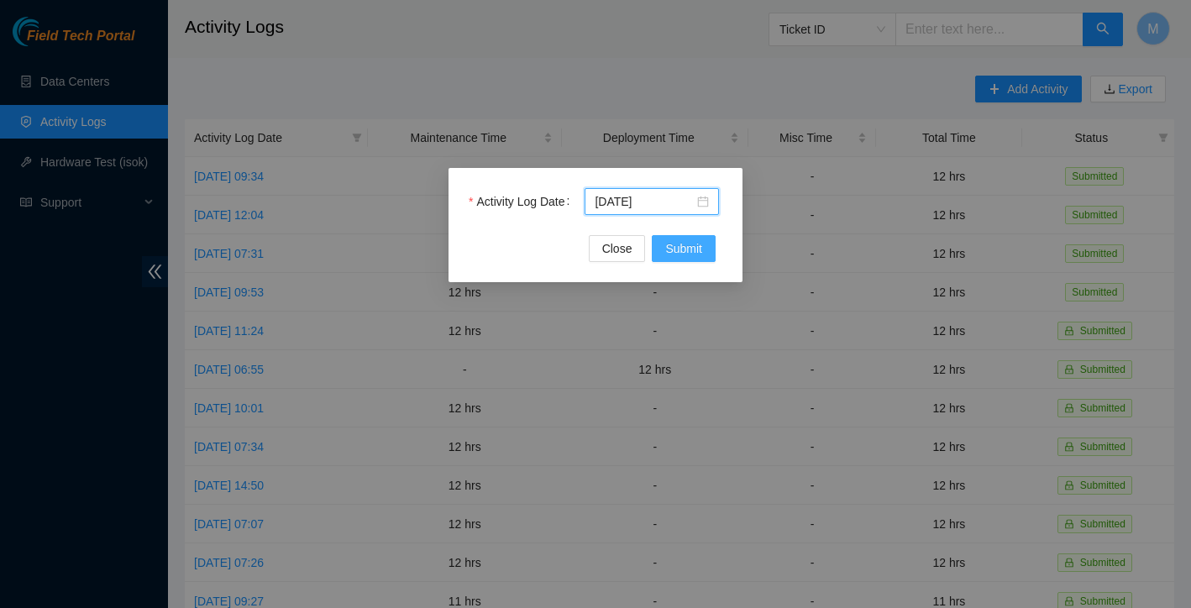
click at [682, 254] on span "Submit" at bounding box center [683, 248] width 37 height 18
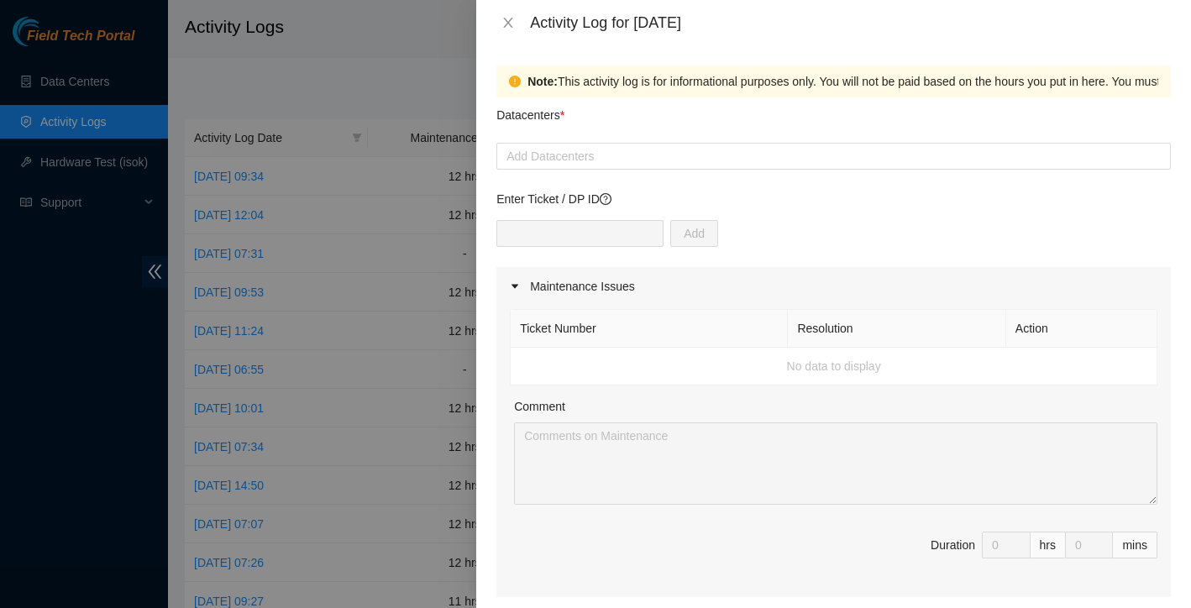
scroll to position [202, 0]
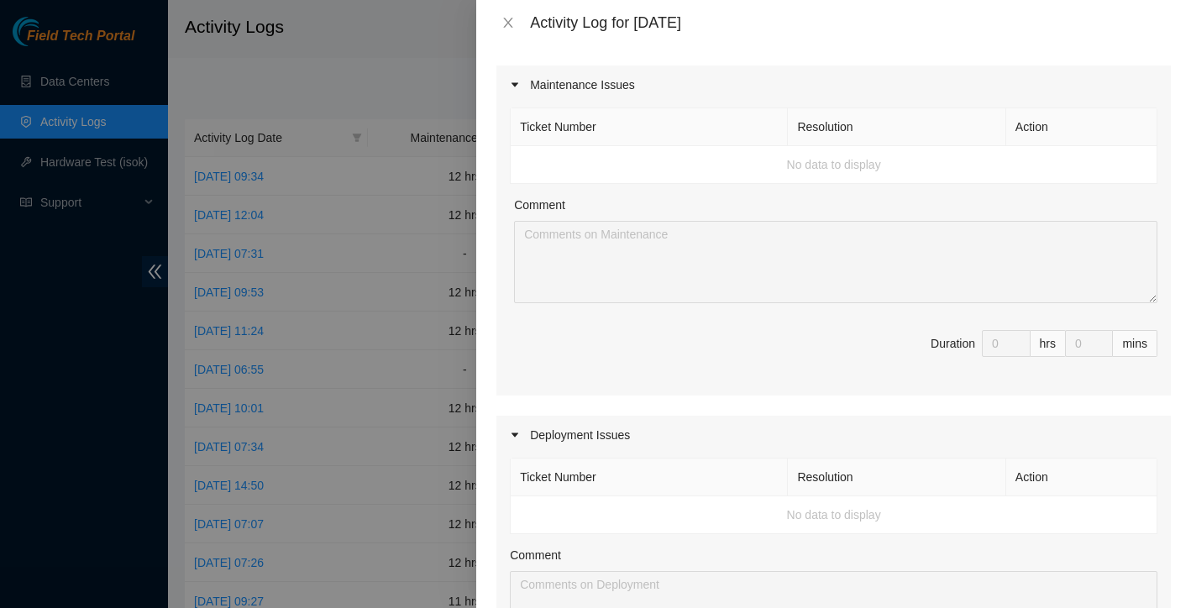
click at [732, 354] on span "Duration 0 hrs 0 mins" at bounding box center [834, 353] width 648 height 47
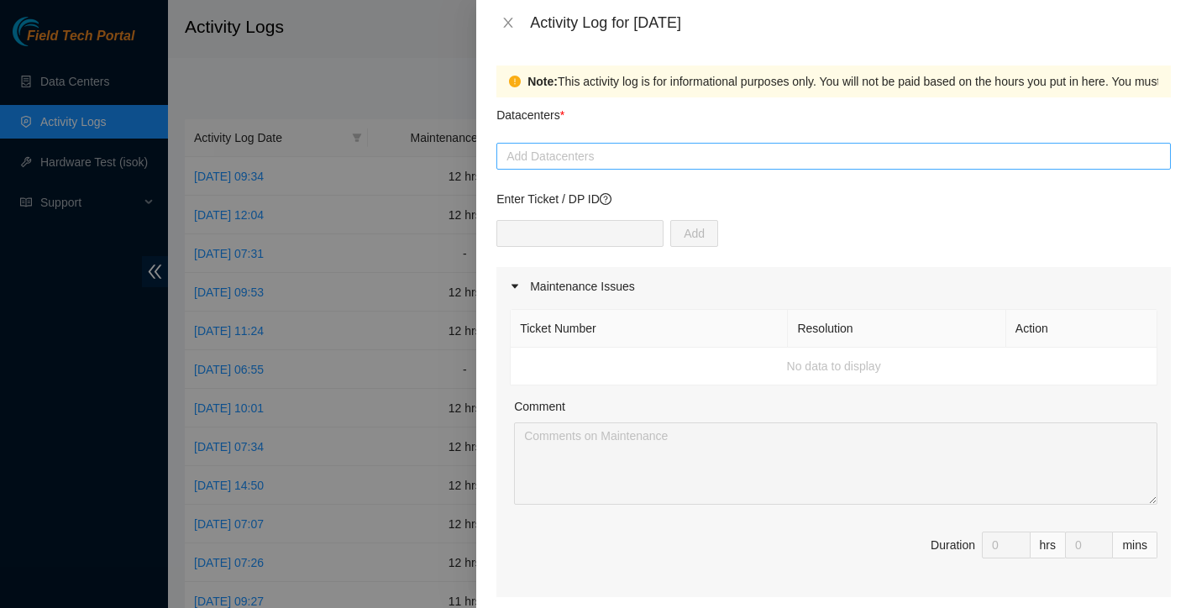
scroll to position [0, 0]
click at [637, 156] on div at bounding box center [834, 156] width 666 height 20
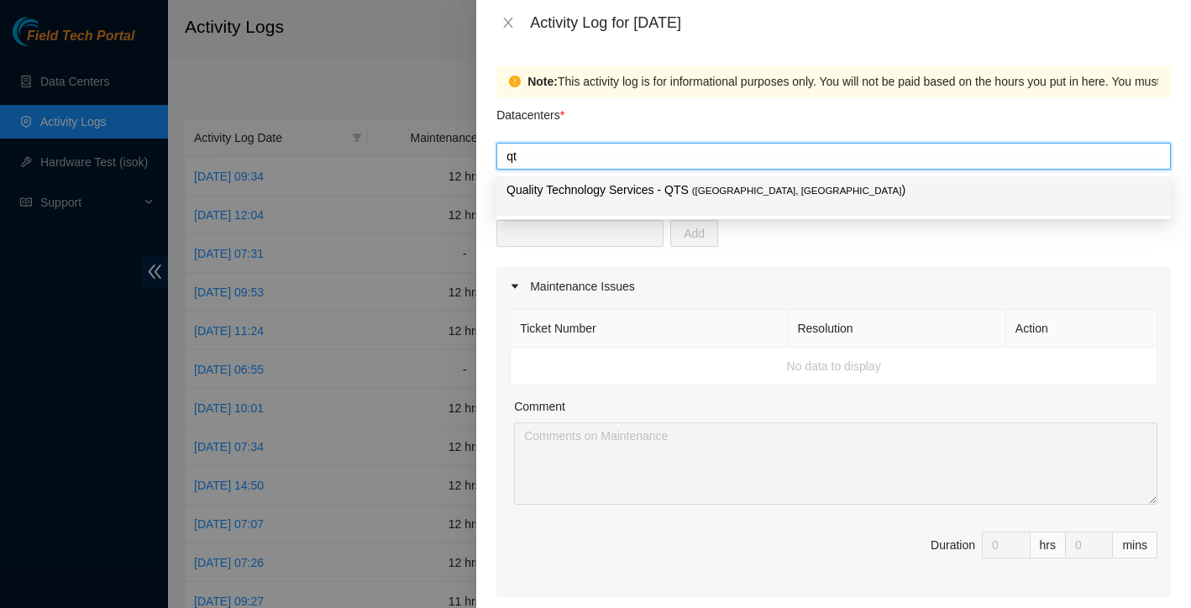
type input "q"
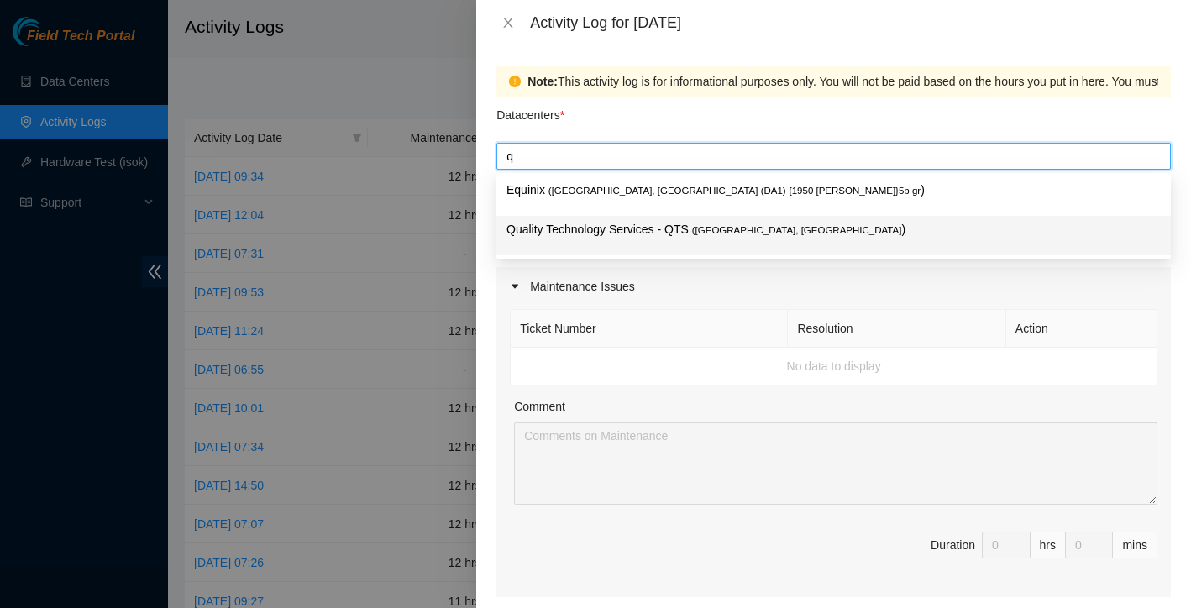
click at [622, 222] on p "Quality Technology Services - QTS ( Irving, TX )" at bounding box center [833, 229] width 654 height 19
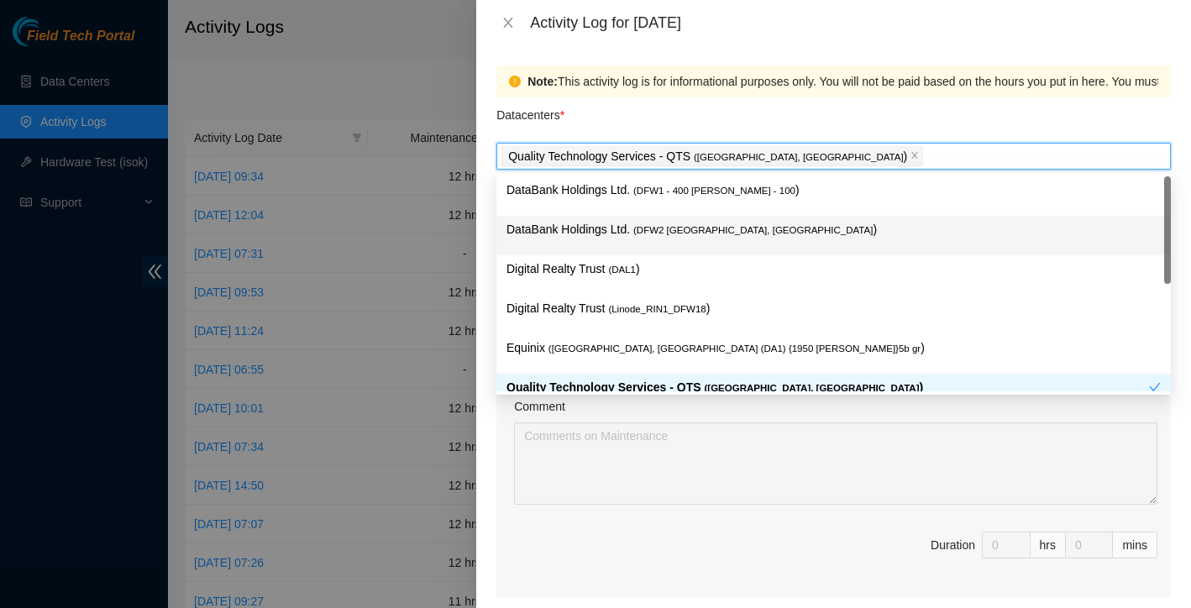
scroll to position [61, 0]
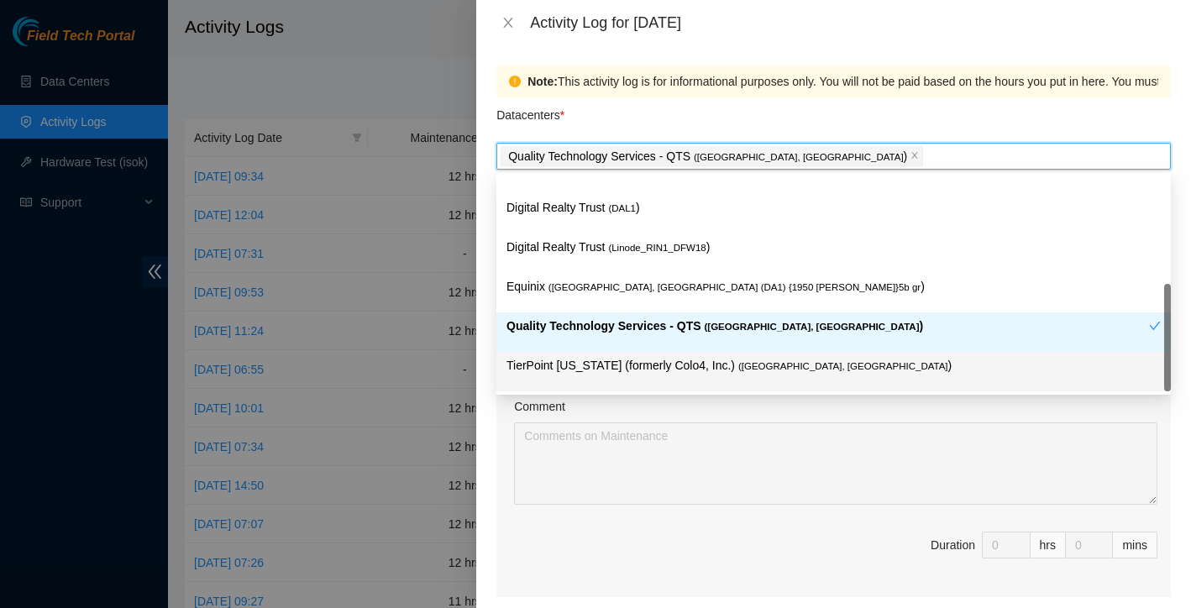
click at [613, 370] on p "TierPoint Texas (formerly Colo4, Inc.) ( Dallas, TX )" at bounding box center [833, 365] width 654 height 19
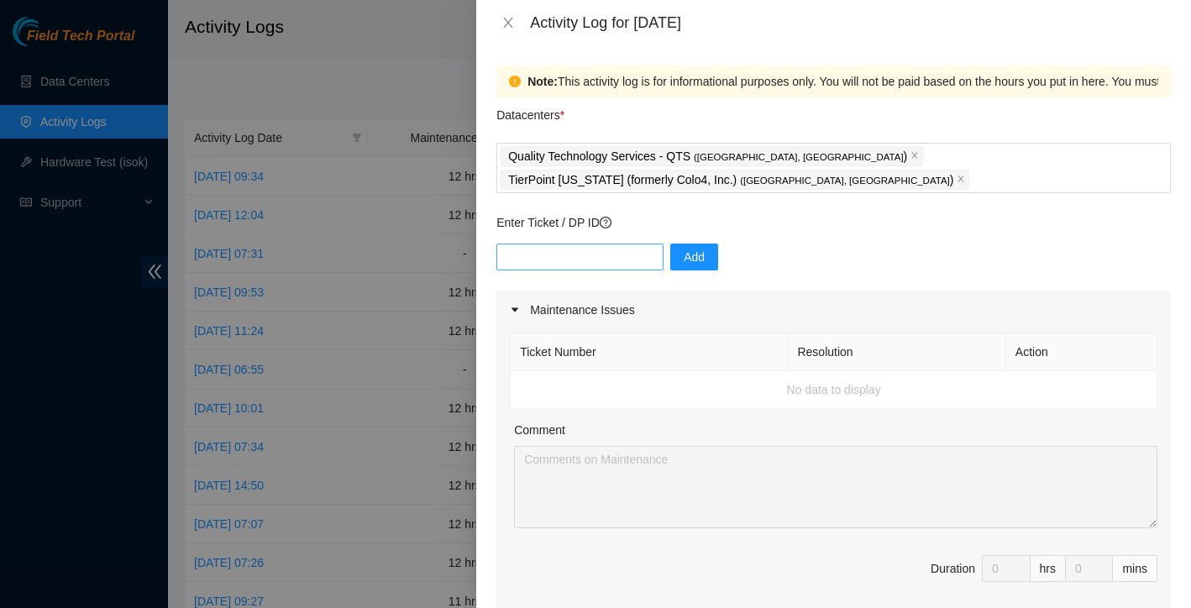
scroll to position [0, 0]
click at [513, 308] on icon "caret-right" at bounding box center [515, 310] width 7 height 4
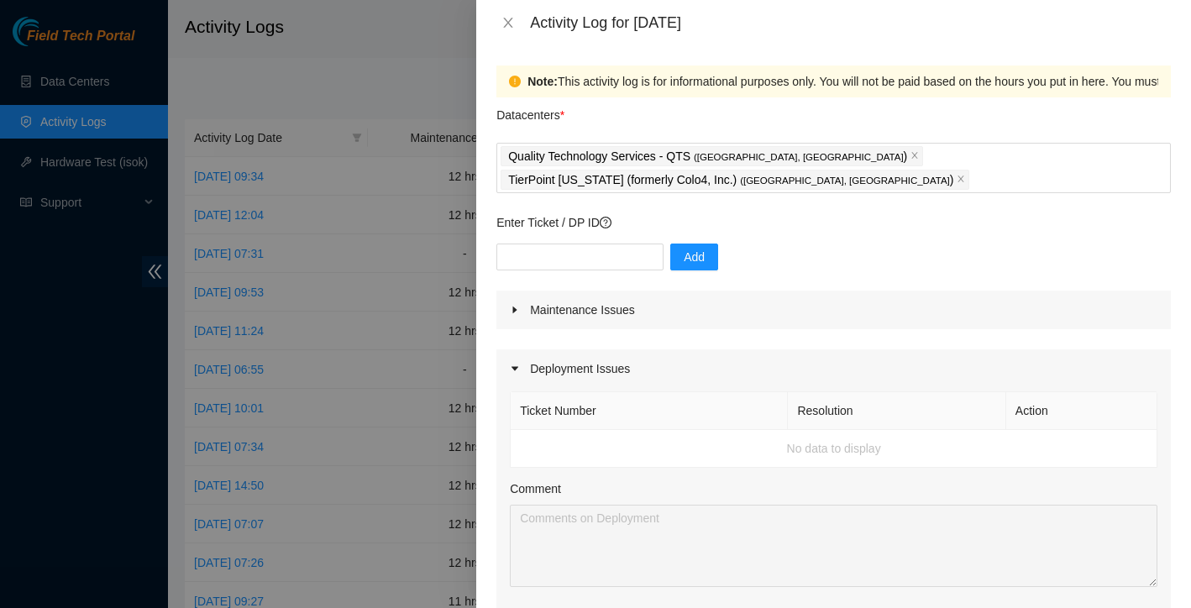
click at [522, 360] on div at bounding box center [520, 369] width 20 height 18
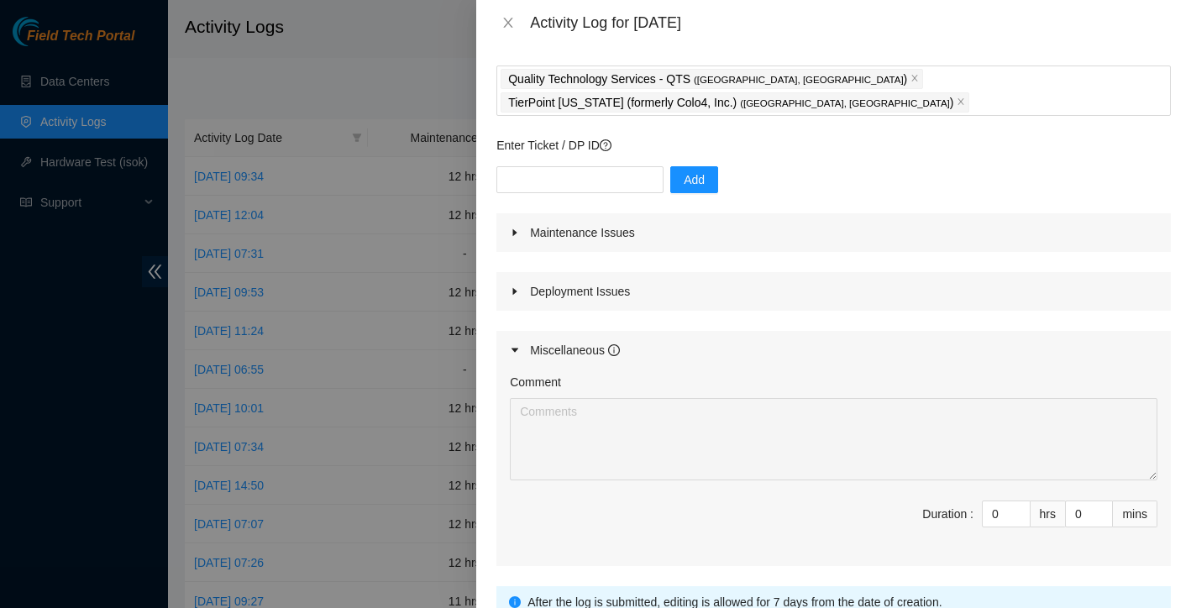
scroll to position [86, 0]
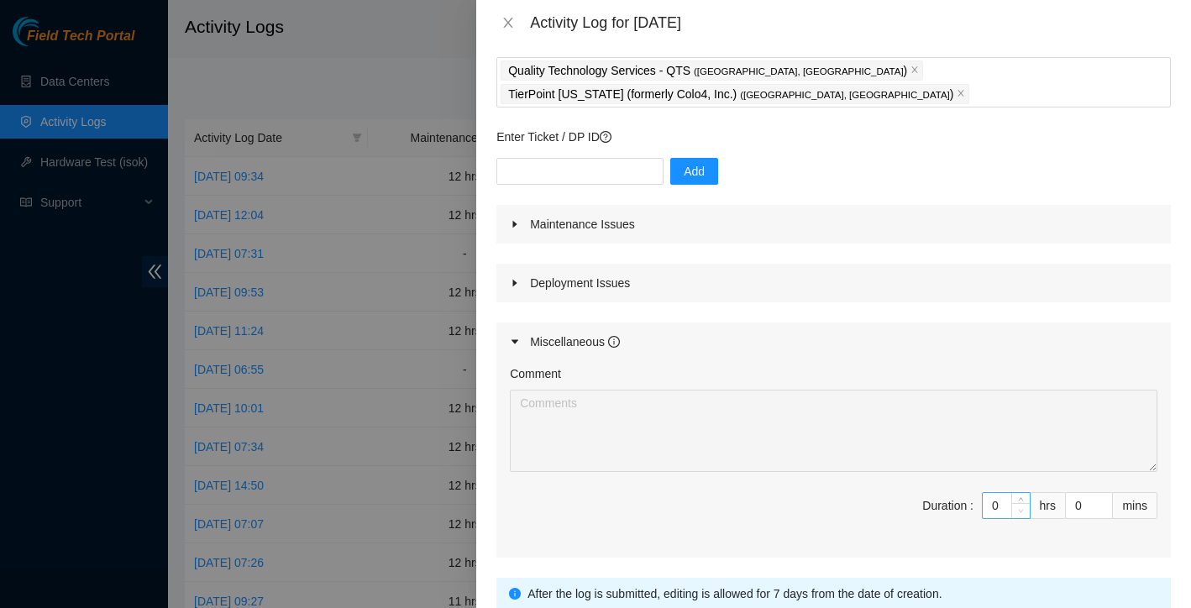
click at [1016, 506] on span "down" at bounding box center [1021, 511] width 10 height 10
click at [511, 337] on icon "caret-right" at bounding box center [515, 342] width 10 height 10
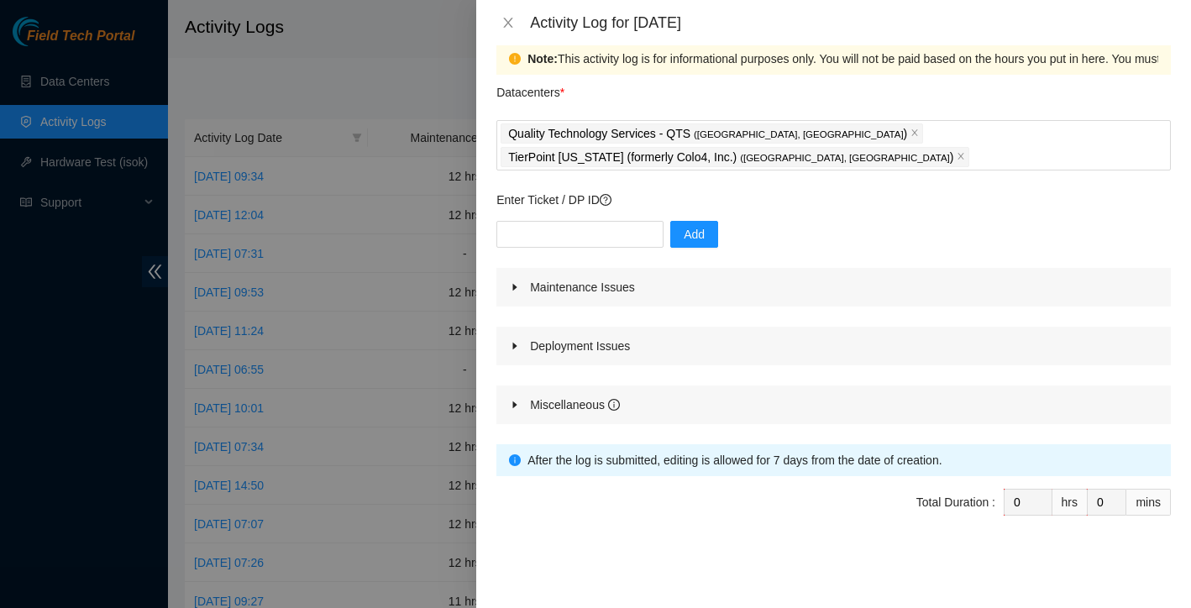
scroll to position [0, 0]
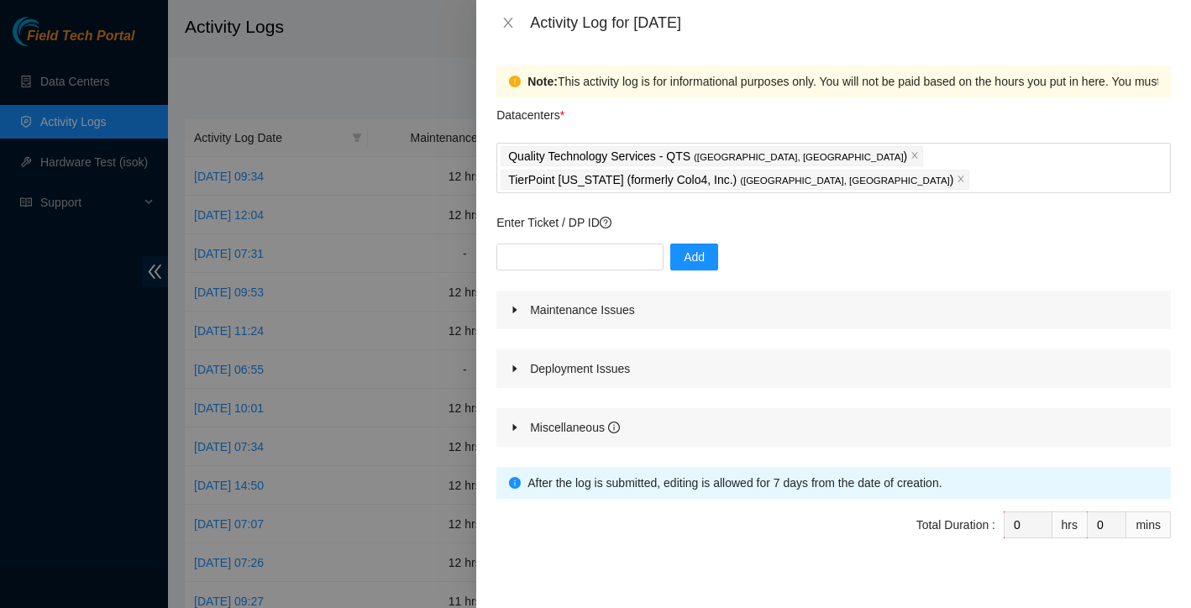
click at [514, 307] on icon "caret-right" at bounding box center [515, 310] width 4 height 7
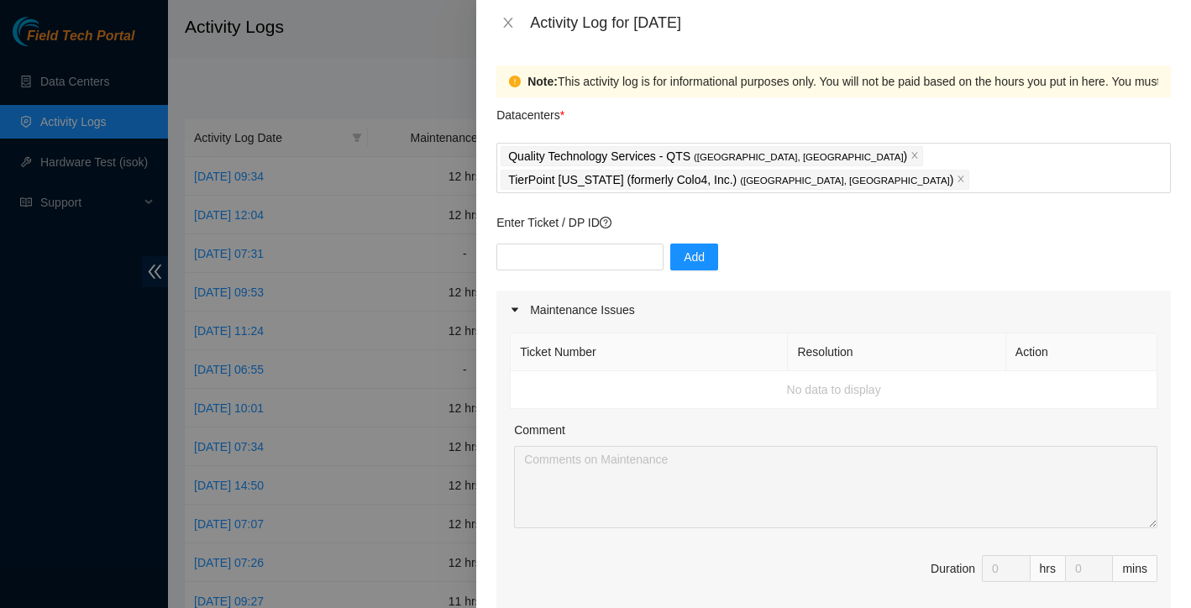
click at [677, 374] on td "No data to display" at bounding box center [834, 390] width 647 height 38
click at [398, 76] on div at bounding box center [595, 304] width 1191 height 608
click at [508, 23] on icon "close" at bounding box center [508, 23] width 9 height 10
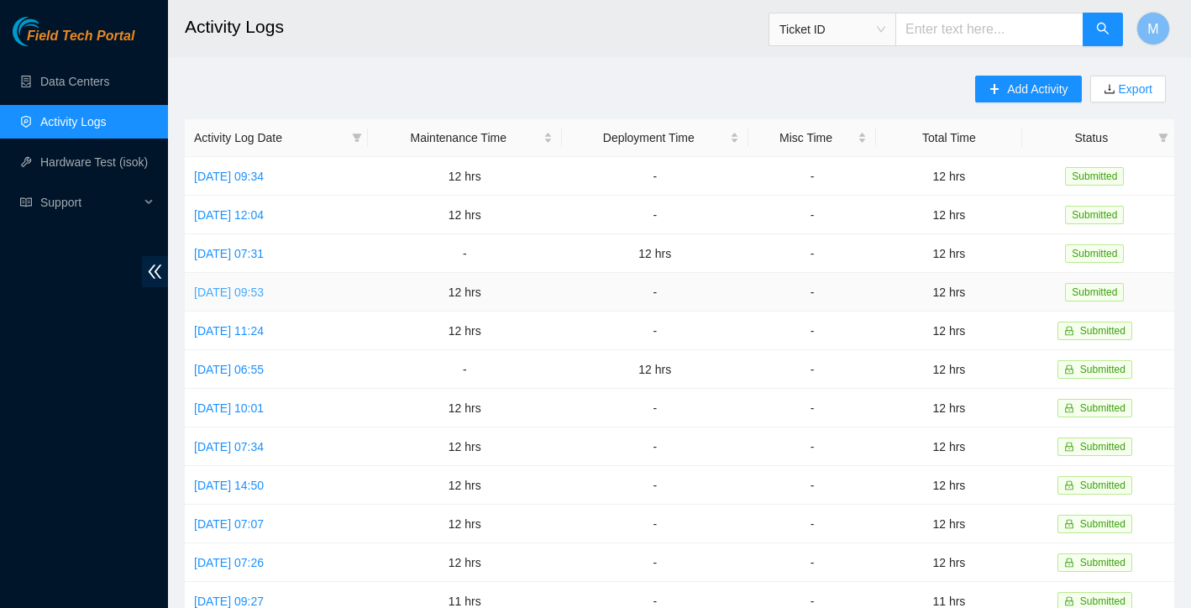
click at [264, 297] on link "Mon, 25 Aug 2025 09:53" at bounding box center [229, 292] width 70 height 13
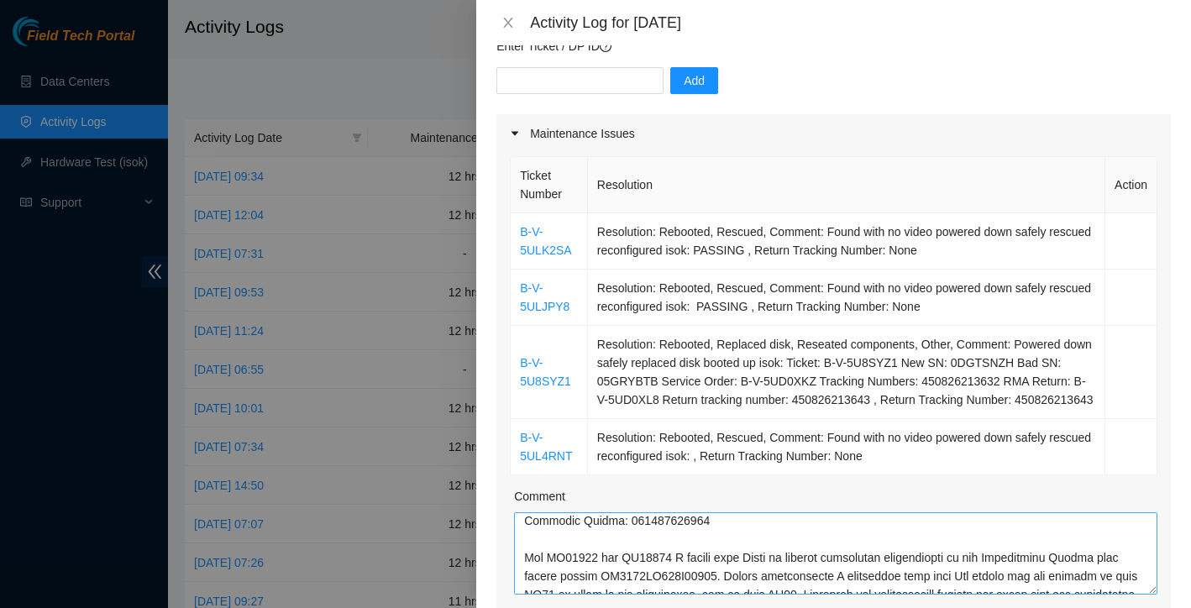
scroll to position [171, 0]
drag, startPoint x: 543, startPoint y: 556, endPoint x: 679, endPoint y: 557, distance: 135.2
click at [679, 557] on textarea "Comment" at bounding box center [835, 553] width 643 height 82
click at [632, 559] on textarea "Comment" at bounding box center [835, 553] width 643 height 82
drag, startPoint x: 596, startPoint y: 555, endPoint x: 546, endPoint y: 554, distance: 50.4
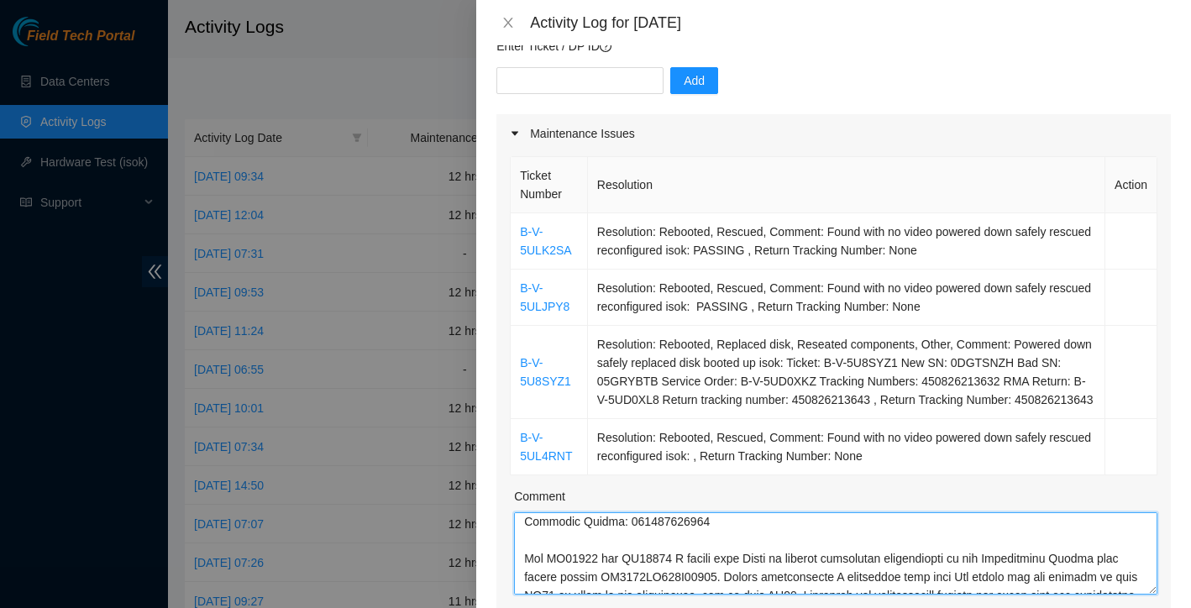
click at [546, 554] on textarea "Comment" at bounding box center [835, 553] width 643 height 82
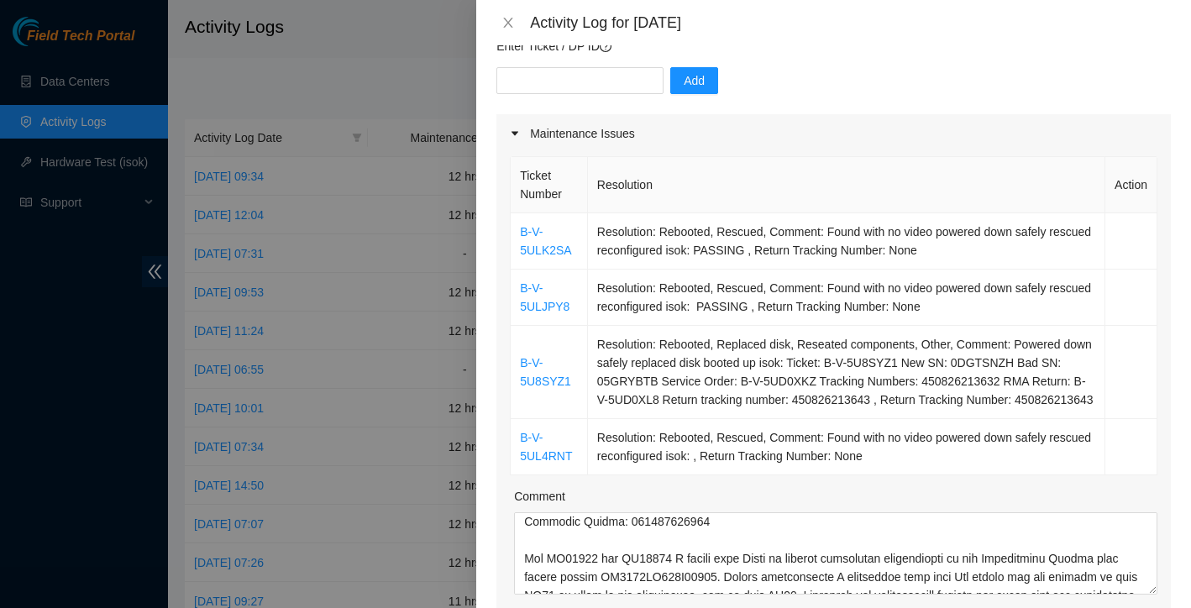
click at [510, 33] on div "Activity Log for 25-08-2025" at bounding box center [833, 22] width 715 height 45
click at [509, 18] on icon "close" at bounding box center [507, 22] width 13 height 13
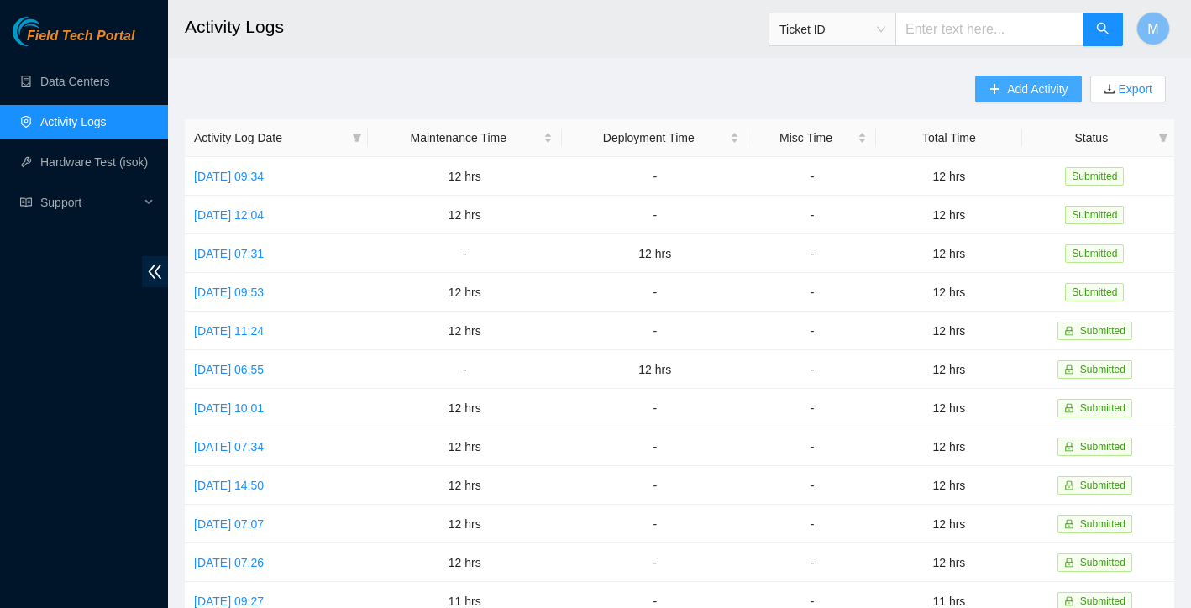
click at [1007, 96] on span "Add Activity" at bounding box center [1037, 89] width 60 height 18
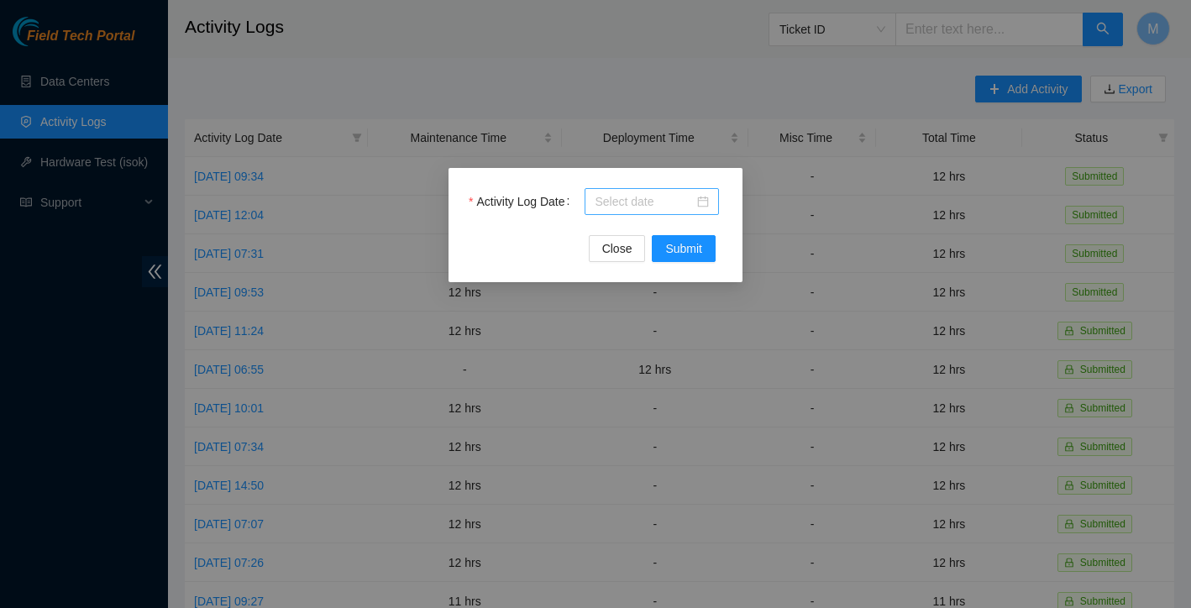
click at [701, 202] on div at bounding box center [652, 201] width 114 height 18
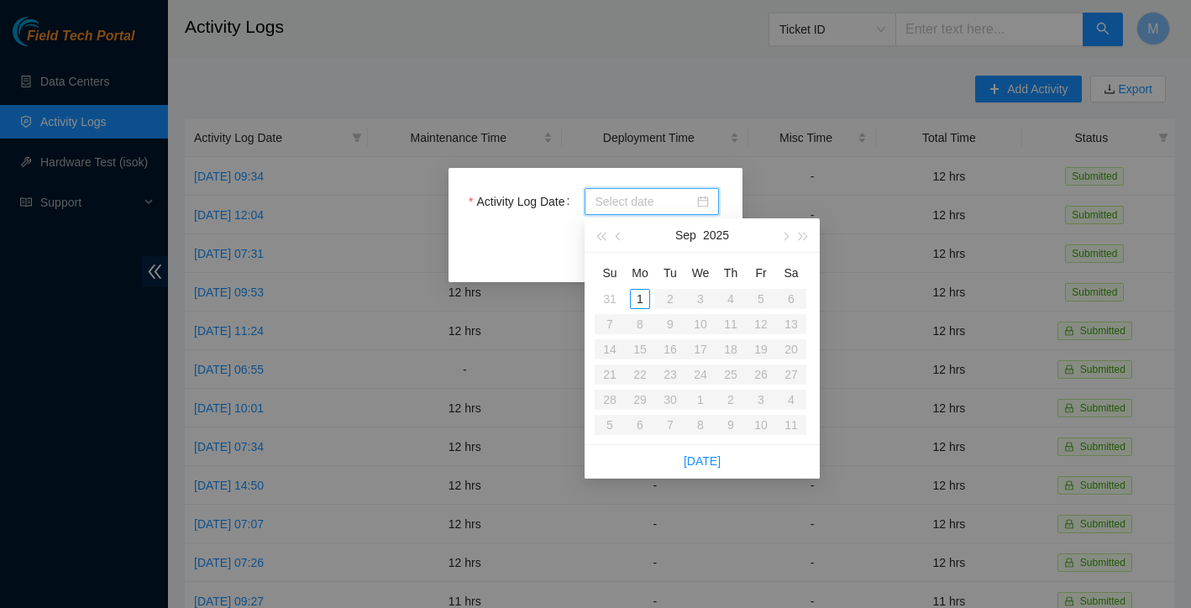
type input "2025-09-01"
click at [616, 237] on button "button" at bounding box center [619, 235] width 18 height 34
type input "2025-08-29"
click at [769, 401] on div "29" at bounding box center [761, 400] width 20 height 20
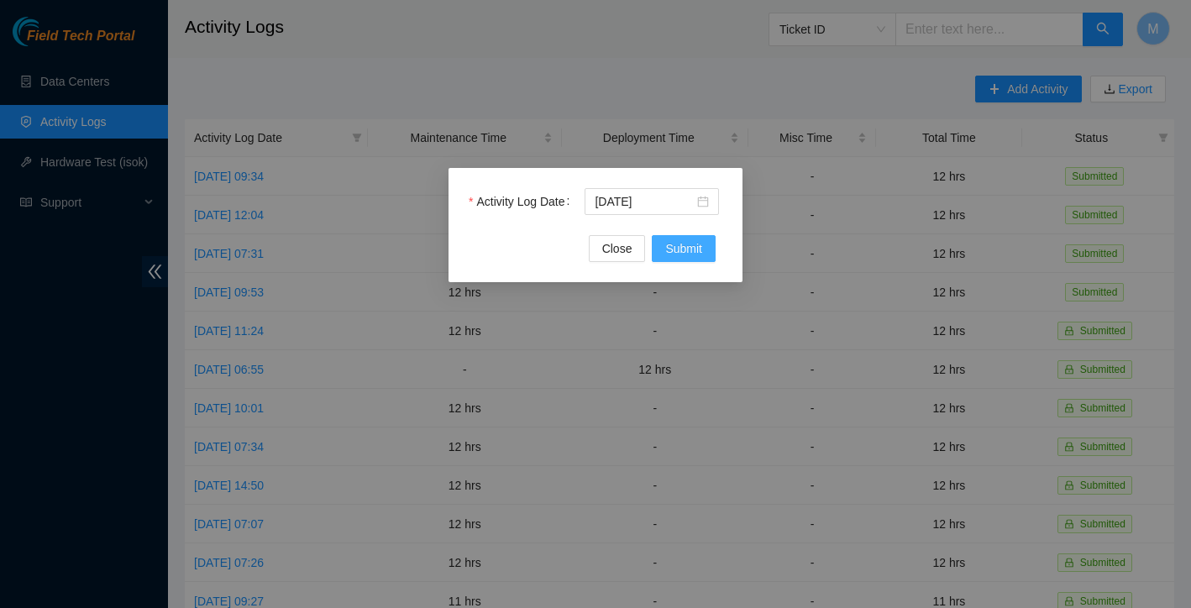
click at [685, 242] on span "Submit" at bounding box center [683, 248] width 37 height 18
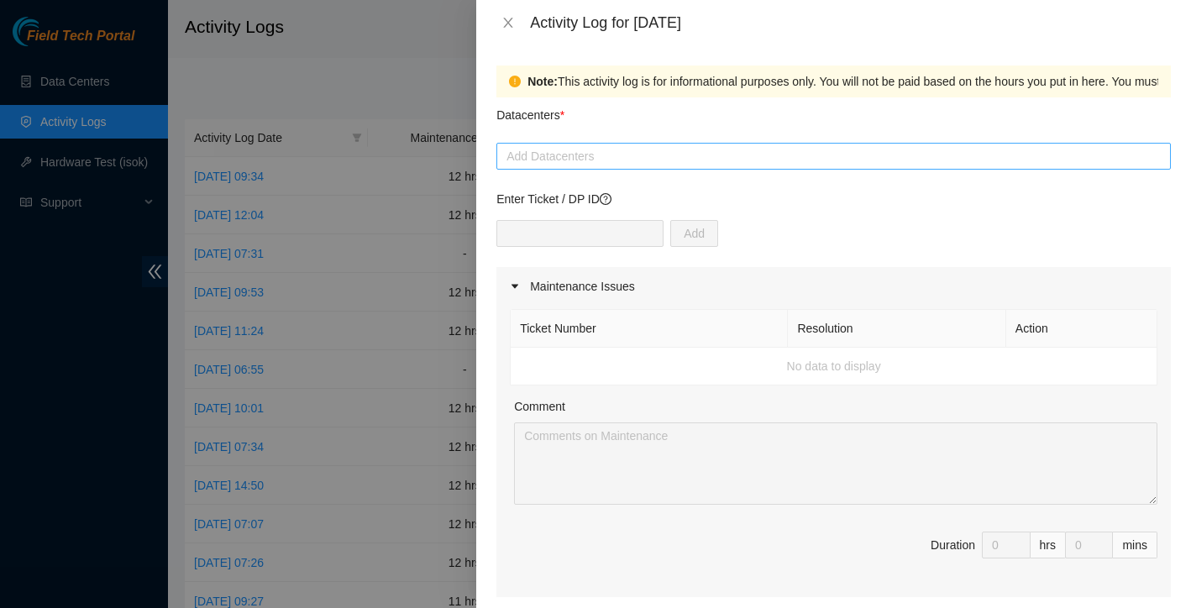
click at [603, 155] on div at bounding box center [834, 156] width 666 height 20
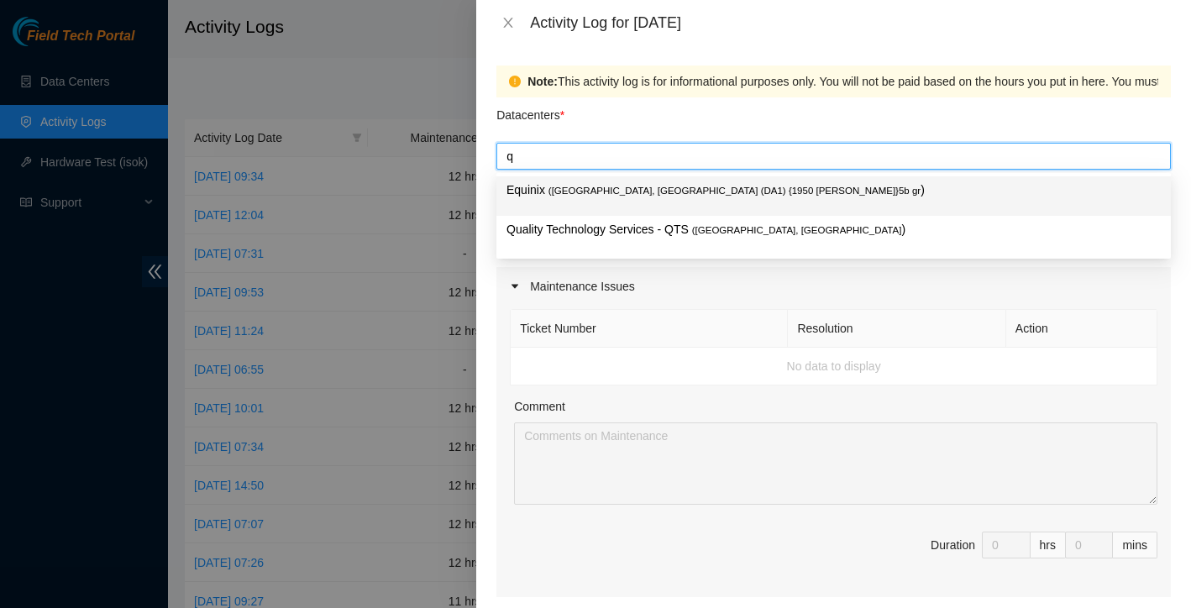
type input "qt"
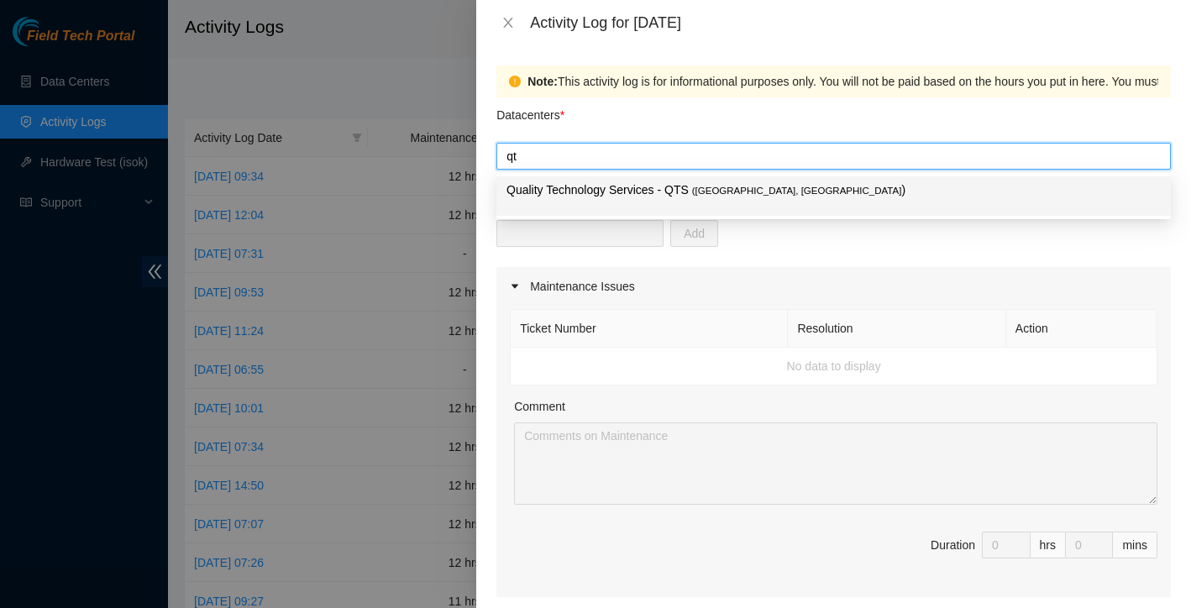
click at [606, 188] on p "Quality Technology Services - QTS ( Irving, TX )" at bounding box center [833, 190] width 654 height 19
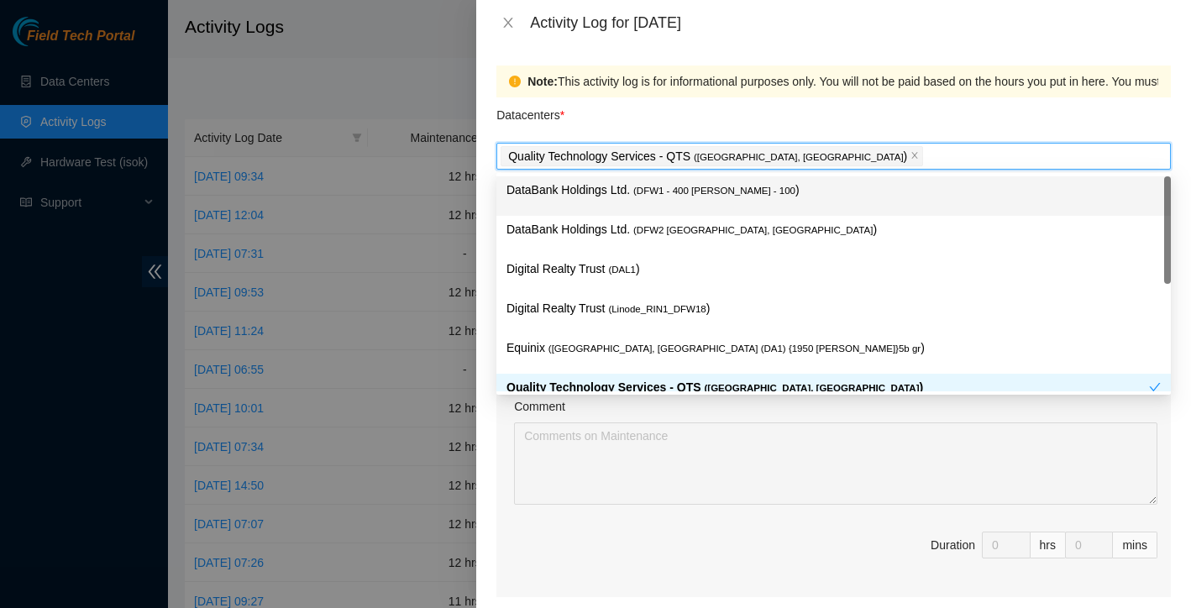
type input "t"
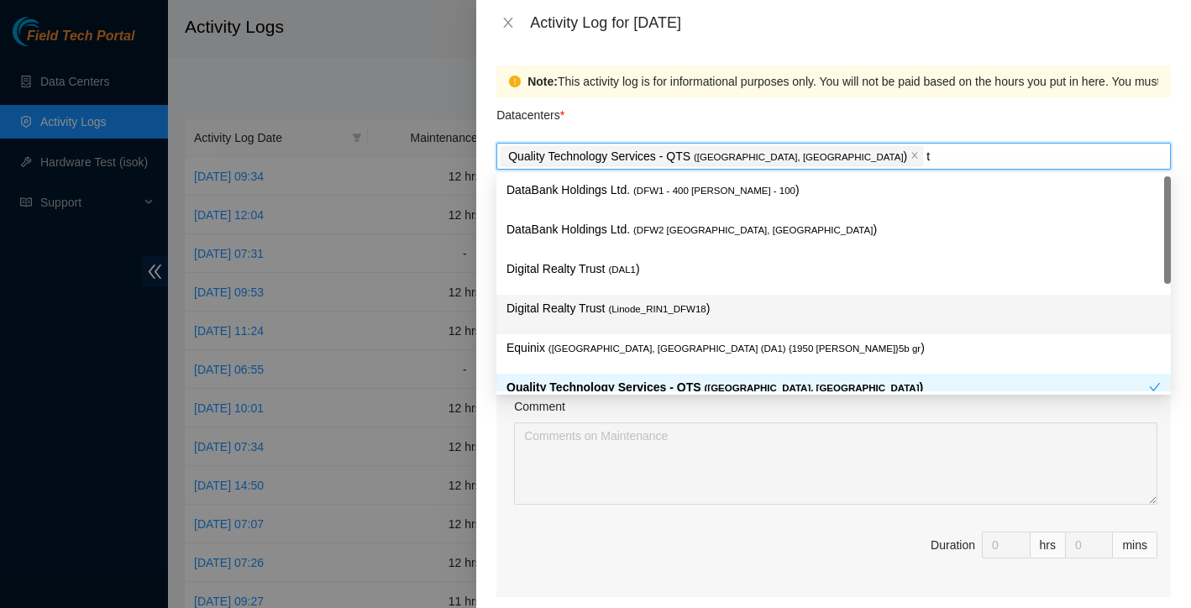
scroll to position [61, 0]
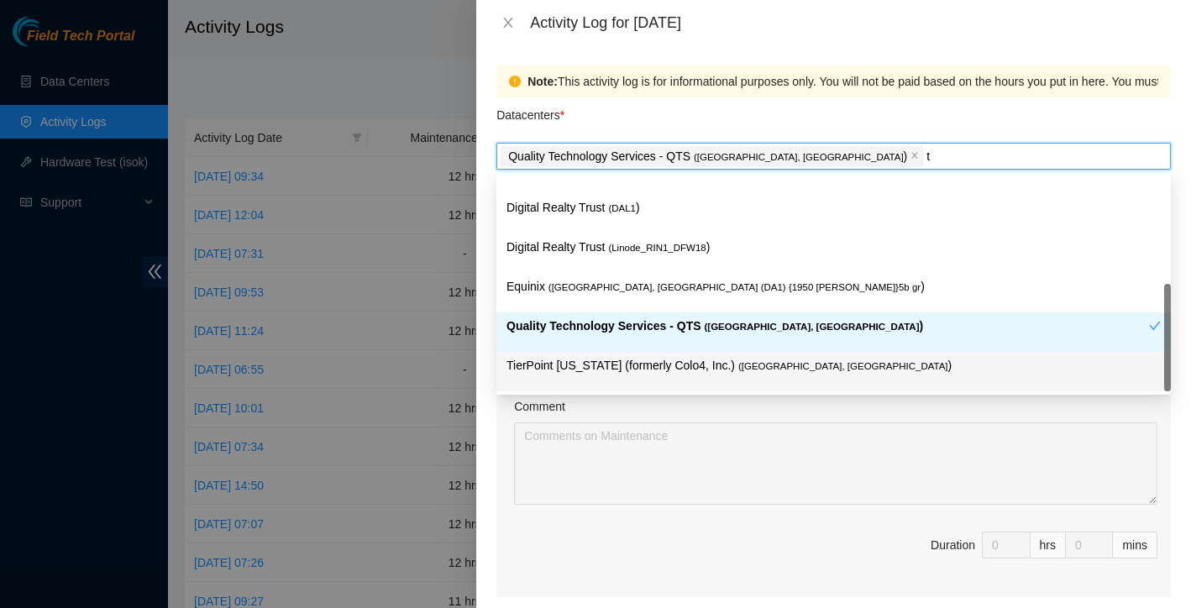
click at [636, 360] on p "TierPoint Texas (formerly Colo4, Inc.) ( Dallas, TX )" at bounding box center [833, 365] width 654 height 19
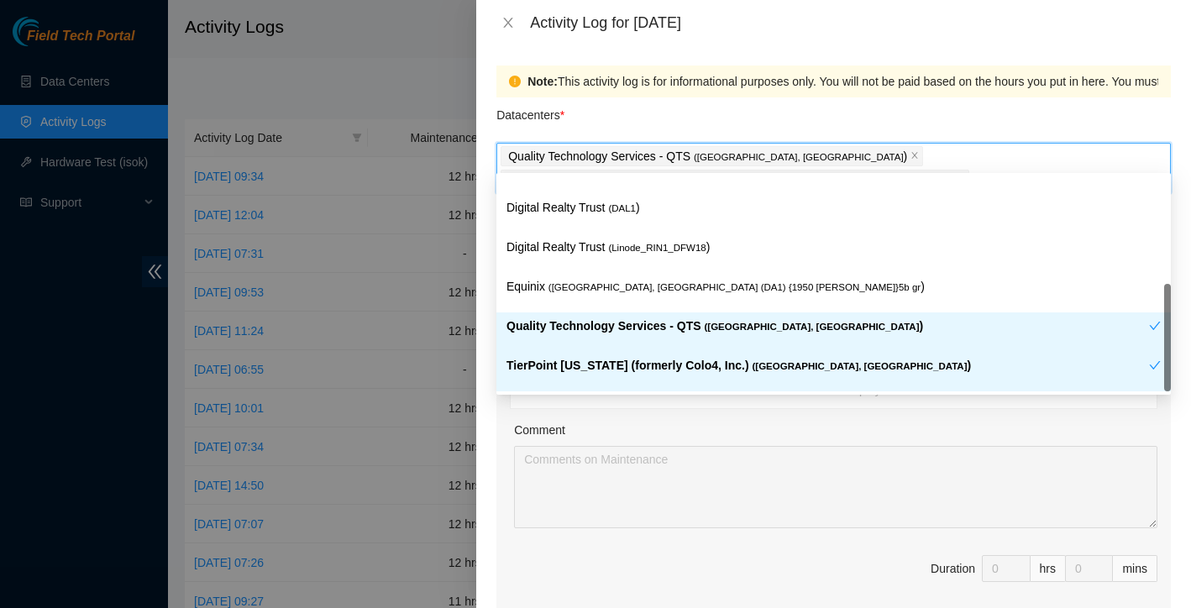
click at [627, 365] on p "TierPoint Texas (formerly Colo4, Inc.) ( Dallas, TX )" at bounding box center [827, 365] width 643 height 19
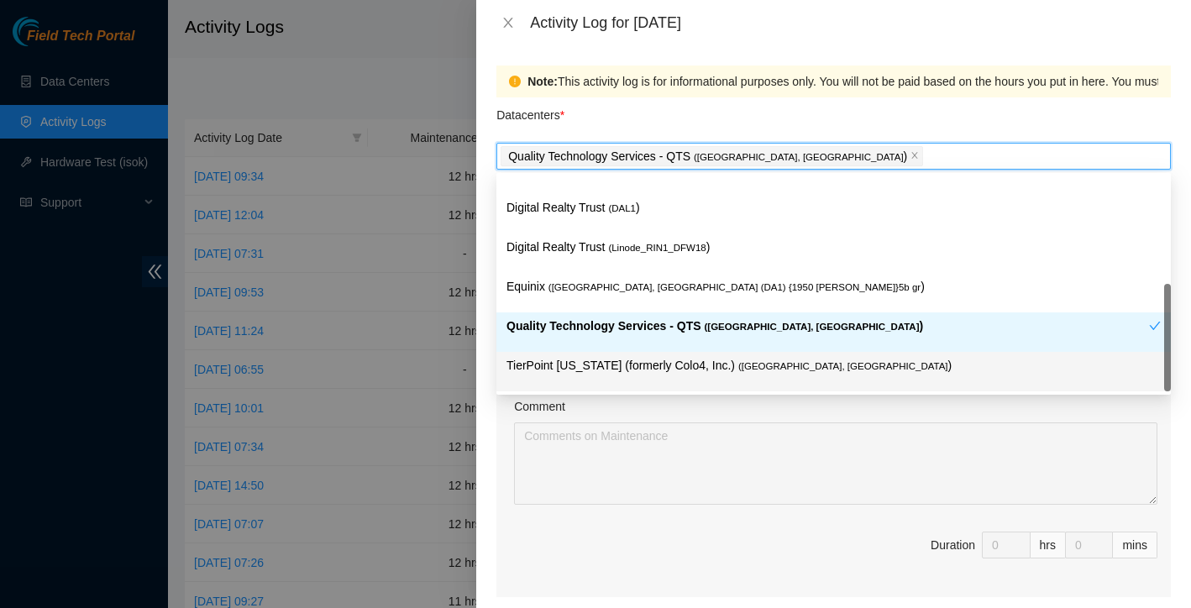
click at [627, 365] on p "TierPoint Texas (formerly Colo4, Inc.) ( Dallas, TX )" at bounding box center [833, 365] width 654 height 19
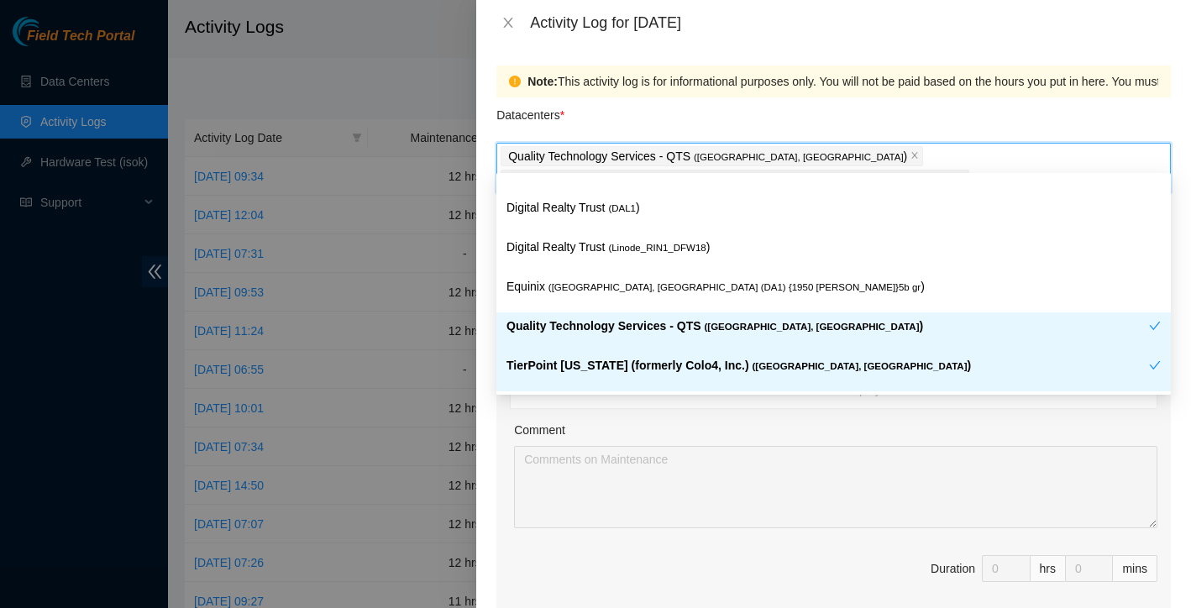
click at [556, 520] on div "Ticket Number Resolution Action No data to display Comment Duration 0 hrs 0 mins" at bounding box center [833, 474] width 674 height 291
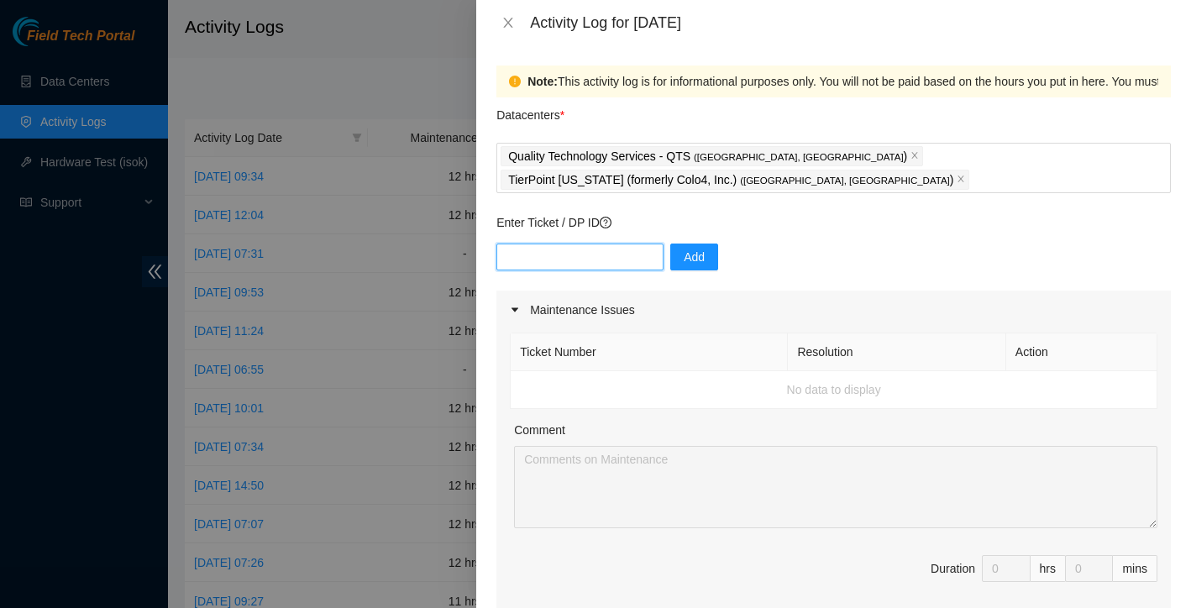
click at [582, 244] on input "text" at bounding box center [579, 257] width 167 height 27
paste input "DP78506"
type input "DP78506"
click at [691, 248] on span "Add" at bounding box center [694, 257] width 21 height 18
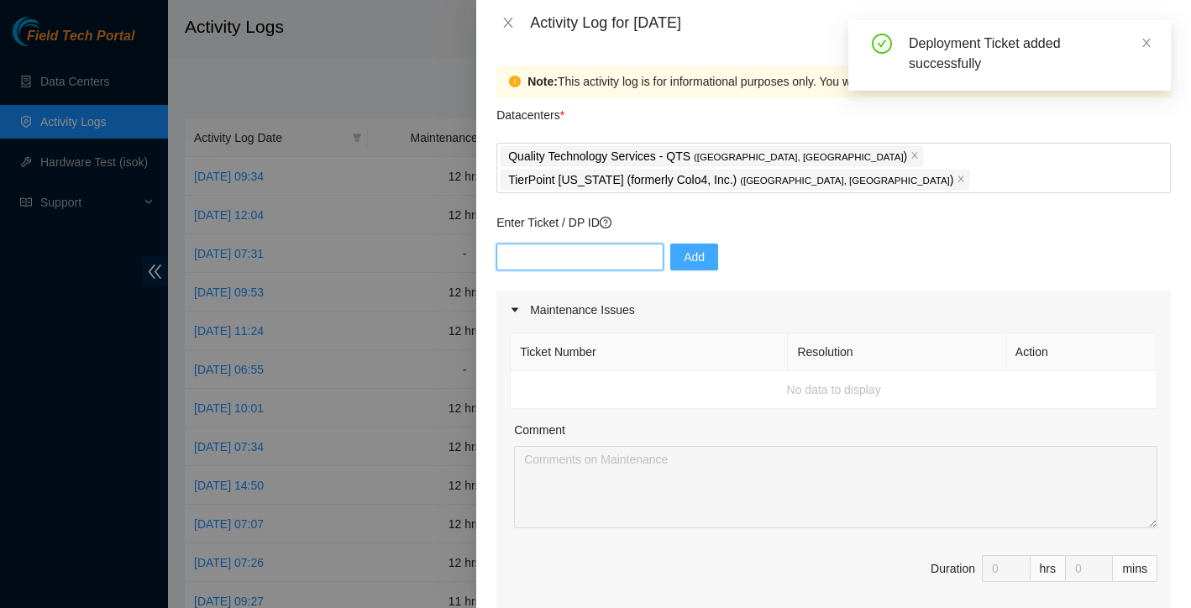
click at [606, 244] on input "text" at bounding box center [579, 257] width 167 height 27
paste input "DP78506"
type input "DP78507"
click at [697, 248] on span "Add" at bounding box center [694, 257] width 21 height 18
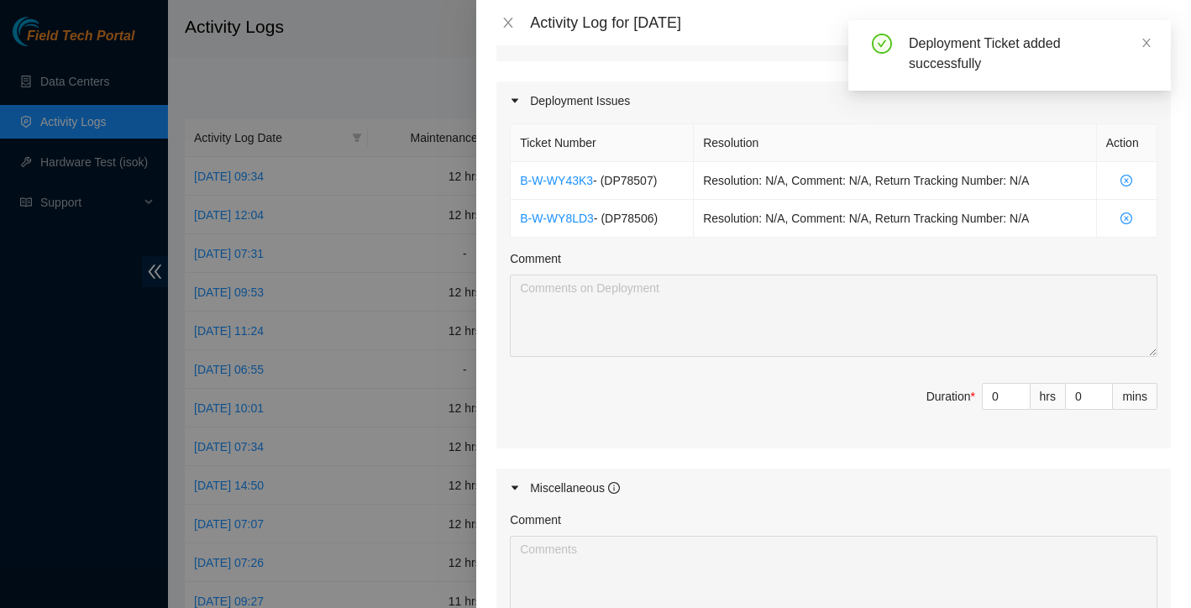
scroll to position [561, 0]
type input "1"
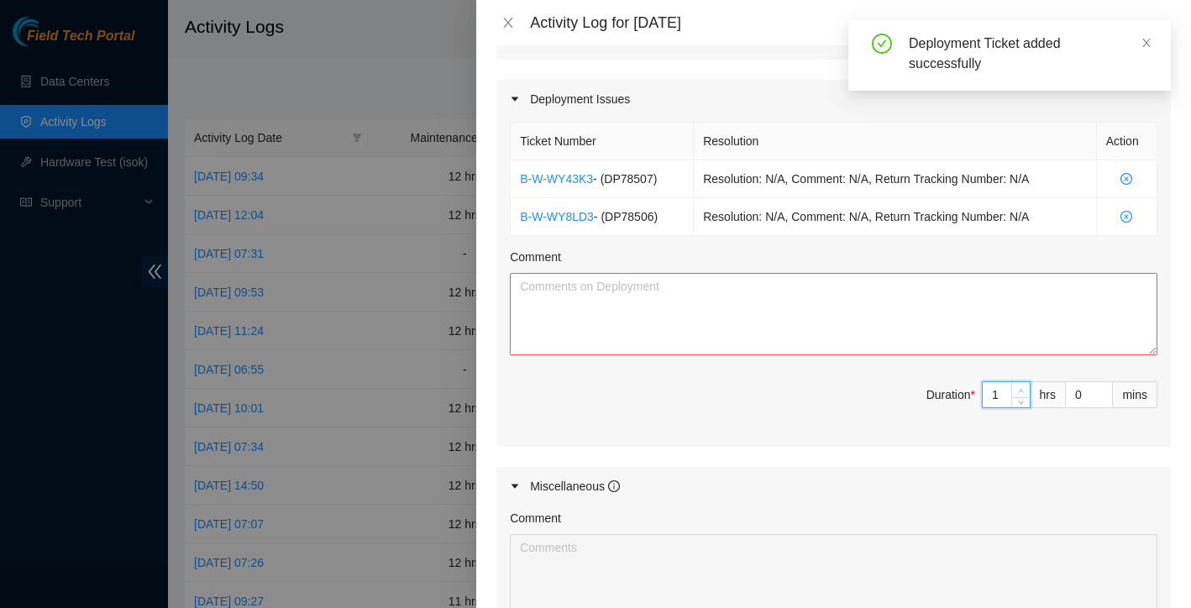
click at [1011, 382] on span "Increase Value" at bounding box center [1020, 389] width 18 height 15
type input "2"
click at [1016, 386] on span "up" at bounding box center [1021, 391] width 10 height 10
type input "3"
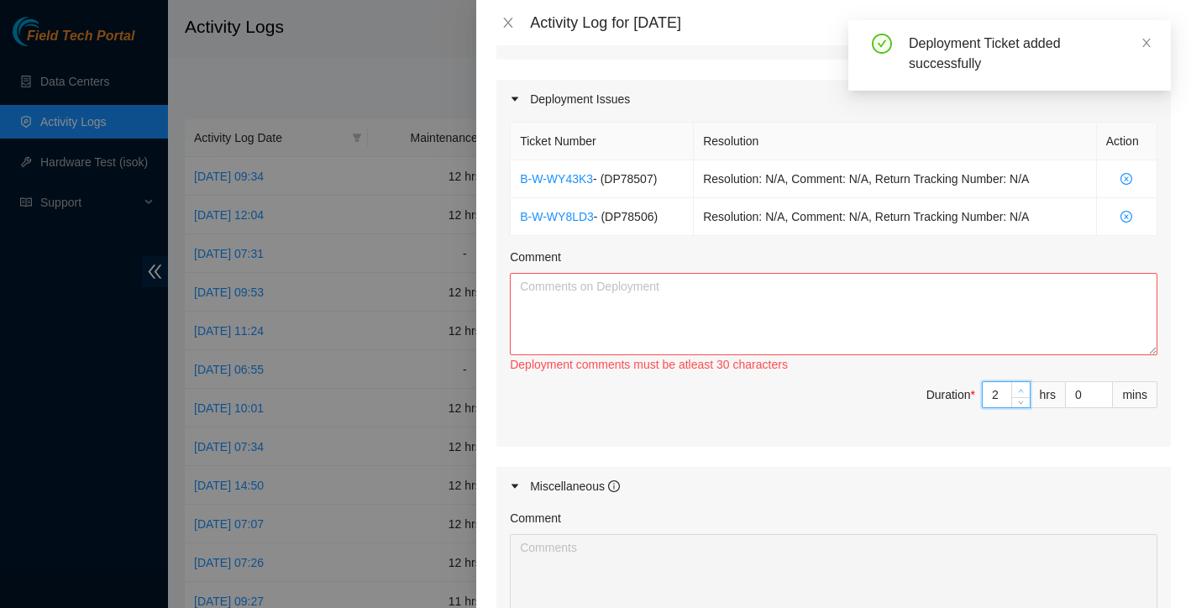
type input "3"
click at [1016, 386] on span "up" at bounding box center [1021, 391] width 10 height 10
type input "4"
click at [1016, 386] on span "up" at bounding box center [1021, 391] width 10 height 10
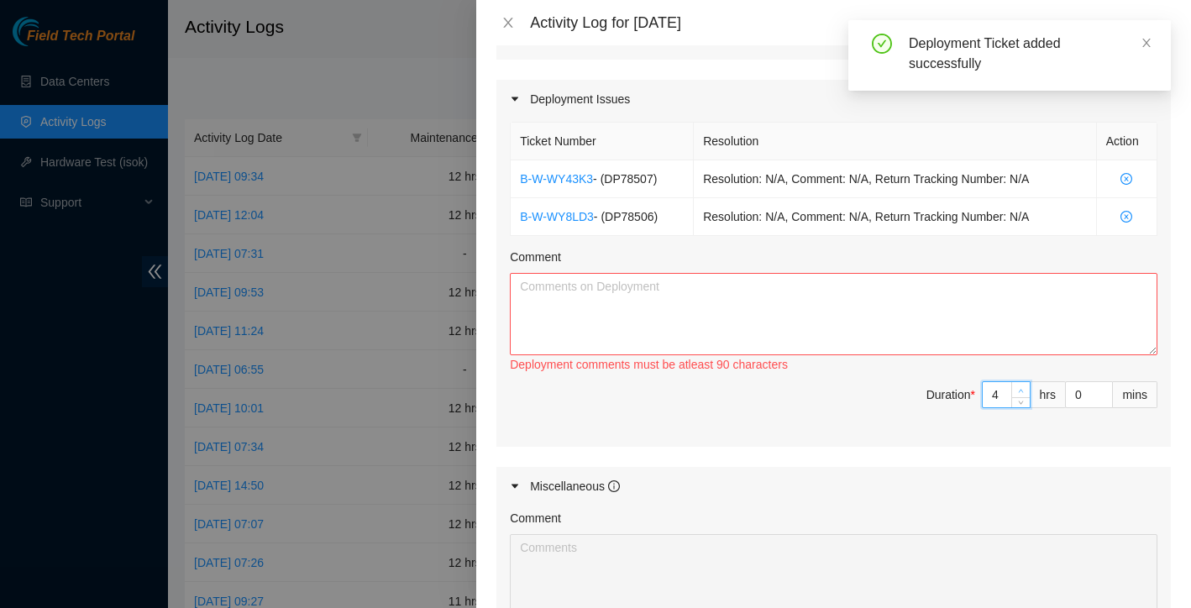
type input "5"
click at [1016, 386] on span "up" at bounding box center [1021, 391] width 10 height 10
type input "6"
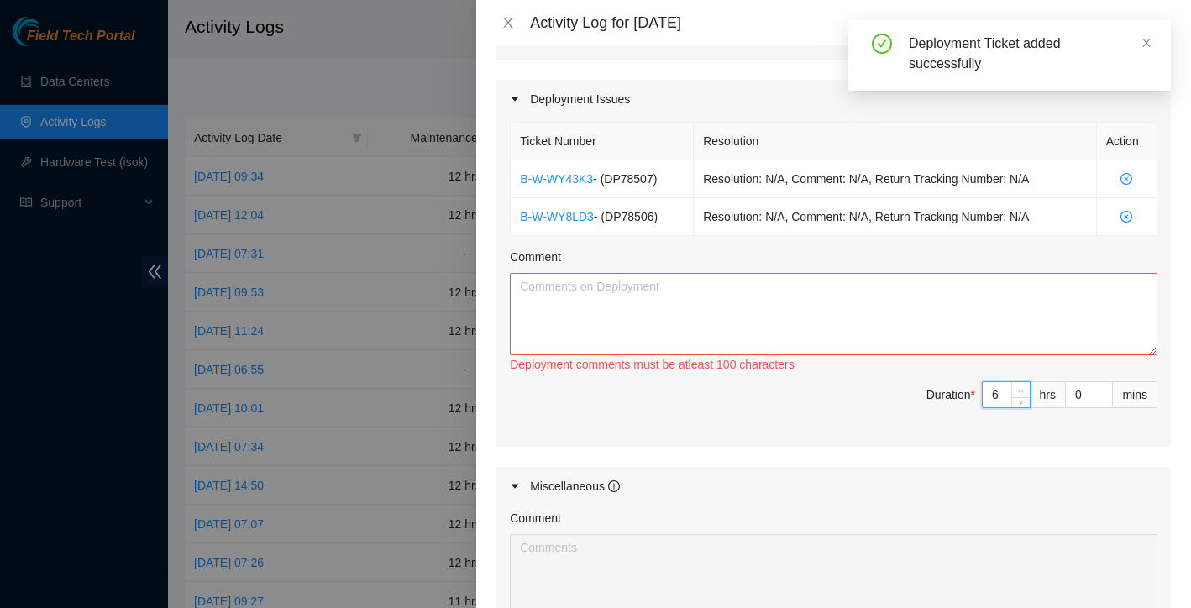
click at [1016, 386] on span "up" at bounding box center [1021, 391] width 10 height 10
type input "7"
click at [1016, 386] on span "up" at bounding box center [1021, 391] width 10 height 10
type input "8"
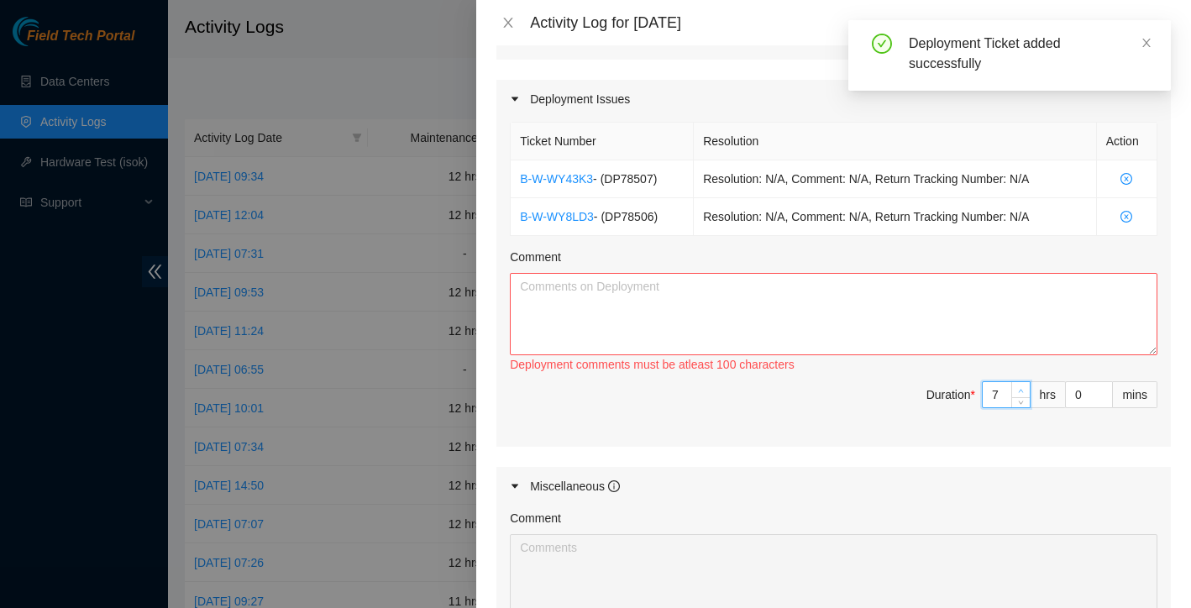
type input "8"
click at [1016, 386] on span "up" at bounding box center [1021, 391] width 10 height 10
type input "9"
click at [1016, 386] on span "up" at bounding box center [1021, 391] width 10 height 10
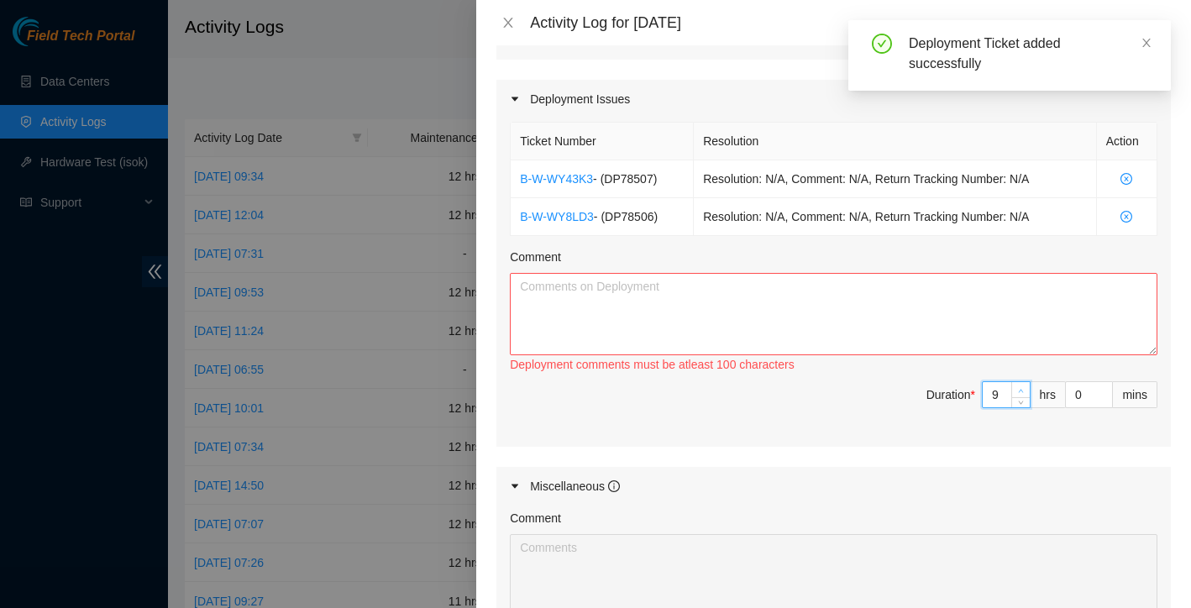
type input "10"
click at [1016, 386] on span "up" at bounding box center [1021, 391] width 10 height 10
type input "11"
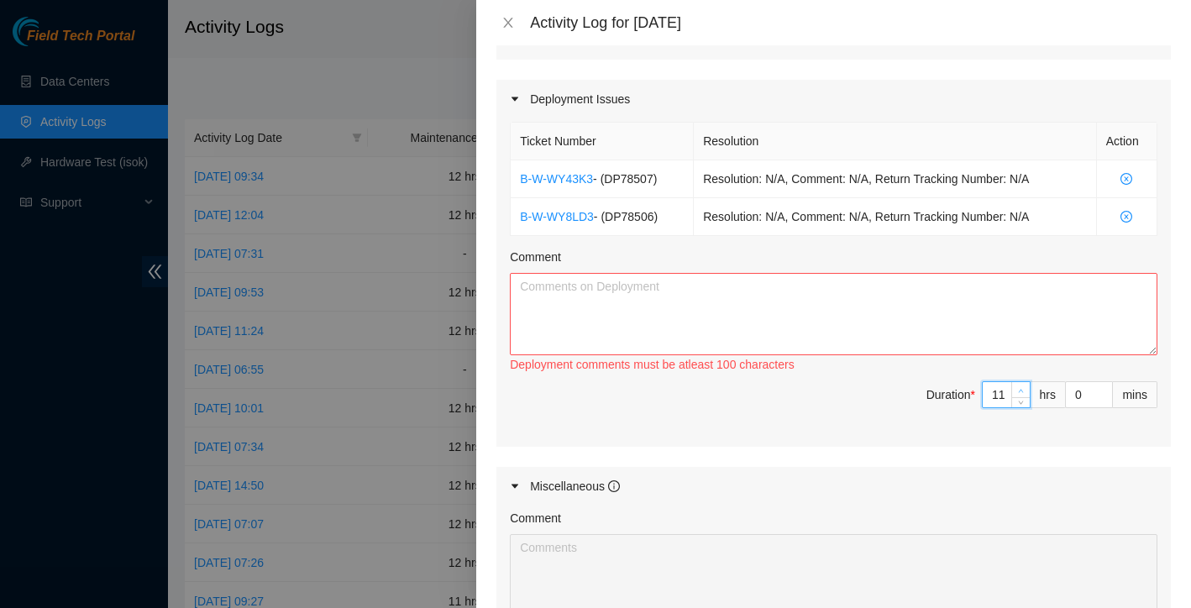
click at [1016, 386] on span "up" at bounding box center [1021, 391] width 10 height 10
type input "12"
click at [1016, 386] on span "up" at bounding box center [1021, 391] width 10 height 10
click at [819, 299] on textarea "Comment" at bounding box center [834, 314] width 648 height 82
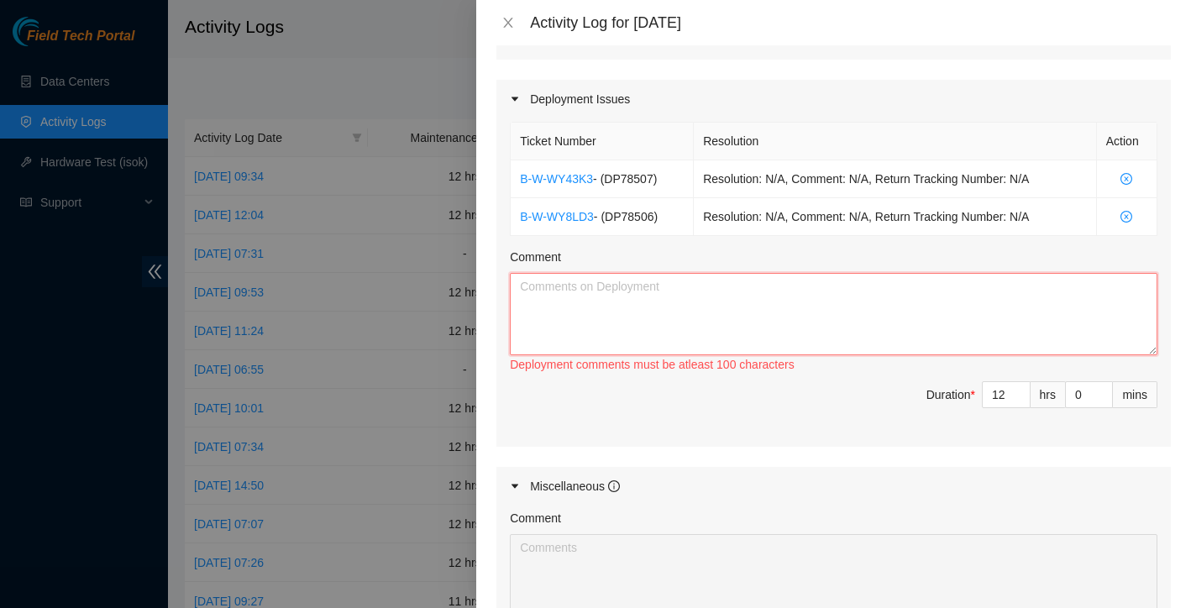
paste textarea "DP78506"
type textarea "D"
click at [578, 281] on textarea "Comment" at bounding box center [834, 314] width 648 height 82
paste textarea "Started the day at QTS by installing blanking panels to improve rack airflow an…"
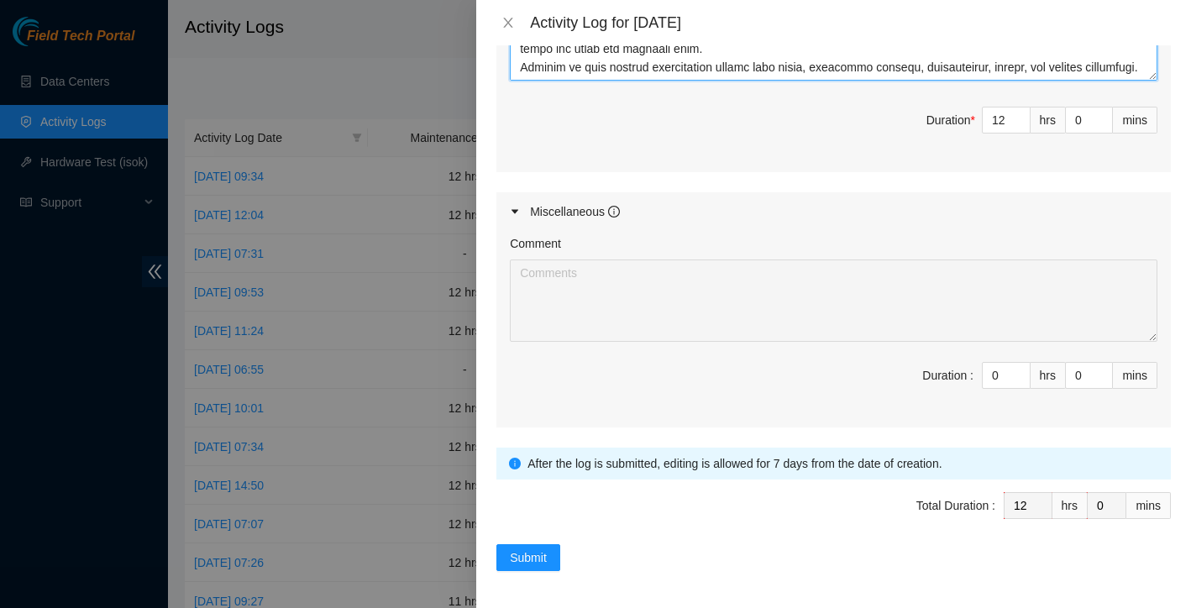
scroll to position [816, 0]
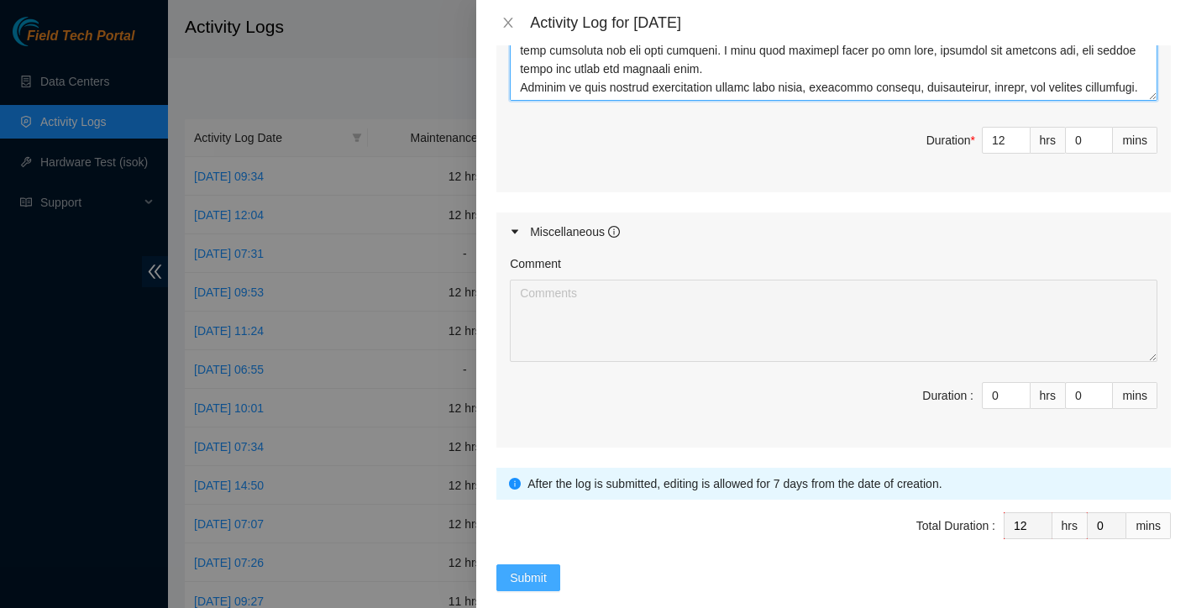
type textarea "Started the day at QTS by installing blanking panels to improve rack airflow an…"
click at [529, 569] on span "Submit" at bounding box center [528, 578] width 37 height 18
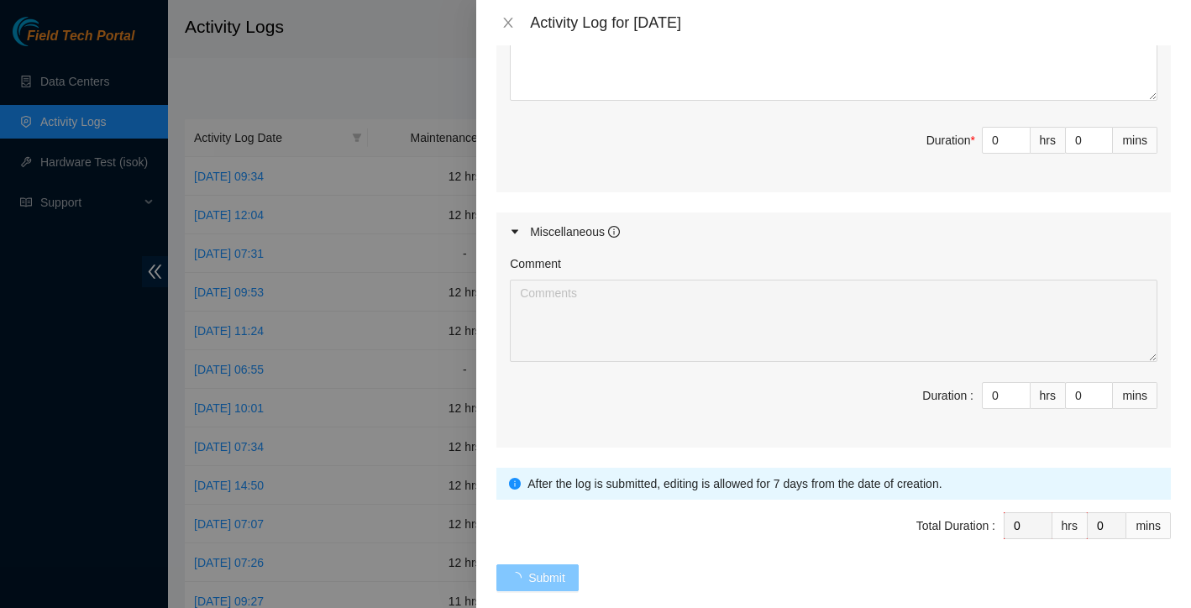
scroll to position [0, 0]
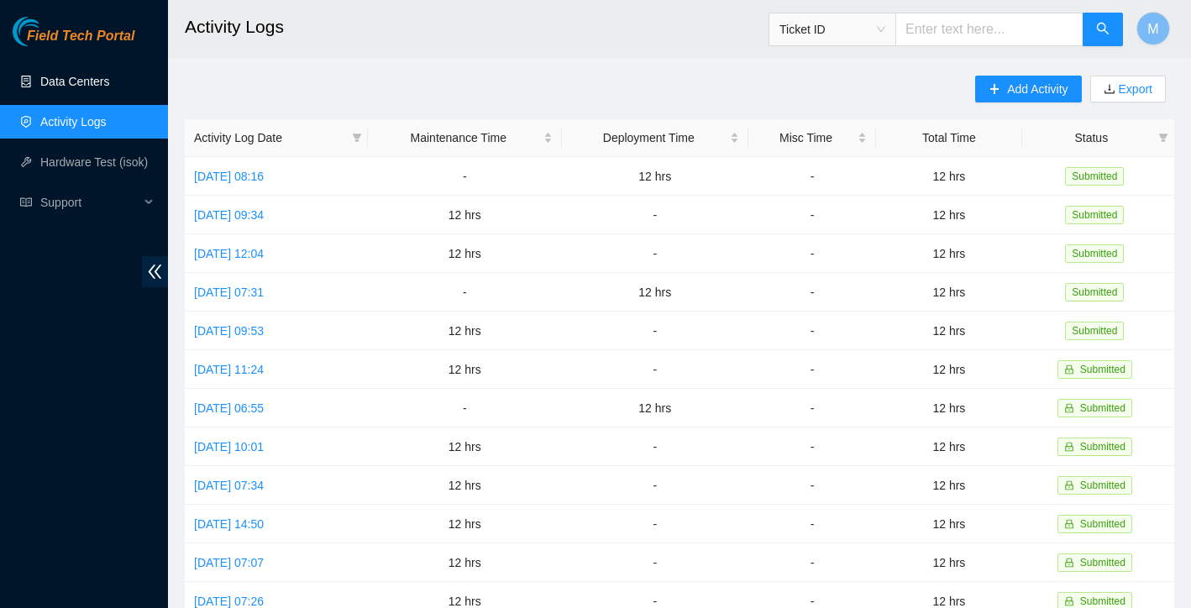
click at [99, 75] on link "Data Centers" at bounding box center [74, 81] width 69 height 13
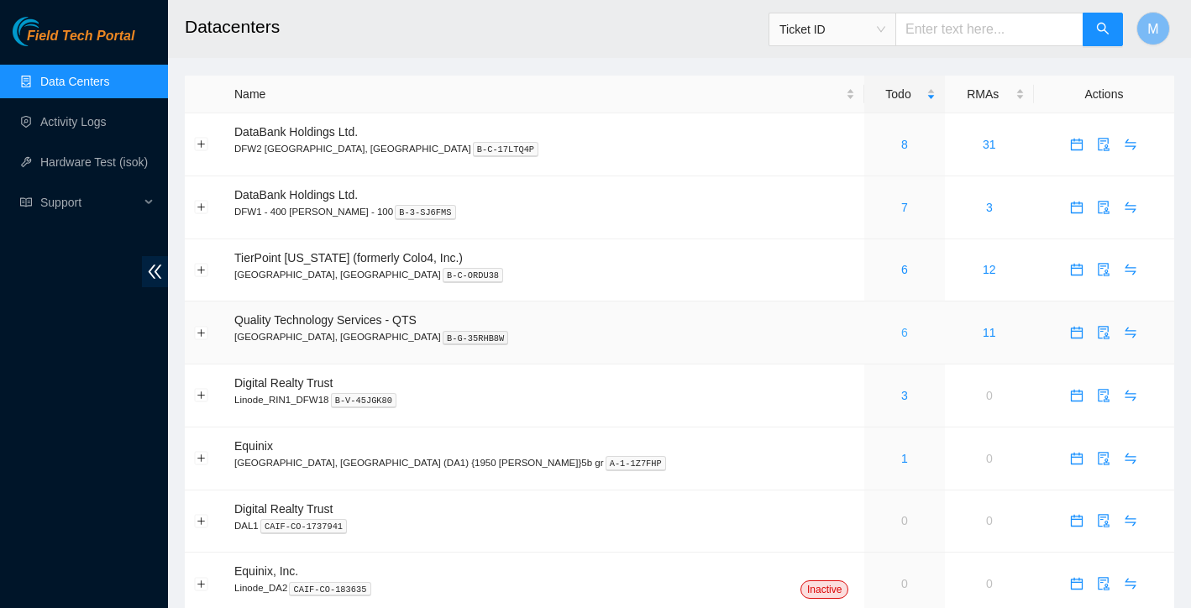
click at [901, 335] on link "6" at bounding box center [904, 332] width 7 height 13
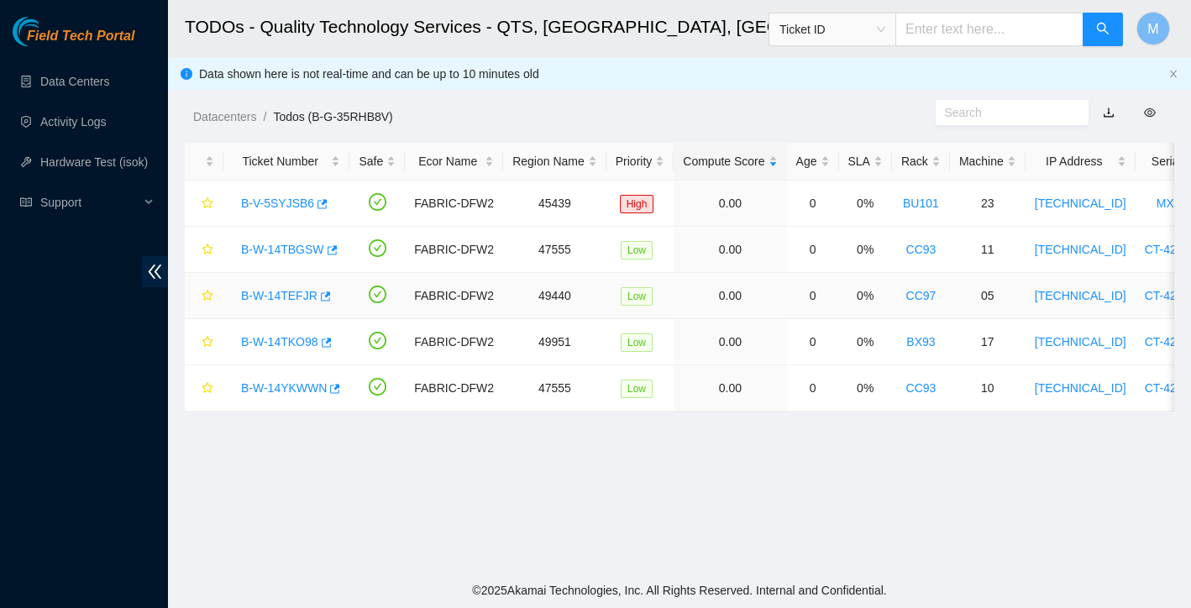
click at [276, 301] on link "B-W-14TEFJR" at bounding box center [279, 295] width 76 height 13
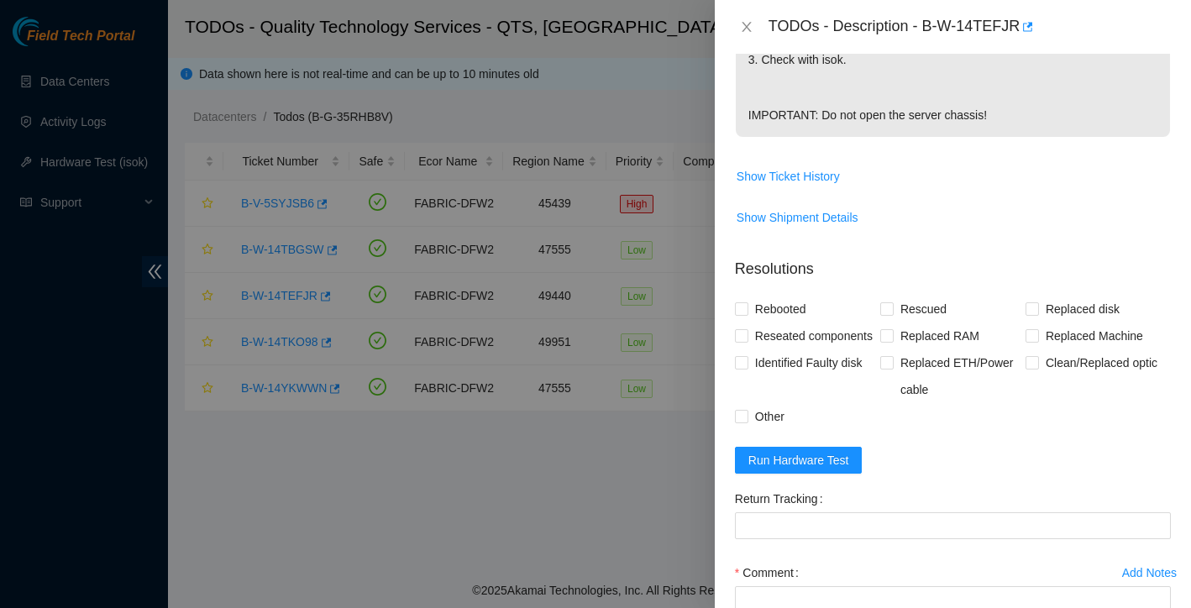
scroll to position [668, 0]
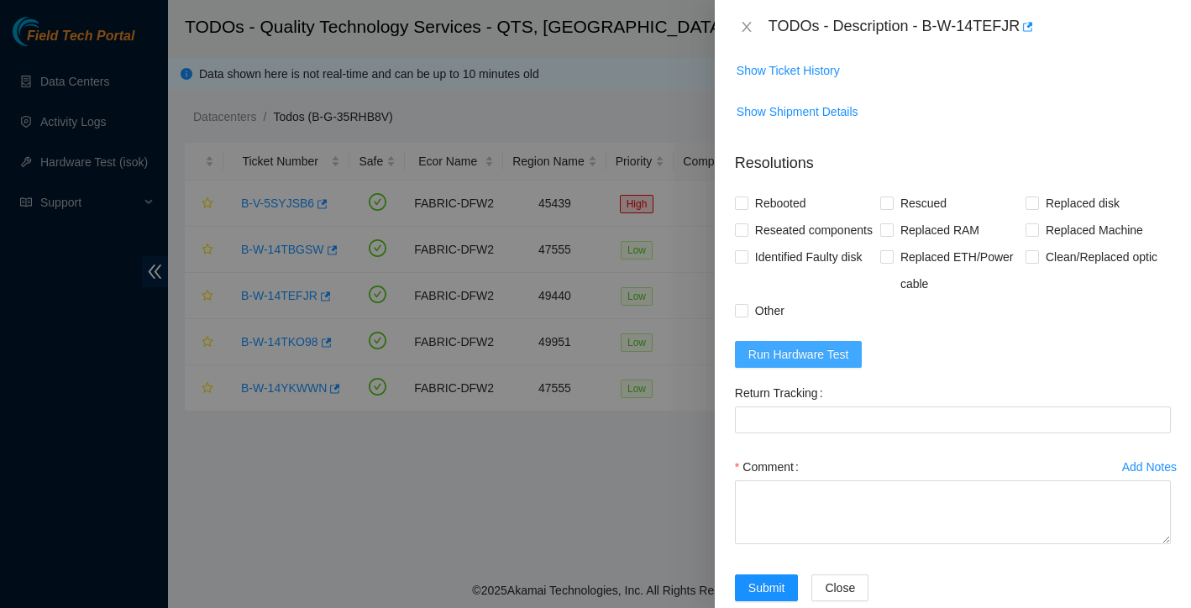
click at [791, 364] on span "Run Hardware Test" at bounding box center [798, 354] width 101 height 18
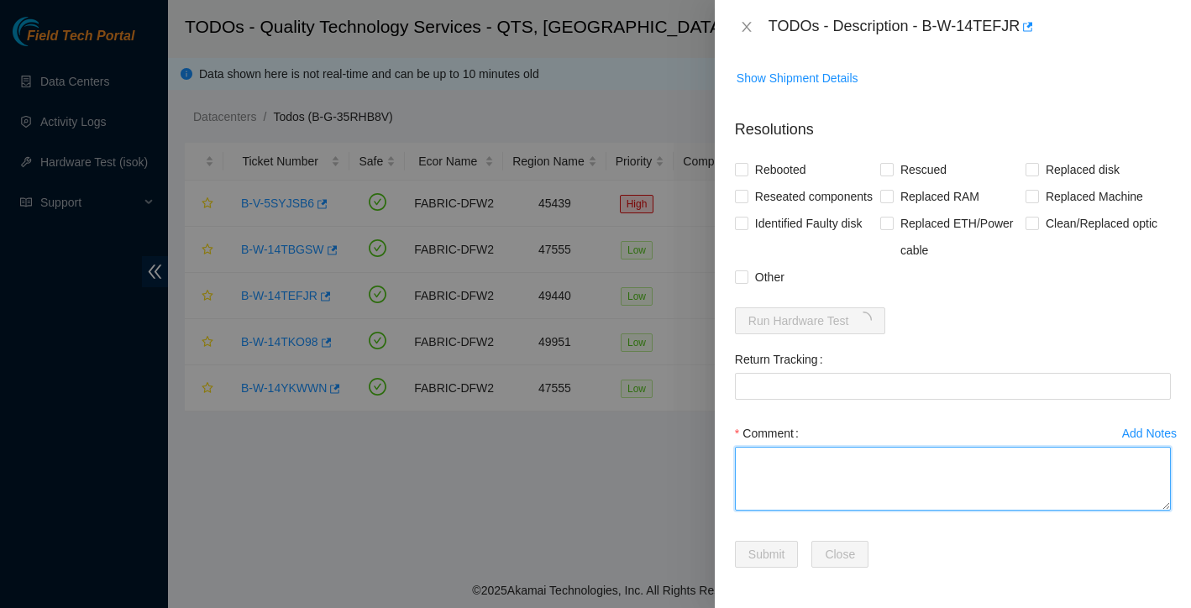
scroll to position [765, 0]
click at [766, 473] on textarea "Comment" at bounding box center [953, 479] width 436 height 64
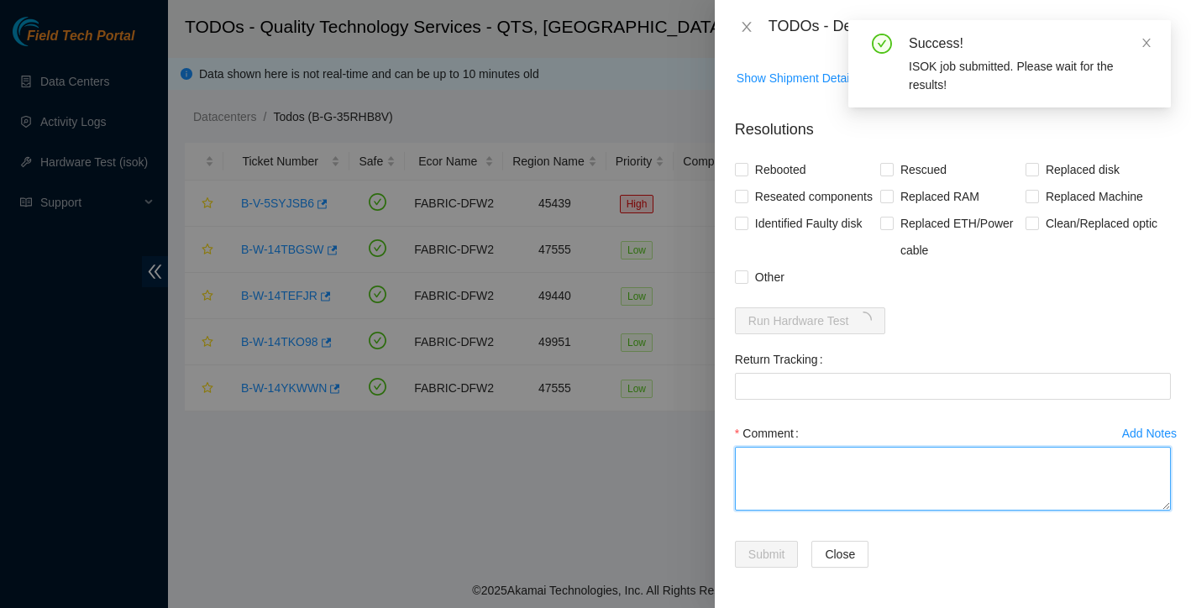
paste textarea "rebooted rescued reconfigured isok:"
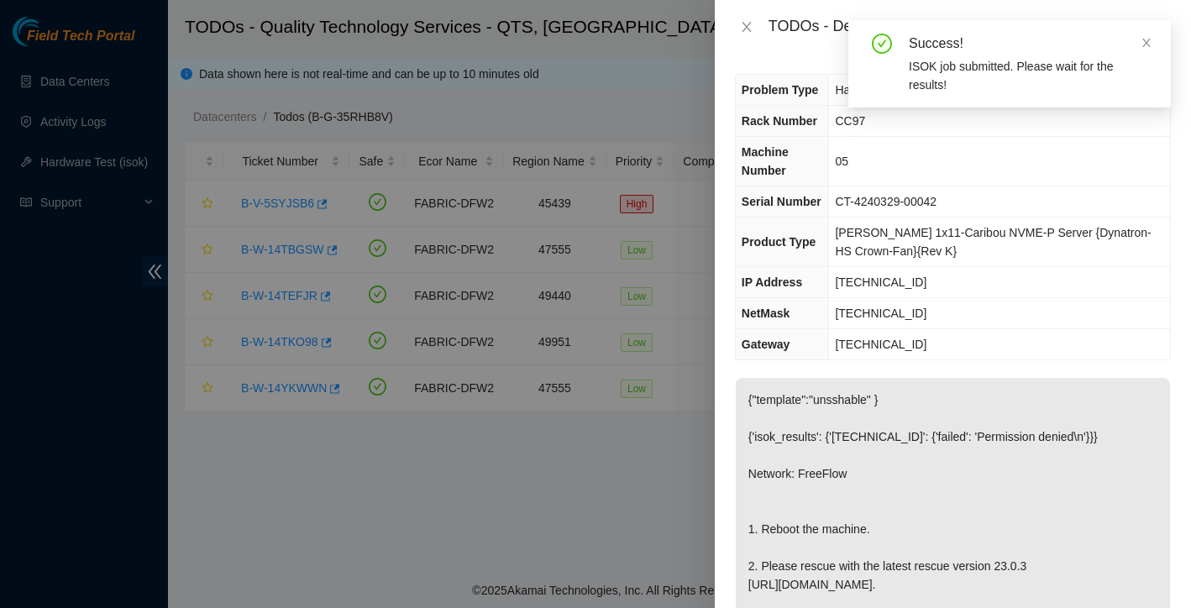
scroll to position [0, 0]
click at [1153, 45] on div "Success! ISOK job submitted. Please wait for the results!" at bounding box center [1009, 63] width 323 height 87
click at [1147, 42] on icon "close" at bounding box center [1146, 43] width 8 height 8
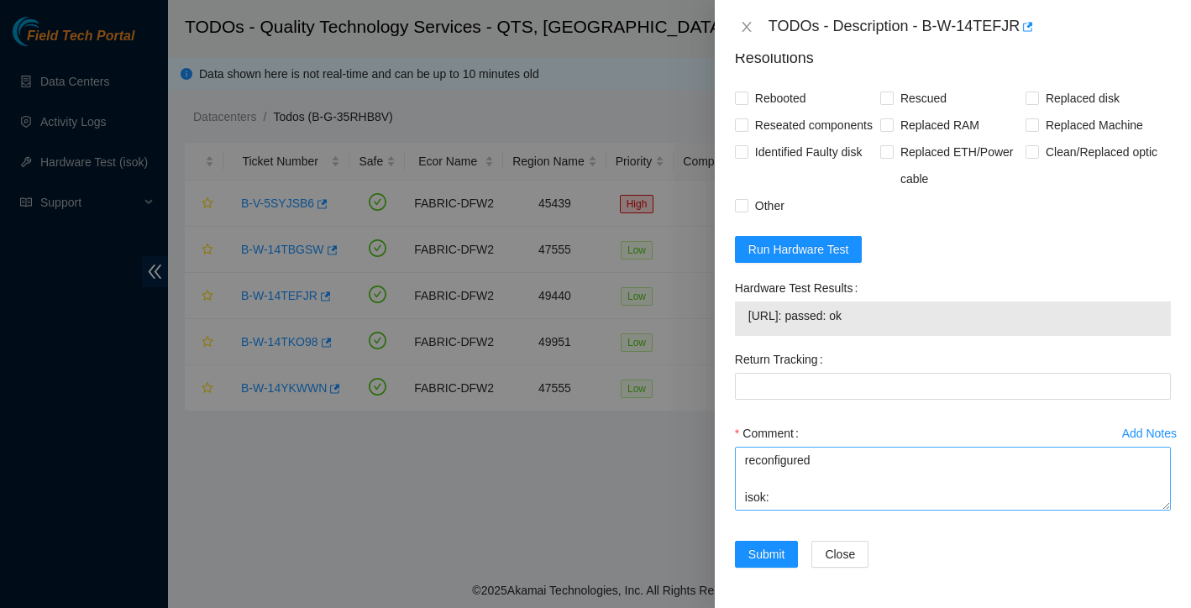
scroll to position [837, 0]
click at [795, 502] on textarea "rebooted rescued reconfigured isok:" at bounding box center [953, 479] width 436 height 64
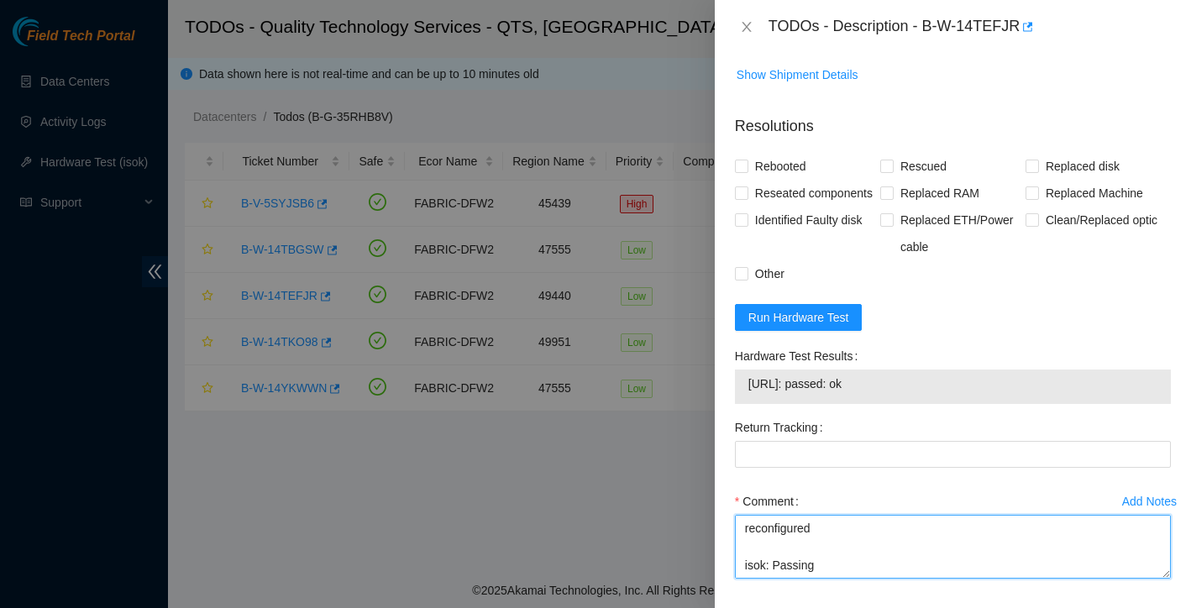
scroll to position [661, 0]
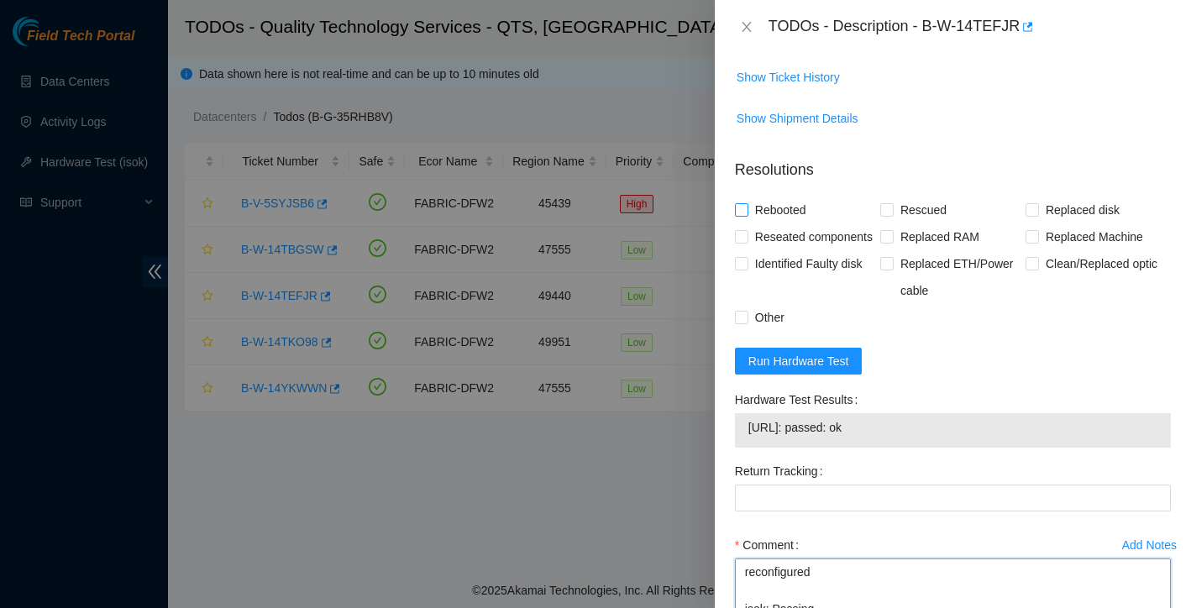
type textarea "rebooted rescued reconfigured isok: Passing"
click at [735, 215] on input "Rebooted" at bounding box center [741, 209] width 12 height 12
checkbox input "true"
click at [883, 215] on input "Rescued" at bounding box center [886, 209] width 12 height 12
checkbox input "true"
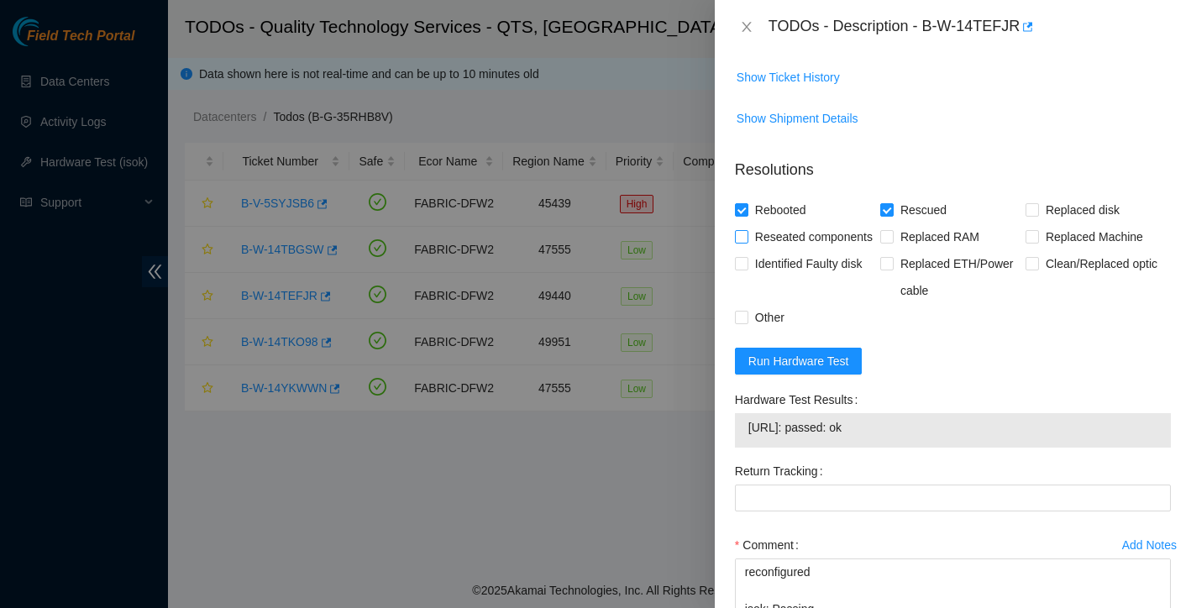
click at [739, 242] on input "Reseated components" at bounding box center [741, 236] width 12 height 12
checkbox input "true"
click at [750, 331] on span "Other" at bounding box center [769, 317] width 43 height 27
click at [747, 323] on input "Other" at bounding box center [741, 317] width 12 height 12
checkbox input "true"
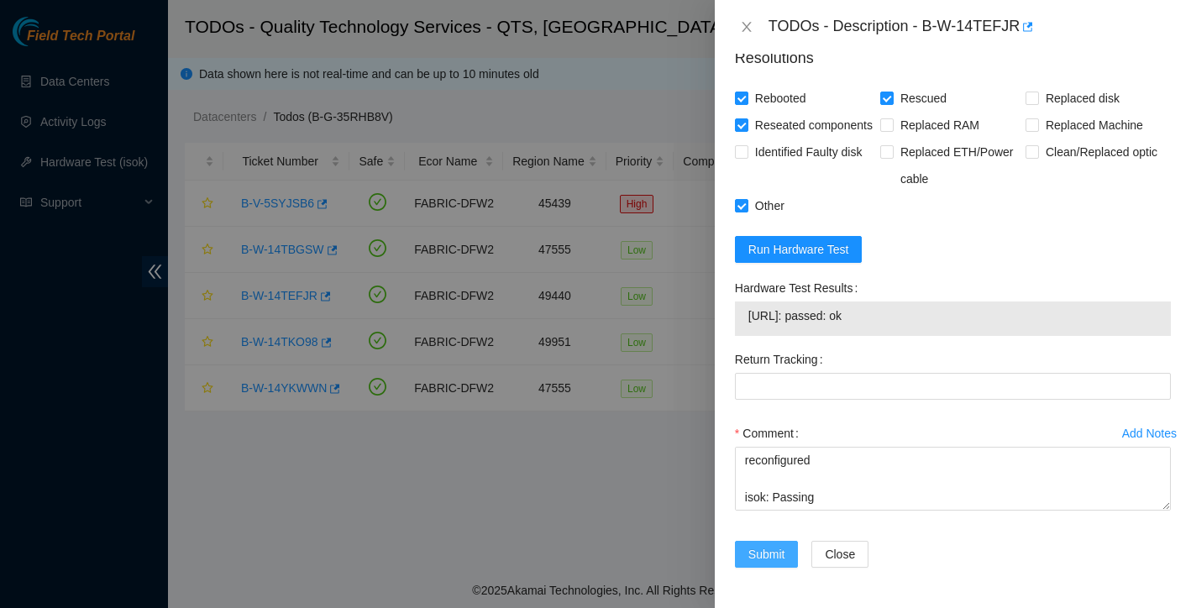
scroll to position [837, 0]
click at [774, 555] on span "Submit" at bounding box center [766, 554] width 37 height 18
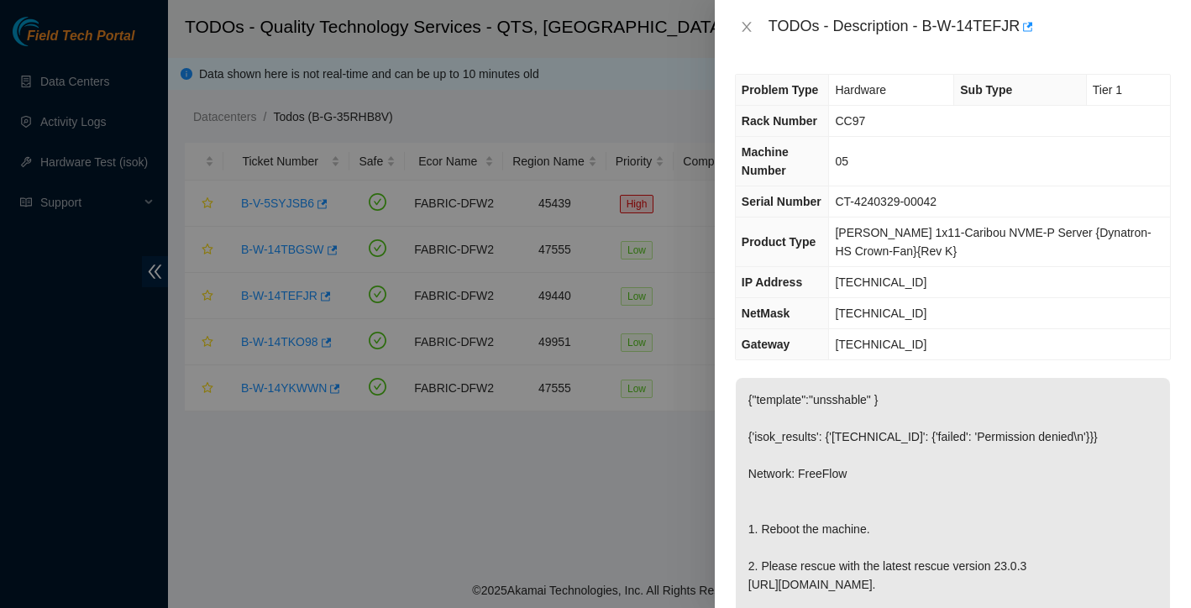
scroll to position [0, 0]
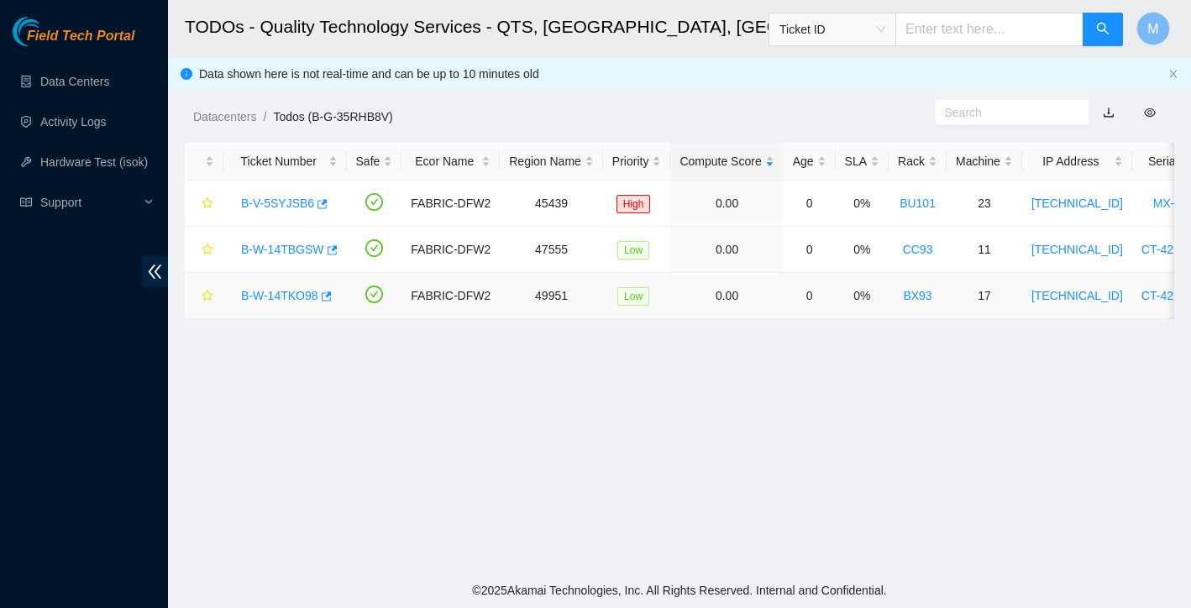
click at [297, 292] on link "B-W-14TKO98" at bounding box center [279, 295] width 77 height 13
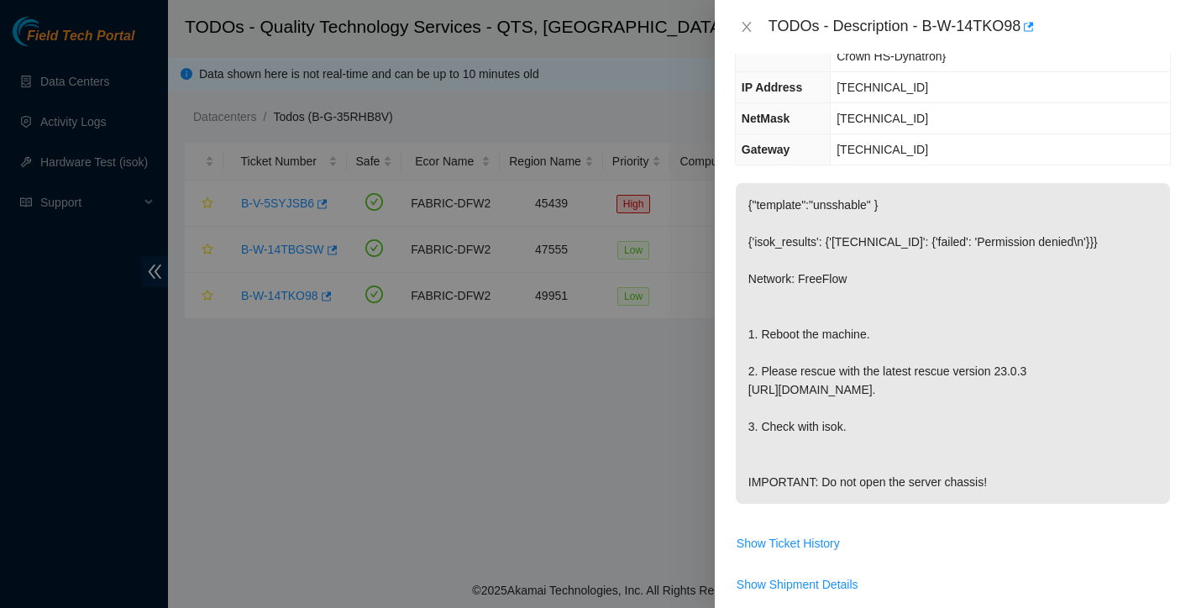
scroll to position [490, 0]
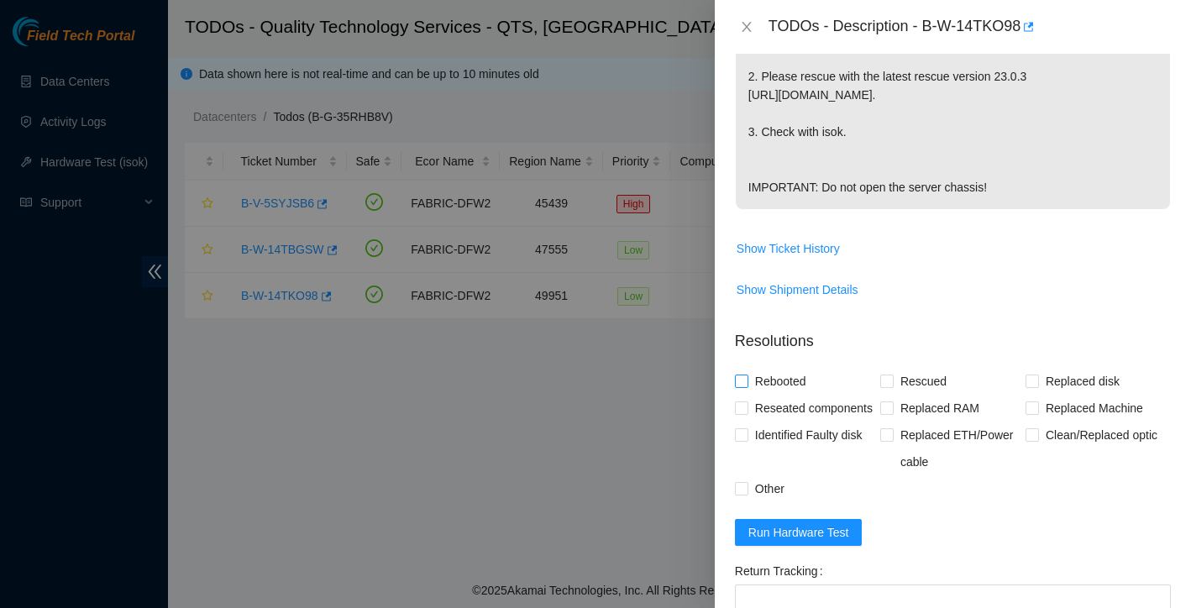
click at [737, 386] on input "Rebooted" at bounding box center [741, 381] width 12 height 12
checkbox input "true"
click at [882, 386] on input "Rescued" at bounding box center [886, 381] width 12 height 12
checkbox input "true"
click at [747, 415] on span at bounding box center [741, 407] width 13 height 13
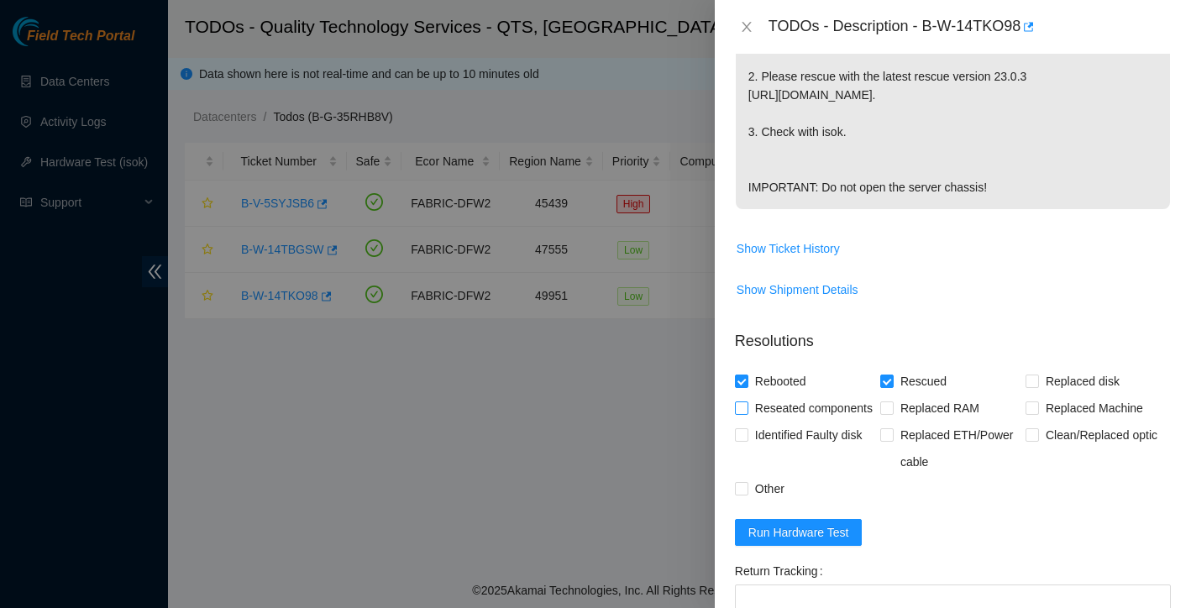
click at [747, 413] on input "Reseated components" at bounding box center [741, 407] width 12 height 12
checkbox input "true"
click at [744, 494] on input "Other" at bounding box center [741, 488] width 12 height 12
checkbox input "true"
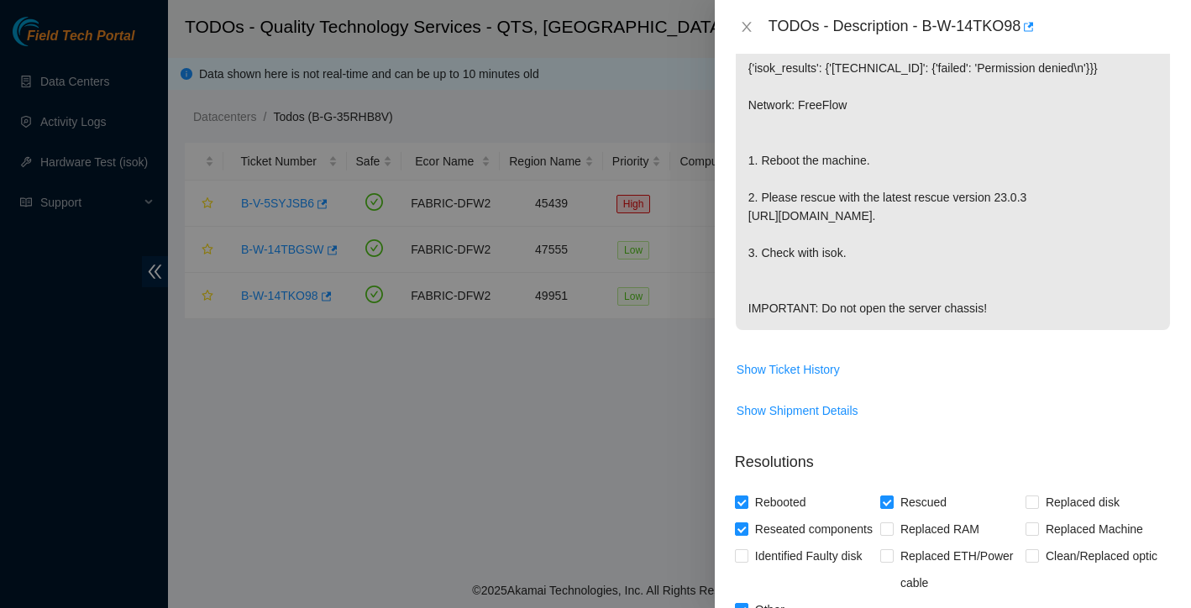
scroll to position [765, 0]
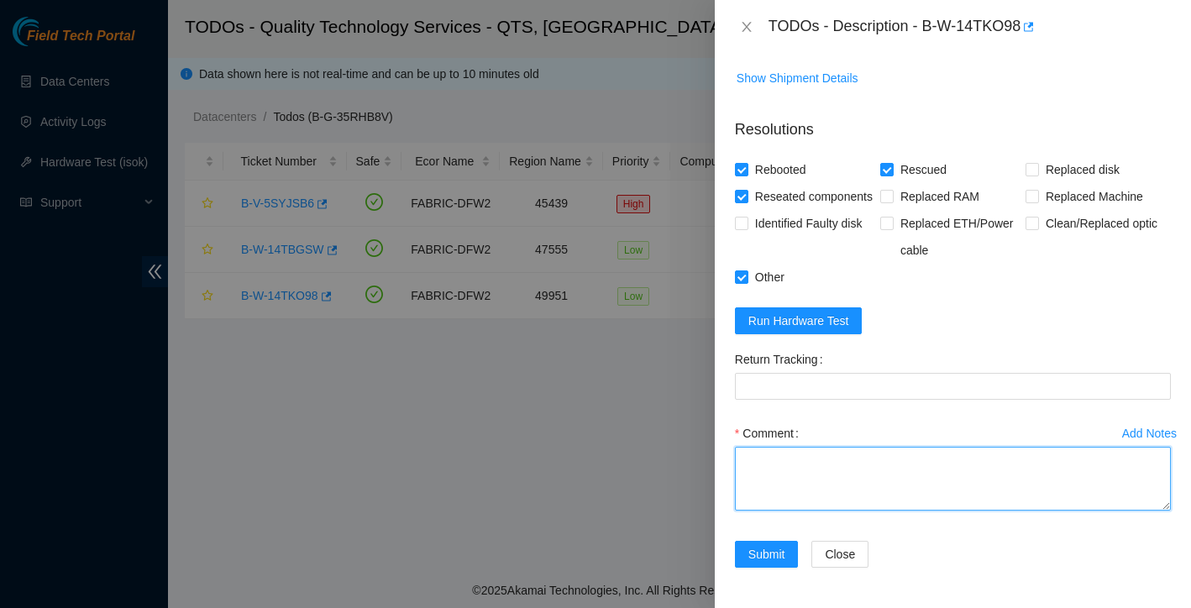
click at [800, 475] on textarea "Comment" at bounding box center [953, 479] width 436 height 64
paste textarea "rebooted rescued reconfigured isok:"
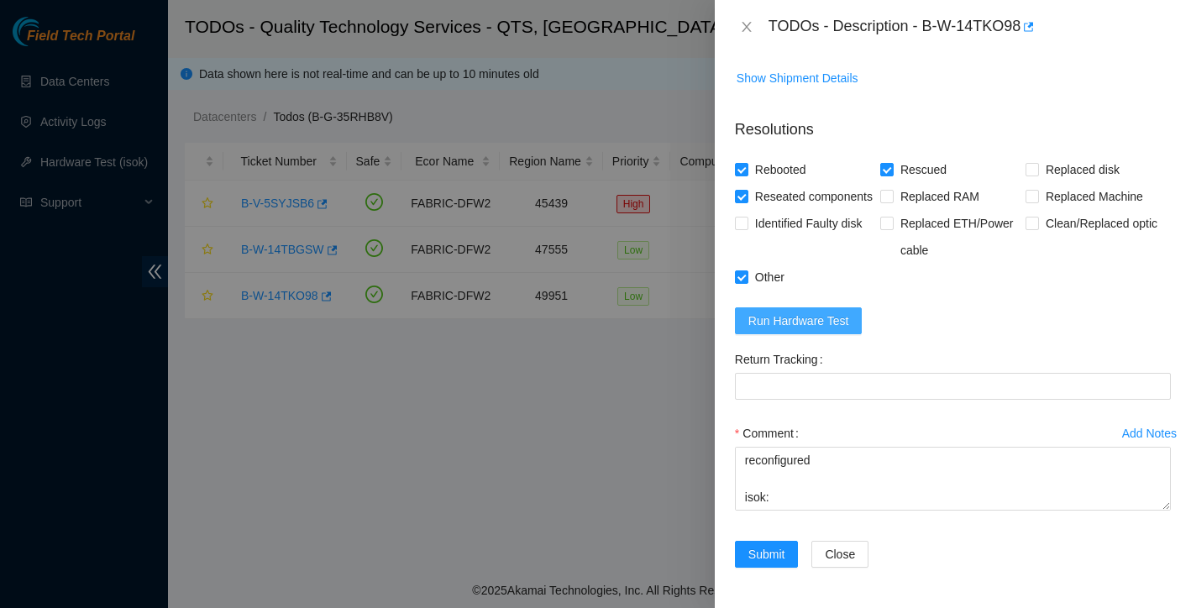
click at [848, 324] on span "Run Hardware Test" at bounding box center [798, 321] width 101 height 18
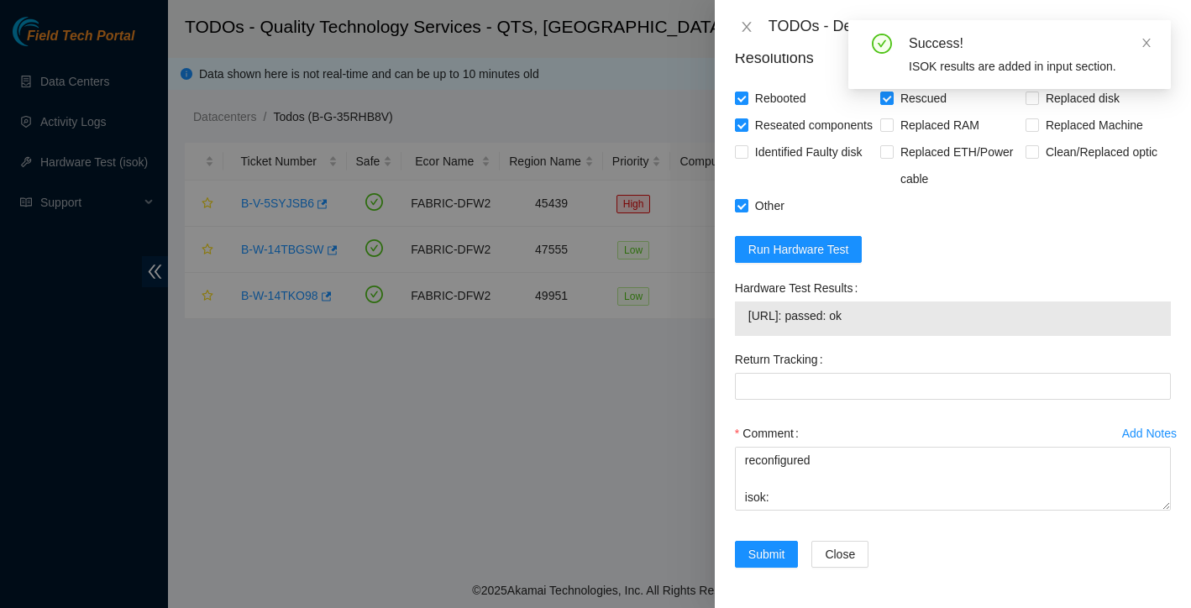
scroll to position [837, 0]
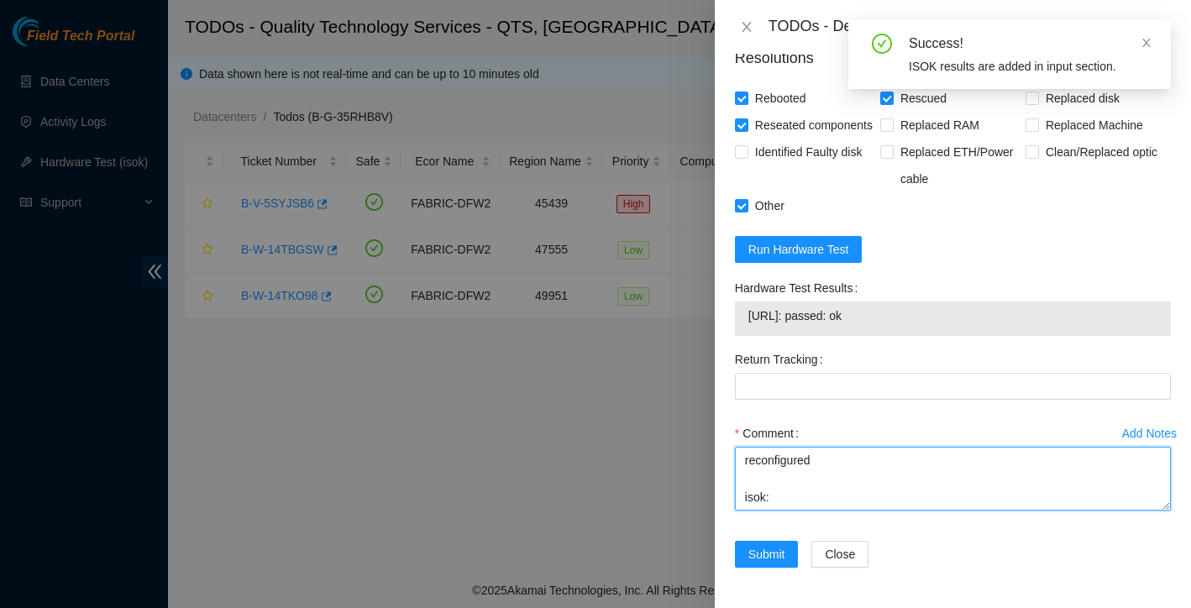
click at [821, 496] on textarea "rebooted rescued reconfigured isok:" at bounding box center [953, 479] width 436 height 64
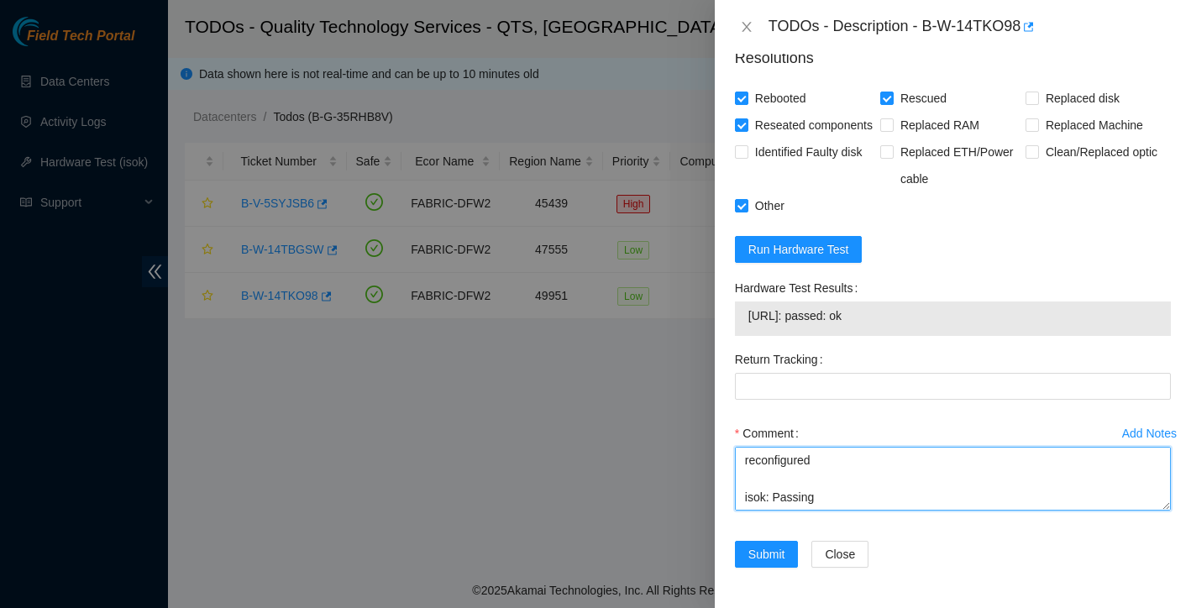
scroll to position [74, 0]
type textarea "rebooted rescued reconfigured isok: Passing"
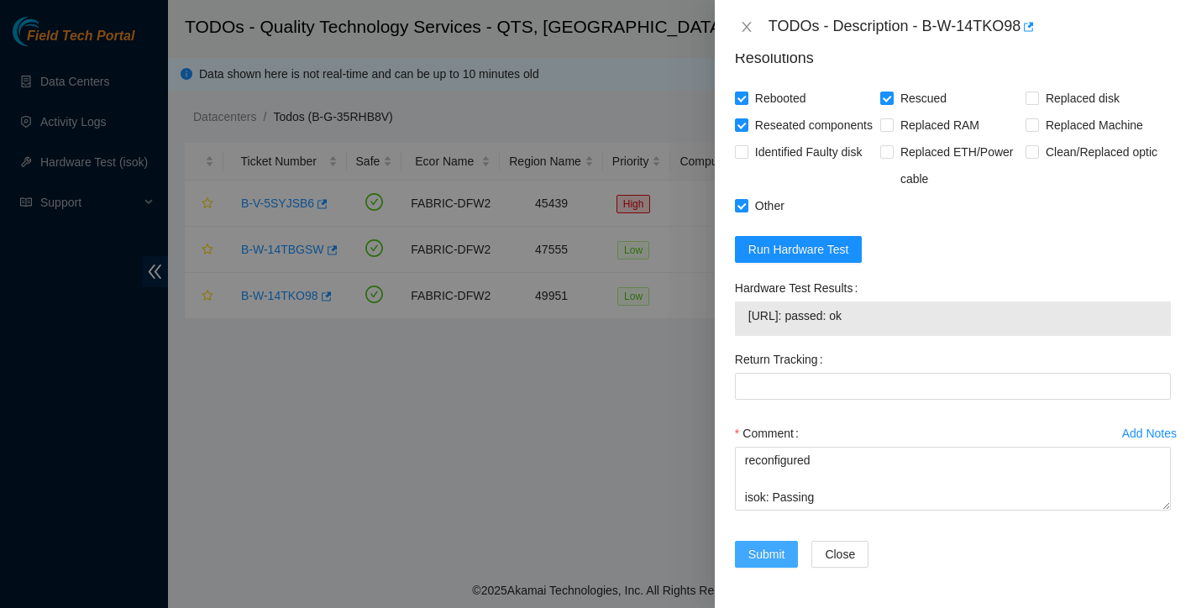
click at [769, 555] on span "Submit" at bounding box center [766, 554] width 37 height 18
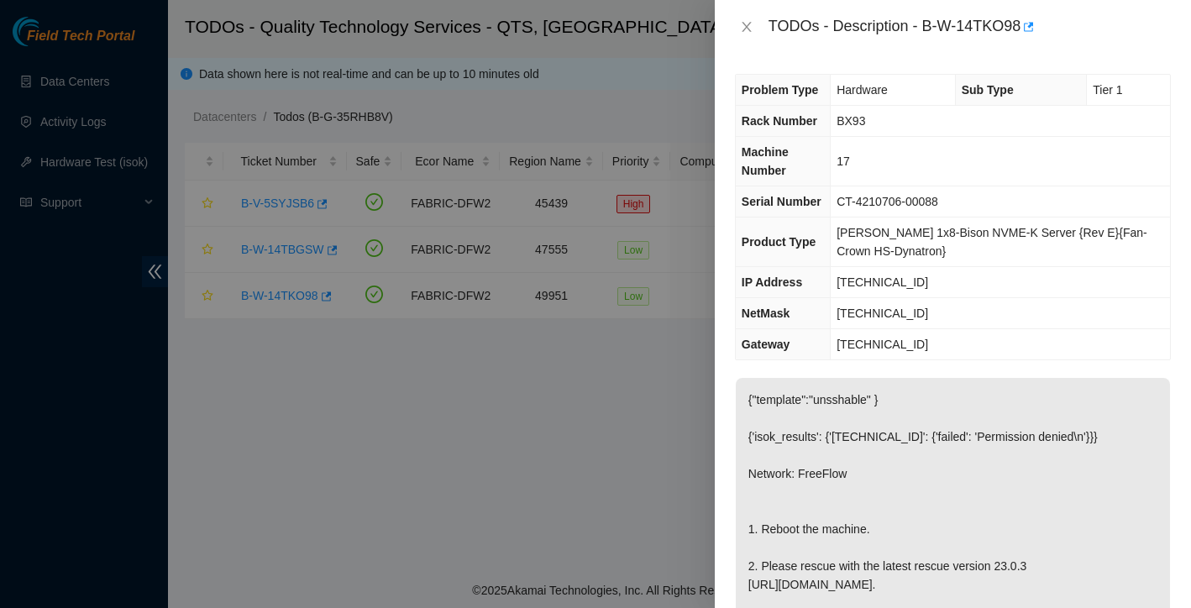
scroll to position [0, 0]
